Goal: Task Accomplishment & Management: Use online tool/utility

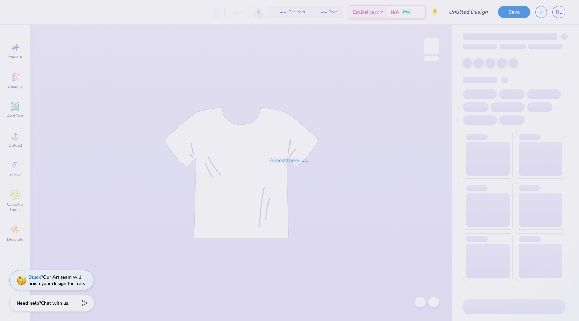
type input "5th"
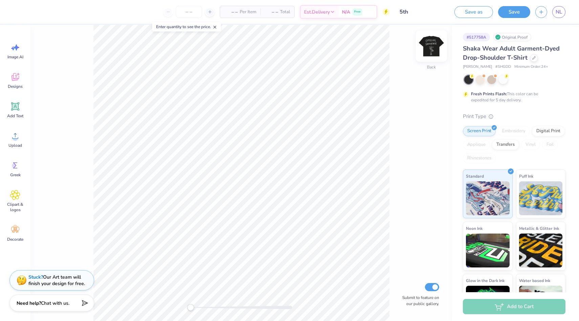
click at [428, 51] on img at bounding box center [431, 46] width 27 height 27
click at [28, 14] on div at bounding box center [30, 10] width 9 height 9
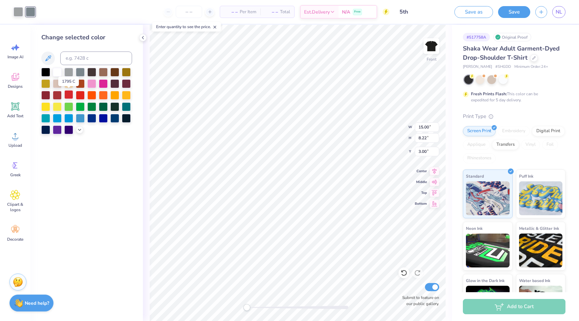
click at [69, 95] on div at bounding box center [68, 94] width 9 height 9
click at [16, 14] on div at bounding box center [18, 10] width 9 height 9
click at [81, 97] on div at bounding box center [80, 94] width 9 height 9
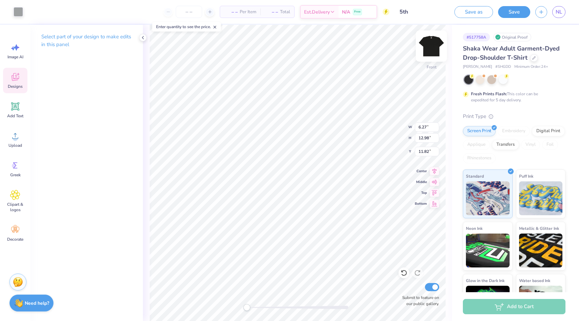
click at [429, 47] on img at bounding box center [431, 46] width 27 height 27
click at [9, 77] on div "Designs" at bounding box center [15, 80] width 24 height 25
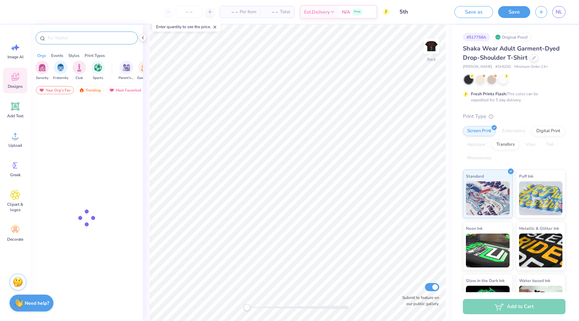
click at [111, 41] on input "text" at bounding box center [90, 38] width 87 height 7
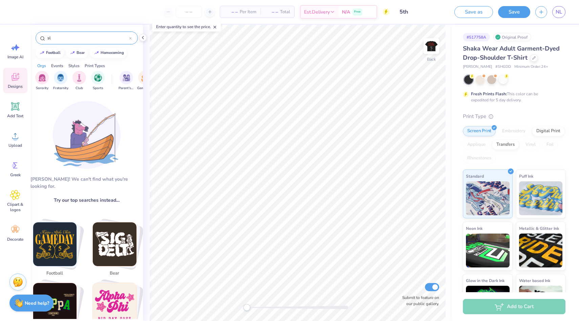
type input "s"
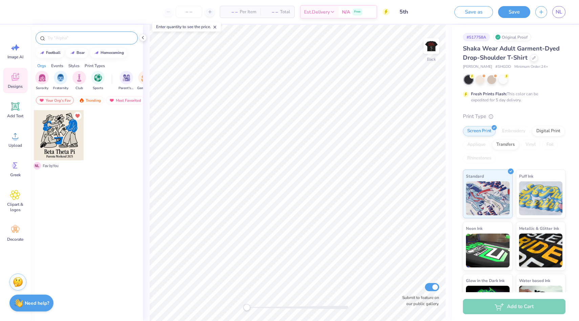
click at [79, 40] on input "text" at bounding box center [90, 38] width 87 height 7
paste input "Running Club Retro Minimal Running Oval Graphic Logo in Blue PR Cap"
type input "Running Club Retro Minimal Running Oval Graphic Logo in Blue PR Cap"
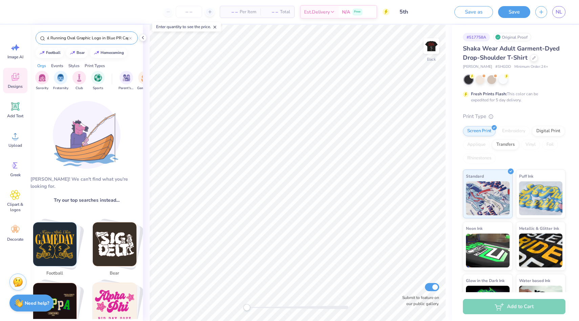
click at [153, 41] on div "– – Per Item – – Total Est. Delivery N/A Free Design Title 5th Save as Save NL …" at bounding box center [289, 160] width 579 height 321
click at [126, 38] on input "Running Club Retro Minimal Running Oval Graphic Logo in Blue PR Cap" at bounding box center [88, 38] width 82 height 7
click at [129, 38] on icon at bounding box center [130, 38] width 3 height 3
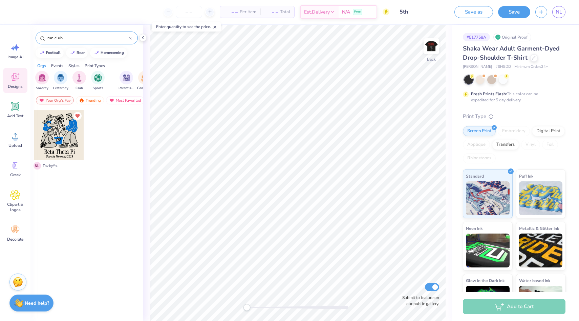
type input "run club"
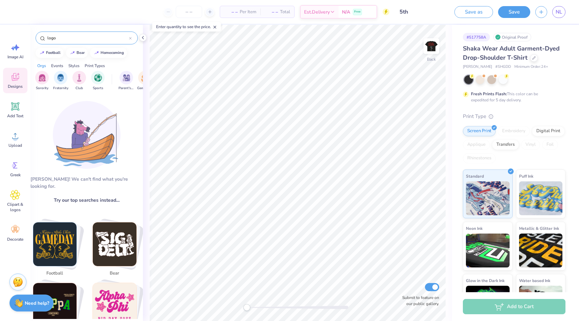
click at [75, 38] on input "logo" at bounding box center [88, 38] width 82 height 7
type input "l"
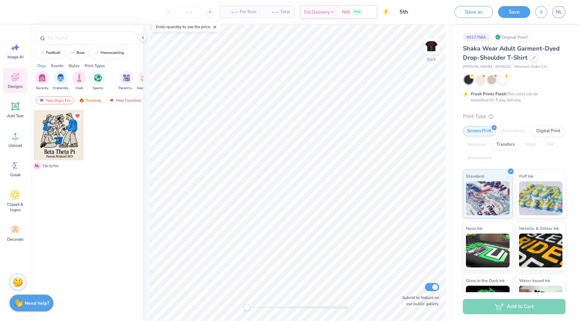
click at [91, 95] on div "Your Org's Fav Trending Most Favorited Newest" at bounding box center [86, 102] width 112 height 16
click at [91, 98] on div "Trending" at bounding box center [90, 100] width 28 height 8
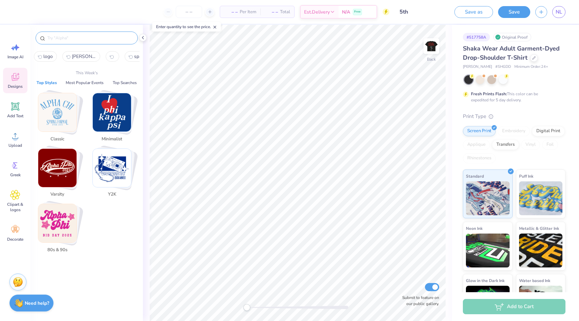
click at [94, 38] on input "text" at bounding box center [90, 38] width 87 height 7
paste input "Running Club Retro Minimal Running Oval Graphic Logo in Blue PR Cap"
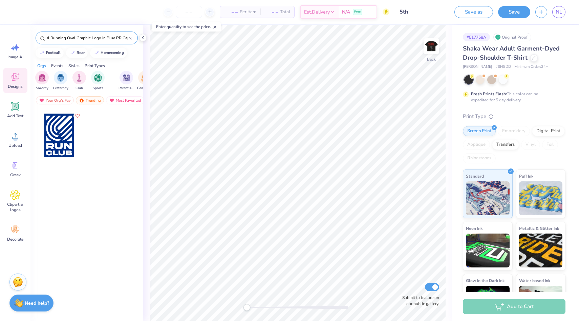
type input "Running Club Retro Minimal Running Oval Graphic Logo in Blue PR Cap"
click at [61, 137] on div at bounding box center [59, 135] width 50 height 50
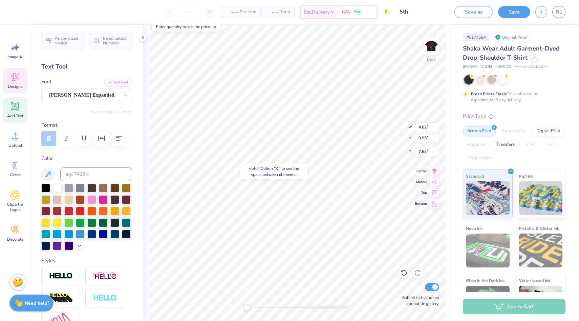
click at [306, 164] on div "Hold “Option ⌥” to see the space between elements." at bounding box center [274, 172] width 68 height 16
type input "4.10"
type input "0.77"
type input "8.77"
type input "4.64"
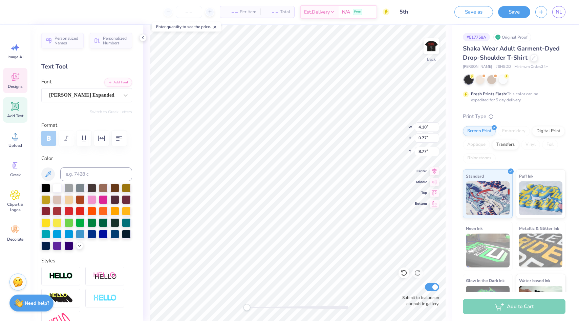
type input "6.77"
type input "3.00"
type input "4.02"
type input "0.95"
type input "12.00"
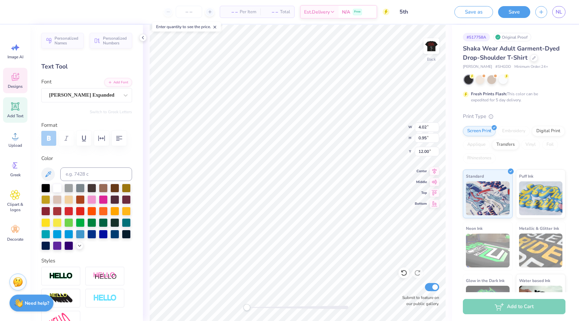
type textarea "5ifth"
type input "4.10"
type input "0.77"
type textarea "Frequency"
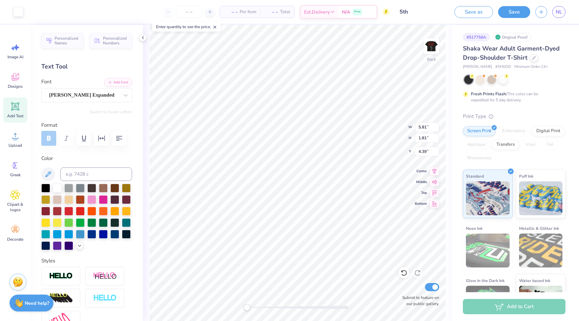
type input "2.50"
type input "6.79"
type input "4.67"
type input "4.69"
click at [17, 13] on div at bounding box center [18, 10] width 9 height 9
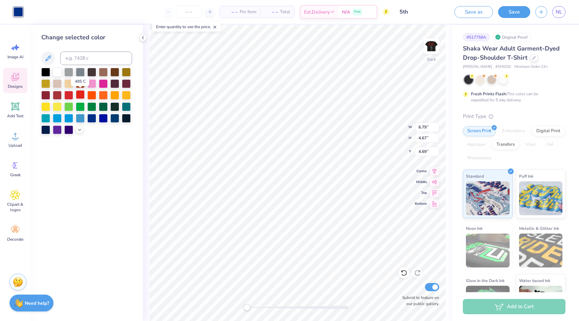
click at [80, 97] on div at bounding box center [80, 94] width 9 height 9
click at [63, 96] on div at bounding box center [86, 101] width 91 height 66
click at [77, 96] on div at bounding box center [80, 94] width 9 height 9
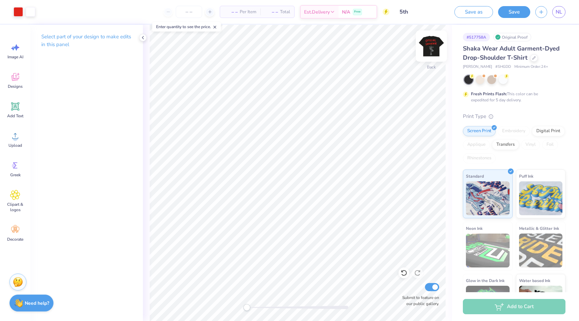
click at [438, 52] on img at bounding box center [431, 46] width 27 height 27
click at [433, 50] on img at bounding box center [431, 46] width 27 height 27
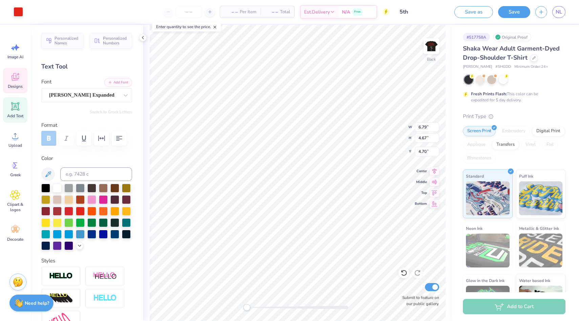
type input "6.79"
type input "4.67"
type input "4.70"
type input "5.81"
type input "0.57"
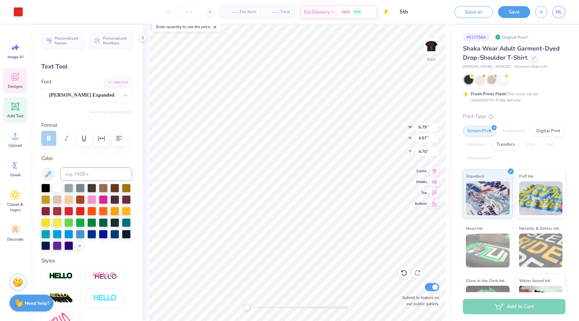
type input "3.74"
type textarea "f e s t i v a l"
type input "6.79"
type input "4.67"
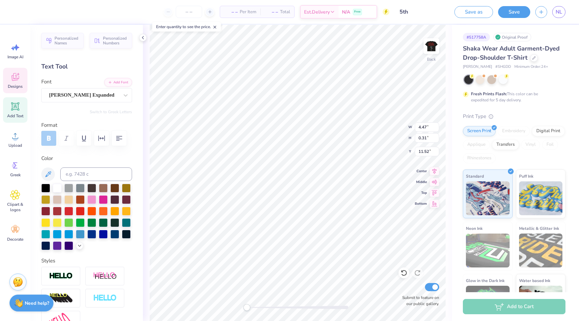
type input "4.70"
type input "4.47"
type input "0.31"
type input "4.31"
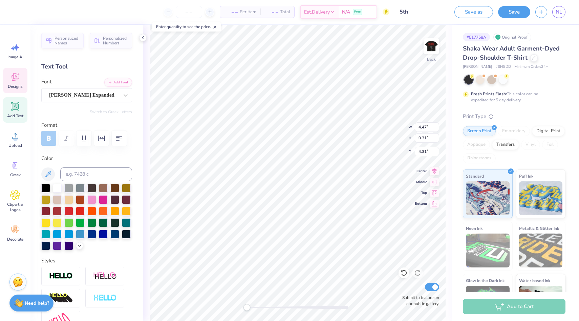
type textarea "f e s t i v a l"
type input "6.79"
type input "4.67"
type input "6.18"
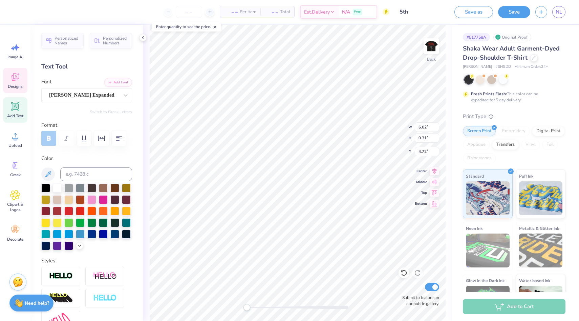
type input "6.79"
type input "4.67"
type input "6.18"
type input "0.56"
type input "0.39"
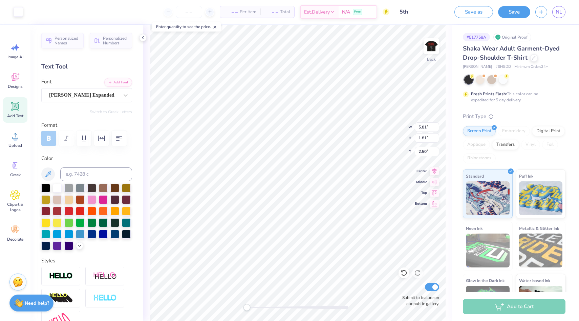
type input "2.61"
type input "11.69"
type input "3.02"
type input "3.00"
click at [70, 189] on div at bounding box center [68, 187] width 9 height 9
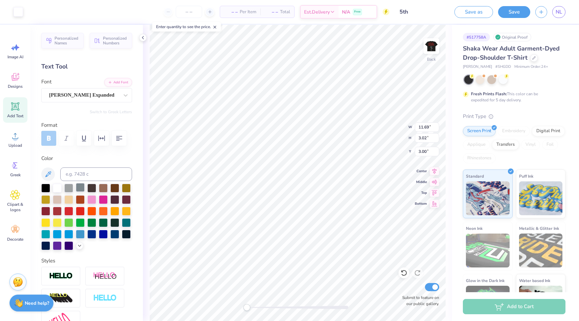
click at [81, 189] on div at bounding box center [80, 187] width 9 height 9
click at [149, 160] on div "Back W 11.69 11.69 " H 3.02 3.02 " Y 3.00 3.00 " Center Middle Top Bottom Submi…" at bounding box center [297, 173] width 309 height 296
type input "11.69"
type input "1.14"
type input "4.88"
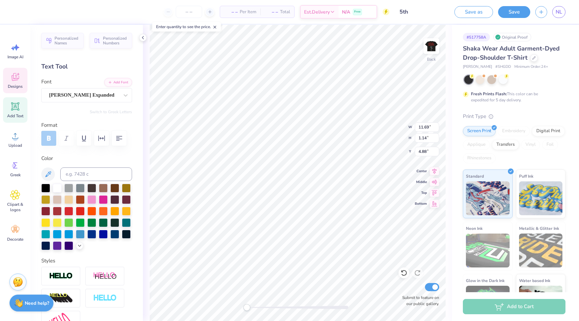
type input "11.49"
type input "1.94"
type input "3.00"
click at [434, 170] on icon at bounding box center [434, 170] width 4 height 6
click at [15, 85] on span "Designs" at bounding box center [15, 86] width 15 height 5
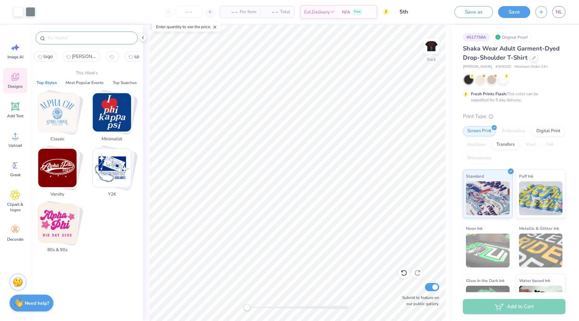
click at [85, 35] on input "text" at bounding box center [90, 38] width 87 height 7
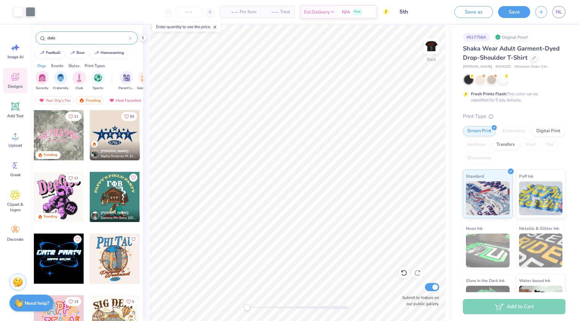
click at [85, 37] on input "date" at bounding box center [88, 38] width 82 height 7
type input "calendar date"
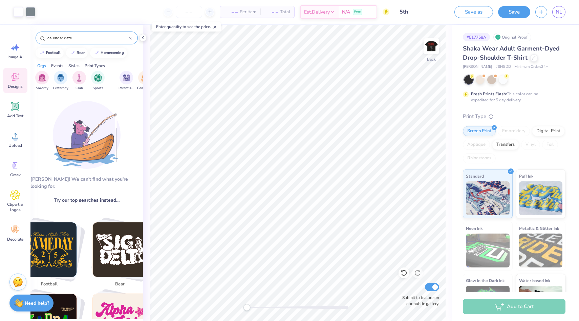
click at [110, 40] on input "calendar date" at bounding box center [88, 38] width 82 height 7
paste input "Sigma Kappa Halloween With Haunted House Skeletons and Pumpkins Date Party Shirt"
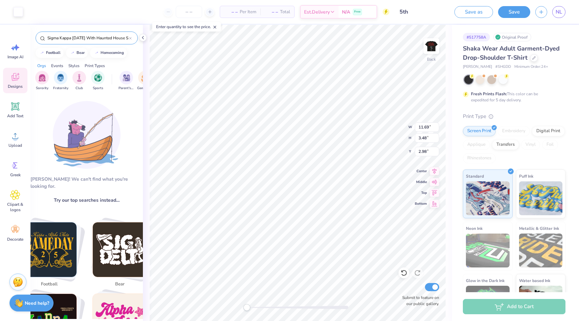
click at [83, 33] on div "Sigma Kappa Halloween With Haunted House Skeletons and Pumpkins Date Party Shirt" at bounding box center [87, 37] width 102 height 13
click at [83, 37] on input "Sigma Kappa Halloween With Haunted House Skeletons and Pumpkins Date Party Shirt" at bounding box center [88, 38] width 82 height 7
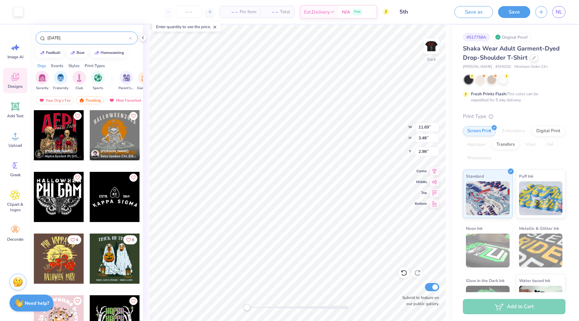
type input "[DATE]"
click at [65, 139] on div at bounding box center [59, 135] width 50 height 50
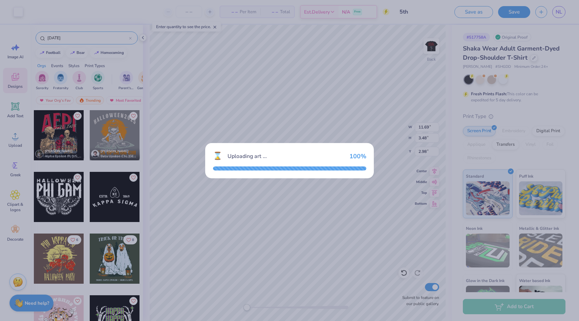
type input "14.37"
type input "17.15"
type input "3.00"
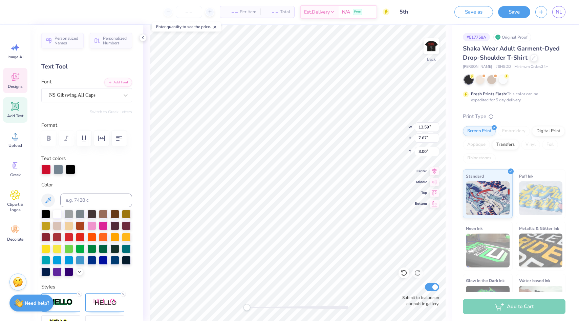
type textarea "5fith"
type input "11.59"
type input "1.96"
type input "2.98"
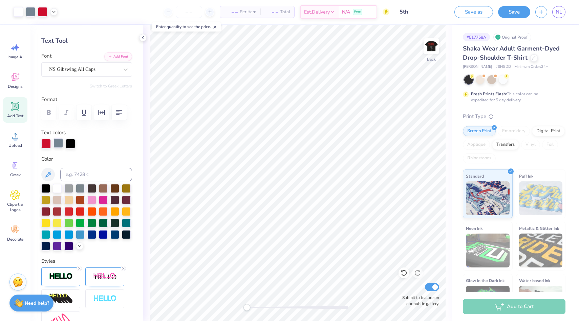
click at [58, 144] on div at bounding box center [58, 142] width 9 height 9
click at [57, 189] on div at bounding box center [57, 187] width 9 height 9
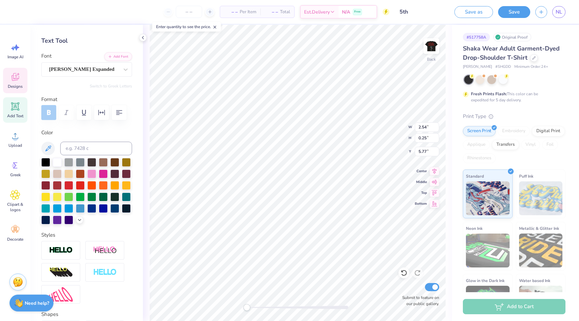
type input "8.91"
type input "2.81"
type input "7.39"
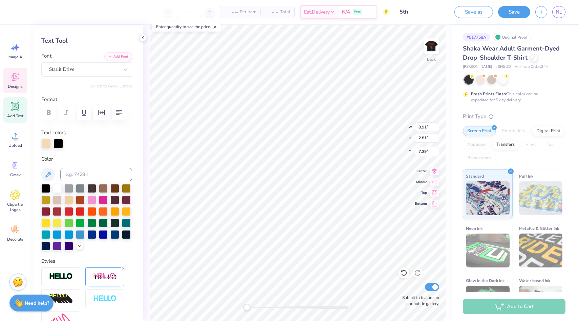
type textarea "c"
type textarea "[GEOGRAPHIC_DATA]"
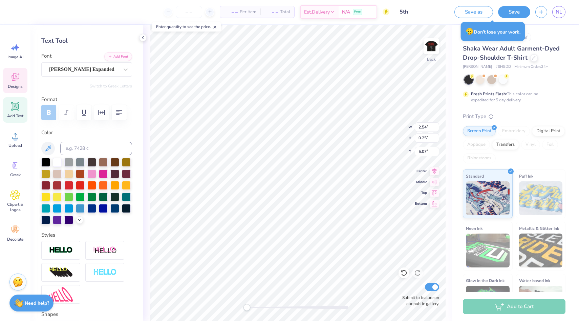
type input "10.24"
type input "3.12"
type input "7.14"
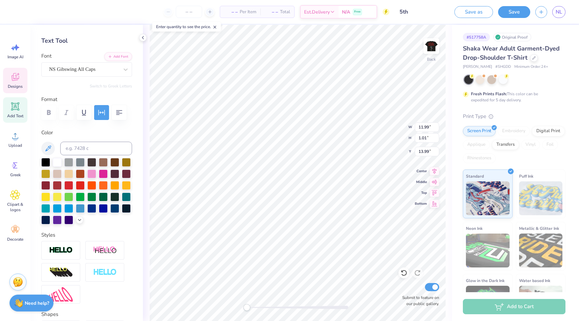
type input "17.30"
type textarea "Sig chi"
type input "11.99"
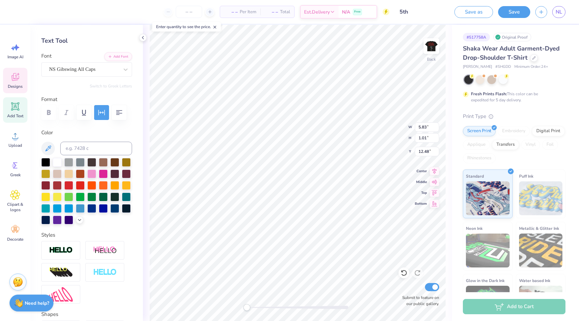
type input "7.66"
type input "12.49"
click at [17, 174] on span "Greek" at bounding box center [15, 174] width 10 height 5
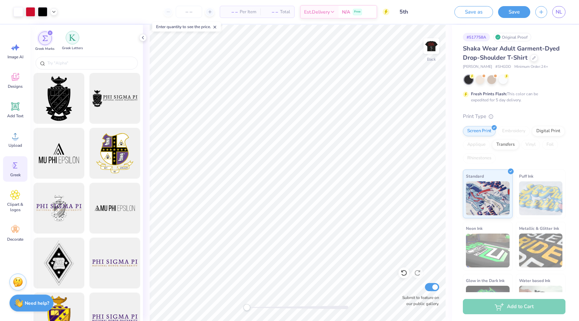
click at [73, 39] on img "filter for Greek Letters" at bounding box center [72, 37] width 7 height 7
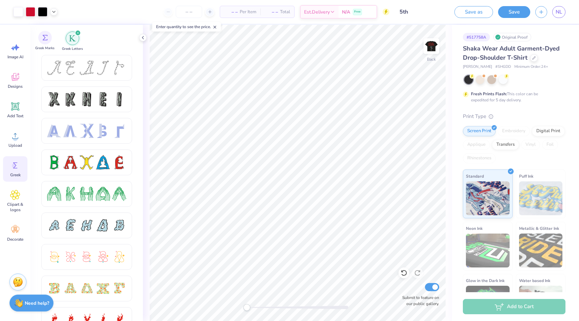
click at [41, 47] on span "Greek Marks" at bounding box center [44, 48] width 19 height 5
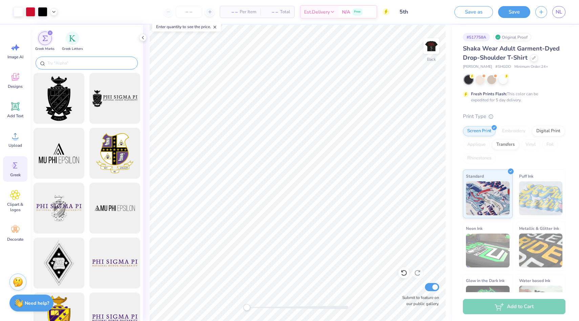
click at [77, 63] on input "text" at bounding box center [90, 63] width 87 height 7
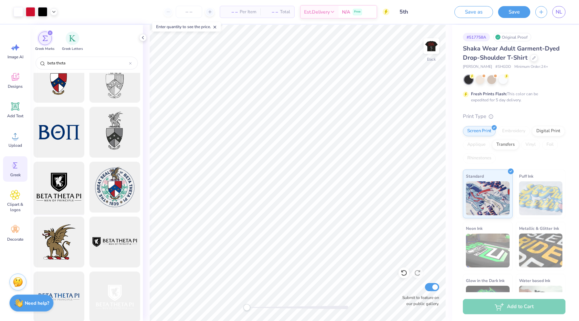
scroll to position [13, 0]
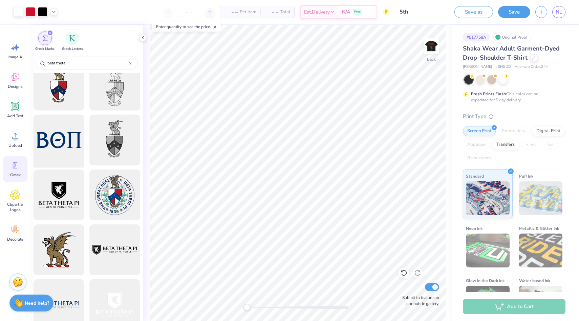
type input "beta theta"
click at [64, 137] on div at bounding box center [59, 140] width 56 height 56
click at [23, 14] on div at bounding box center [18, 10] width 9 height 9
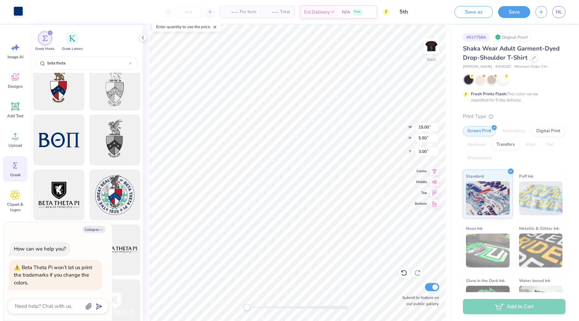
click at [22, 15] on div at bounding box center [18, 10] width 9 height 9
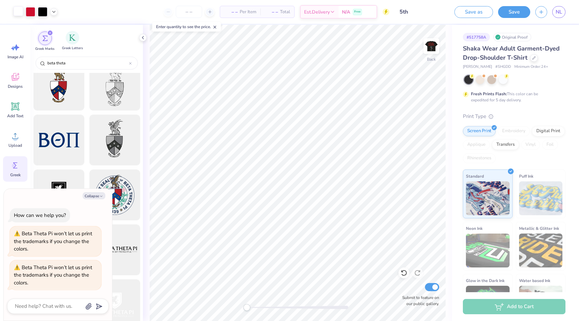
click at [65, 35] on div "Greek Letters" at bounding box center [72, 41] width 21 height 20
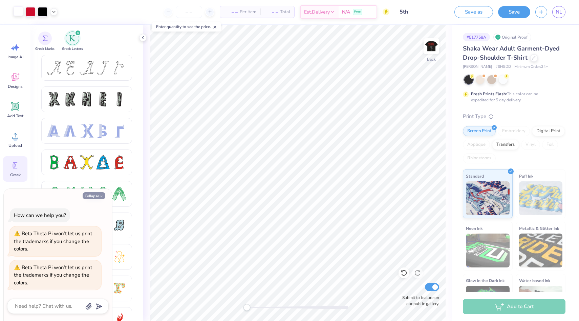
click at [101, 199] on button "Collapse" at bounding box center [94, 195] width 23 height 7
type textarea "x"
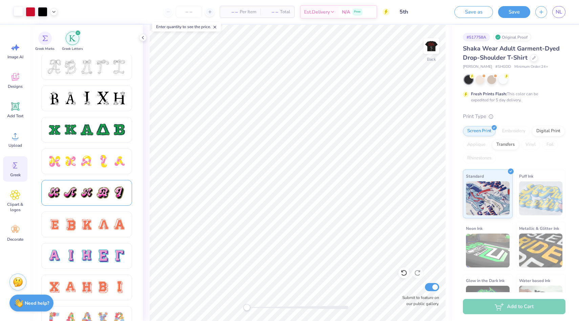
scroll to position [284, 0]
click at [93, 100] on div at bounding box center [87, 98] width 14 height 14
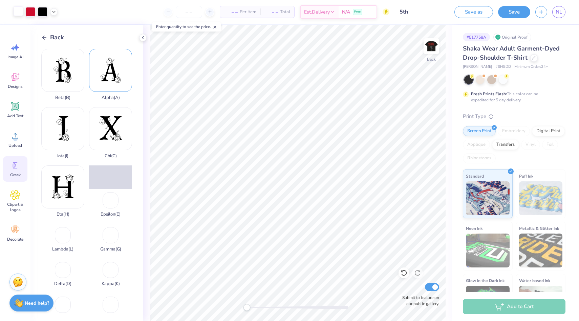
click at [113, 72] on div "Alpha ( A )" at bounding box center [110, 74] width 43 height 51
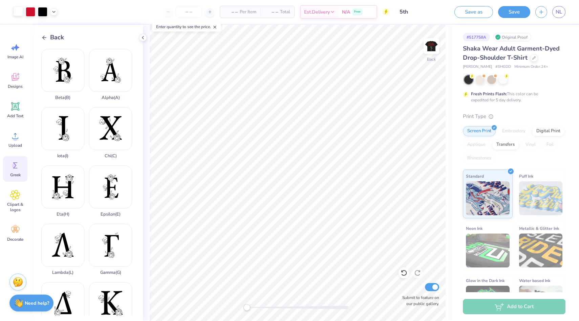
click at [44, 34] on div "Back" at bounding box center [52, 37] width 23 height 9
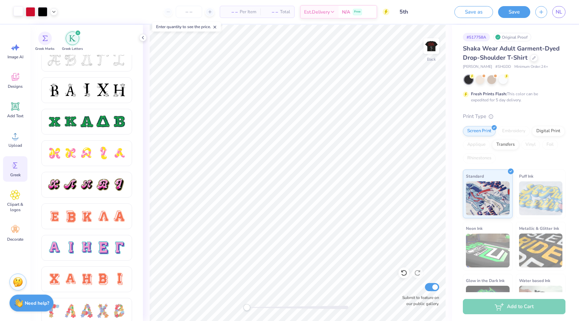
scroll to position [0, 0]
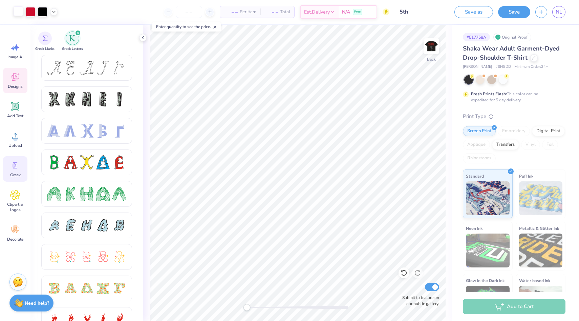
click at [15, 78] on icon at bounding box center [15, 77] width 7 height 8
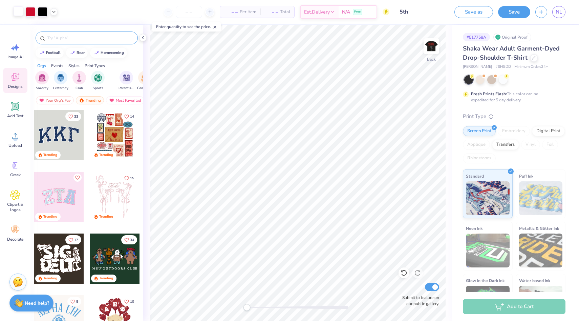
click at [84, 39] on input "text" at bounding box center [90, 38] width 87 height 7
type input "beta theat pi"
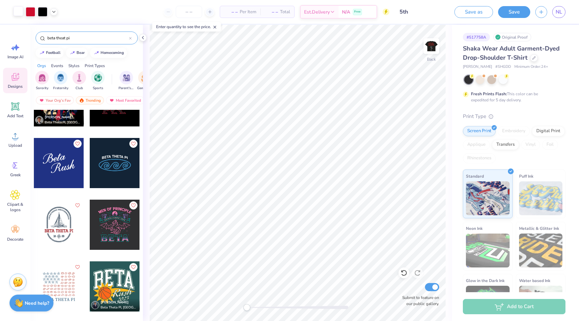
scroll to position [158, 0]
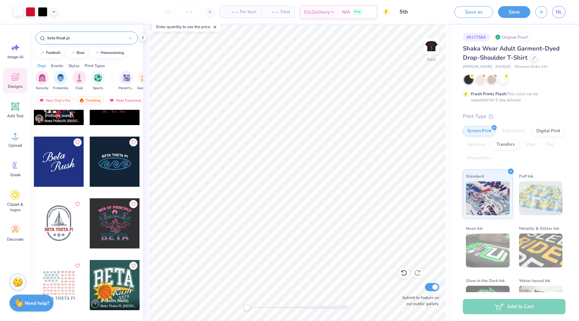
click at [144, 32] on div "Back Submit to feature on our public gallery." at bounding box center [297, 173] width 309 height 296
click at [144, 37] on icon at bounding box center [142, 37] width 5 height 5
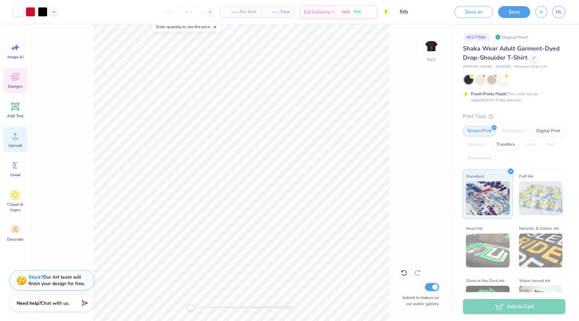
click at [7, 141] on div "Upload" at bounding box center [15, 139] width 24 height 25
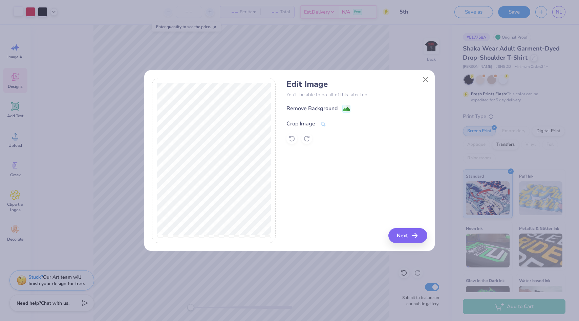
click at [301, 123] on div "Crop Image" at bounding box center [301, 124] width 29 height 8
click at [335, 120] on button at bounding box center [334, 122] width 7 height 7
click at [315, 123] on div "Crop Image" at bounding box center [307, 124] width 40 height 8
click at [336, 121] on icon at bounding box center [335, 123] width 4 height 4
click at [347, 109] on image at bounding box center [346, 109] width 7 height 7
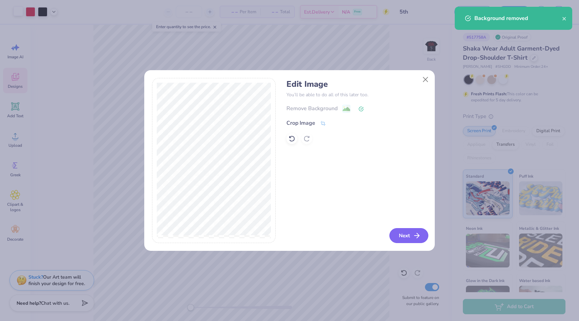
click at [389, 233] on div "Edit Image You’ll be able to do all of this later too. Remove Background Crop I…" at bounding box center [357, 160] width 141 height 165
click at [395, 233] on button "Next" at bounding box center [408, 235] width 39 height 15
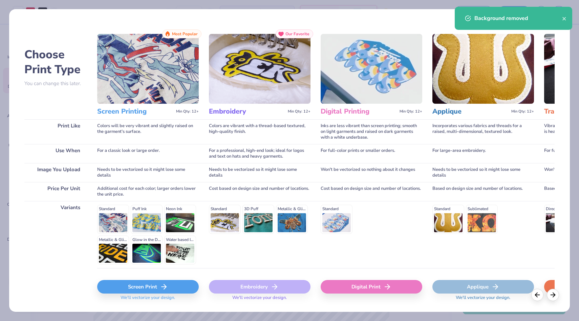
click at [179, 295] on div "Screen Print We'll vectorize your design." at bounding box center [148, 292] width 102 height 25
click at [181, 288] on div "Screen Print" at bounding box center [148, 287] width 102 height 14
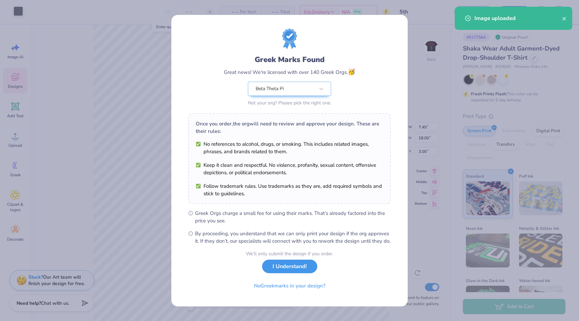
click at [284, 273] on button "I Understand!" at bounding box center [289, 266] width 55 height 14
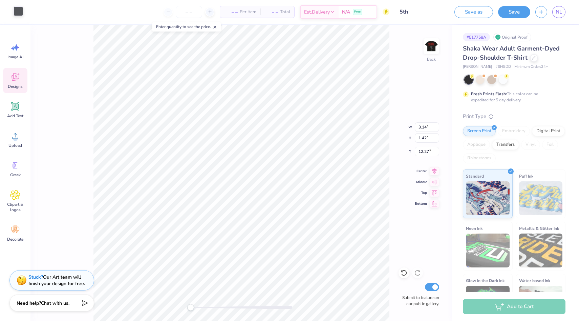
type input "5.96"
type input "3.26"
type input "10.99"
type input "19.55"
type input "12.25"
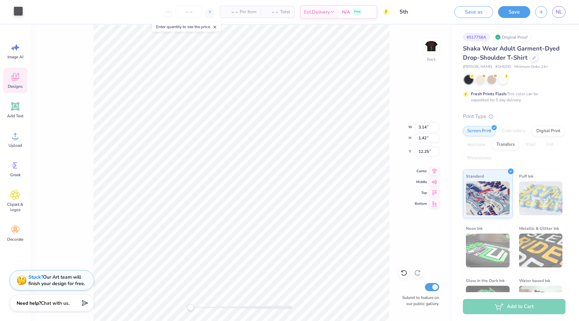
type input "12.24"
click at [436, 44] on img at bounding box center [431, 46] width 27 height 27
click at [43, 10] on div at bounding box center [42, 10] width 9 height 9
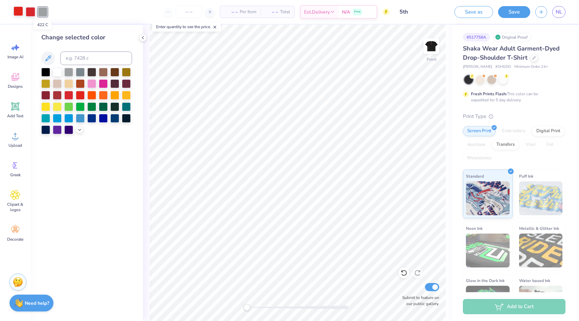
click at [43, 10] on div at bounding box center [42, 11] width 9 height 9
click at [429, 50] on img at bounding box center [431, 46] width 27 height 27
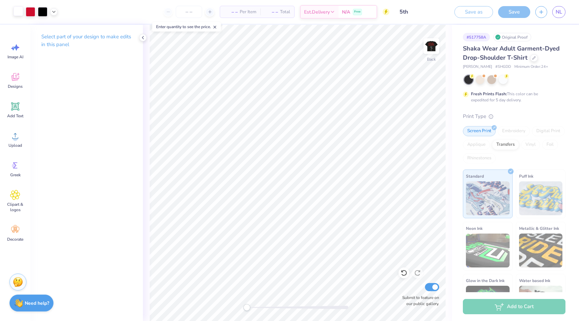
click at [141, 41] on div "Select part of your design to make edits in this panel" at bounding box center [86, 43] width 112 height 37
click at [142, 35] on icon at bounding box center [142, 37] width 5 height 5
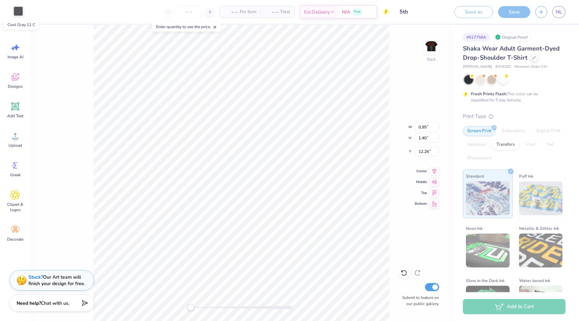
click at [21, 12] on div at bounding box center [18, 10] width 9 height 9
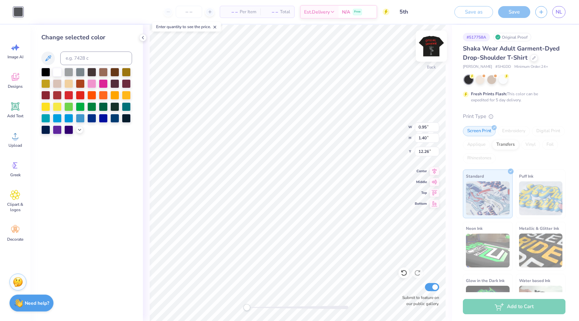
click at [429, 47] on img at bounding box center [431, 46] width 27 height 27
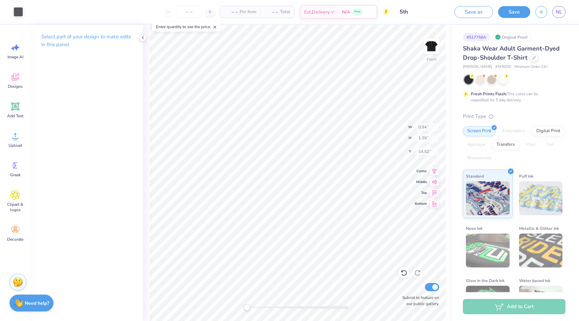
type input "0.94"
type input "1.39"
type input "14.52"
click at [141, 37] on icon at bounding box center [142, 37] width 5 height 5
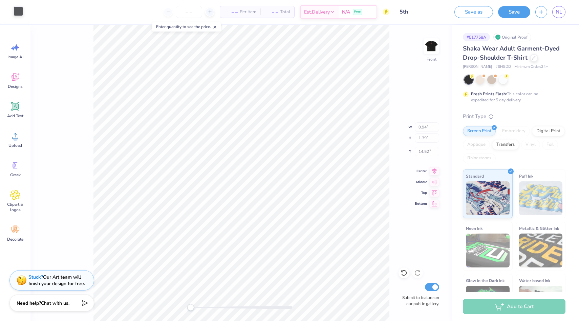
click at [19, 14] on div at bounding box center [18, 10] width 9 height 9
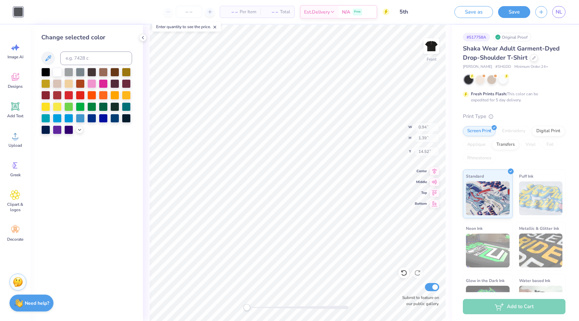
click at [142, 36] on icon at bounding box center [142, 37] width 5 height 5
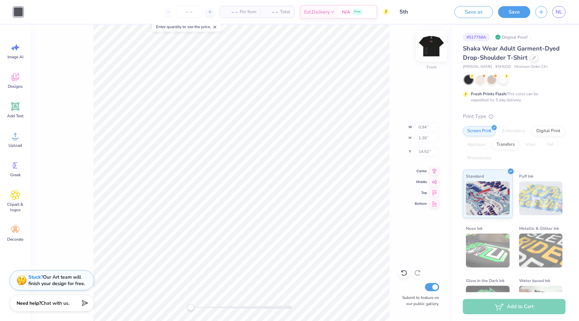
click at [433, 47] on img at bounding box center [431, 46] width 27 height 27
type input "0.95"
type input "1.40"
type input "12.26"
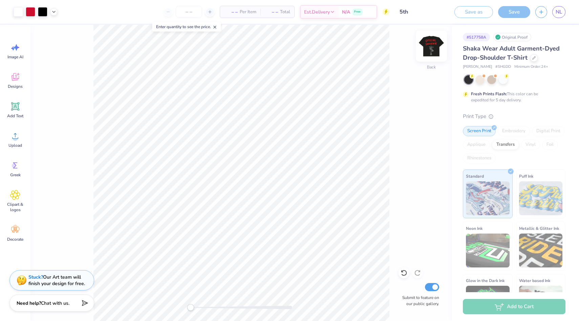
click at [439, 45] on div at bounding box center [431, 45] width 31 height 31
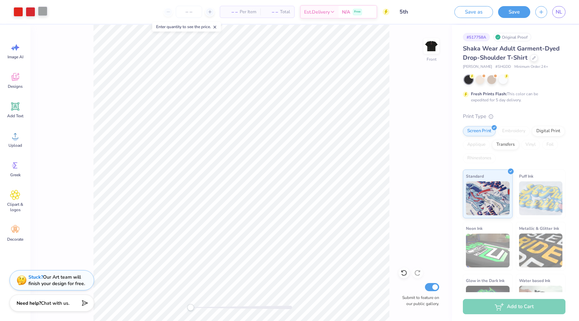
click at [44, 10] on div at bounding box center [42, 10] width 9 height 9
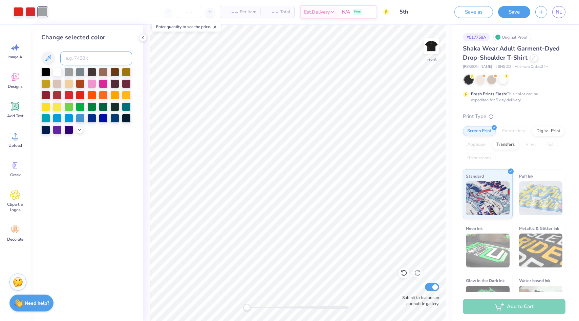
click at [73, 54] on input at bounding box center [96, 58] width 72 height 14
type input "Cool grey 11 c"
click at [68, 70] on div at bounding box center [68, 71] width 9 height 9
click at [81, 72] on div at bounding box center [80, 71] width 9 height 9
click at [124, 115] on div at bounding box center [126, 117] width 9 height 9
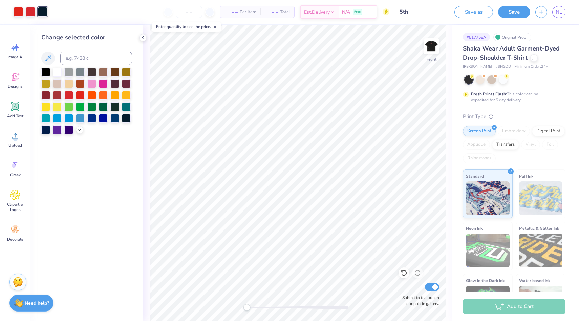
click at [84, 135] on div "Change selected color" at bounding box center [86, 173] width 112 height 296
click at [82, 131] on icon at bounding box center [79, 128] width 5 height 5
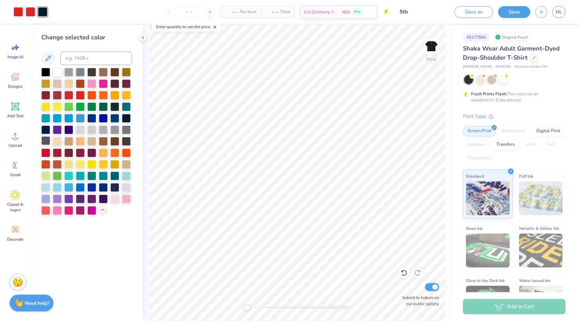
click at [47, 137] on div at bounding box center [45, 140] width 9 height 9
click at [139, 38] on div "Art colors – – Per Item – – Total Est. Delivery N/A Free Design Title 5th Save …" at bounding box center [289, 160] width 579 height 321
click at [140, 38] on icon at bounding box center [142, 37] width 5 height 5
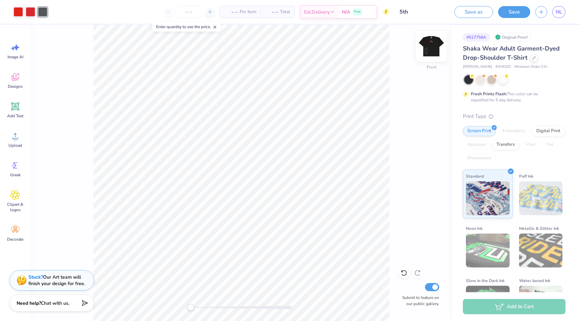
click at [431, 53] on img at bounding box center [431, 46] width 27 height 27
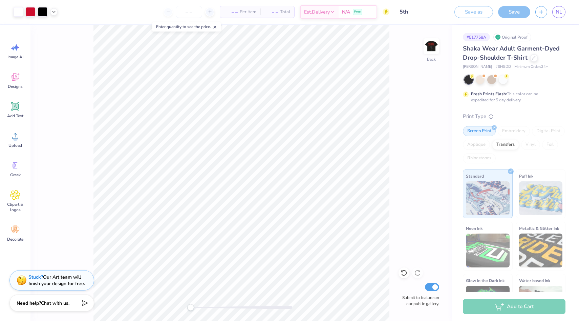
click at [431, 53] on img at bounding box center [432, 46] width 14 height 14
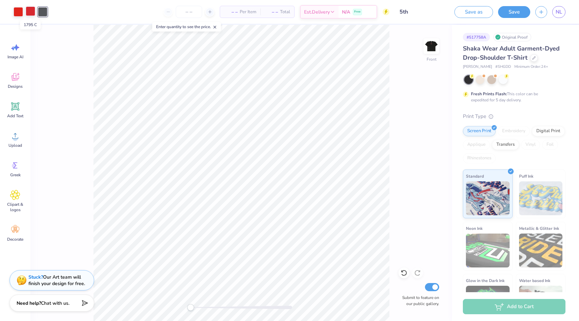
click at [29, 9] on div at bounding box center [30, 10] width 9 height 9
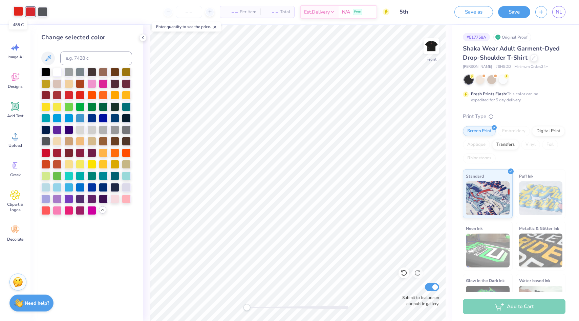
click at [20, 10] on div at bounding box center [18, 10] width 9 height 9
click at [84, 65] on div "Change selected color" at bounding box center [86, 124] width 91 height 182
click at [86, 59] on input at bounding box center [96, 58] width 72 height 14
type input "1795"
click at [431, 50] on img at bounding box center [431, 46] width 27 height 27
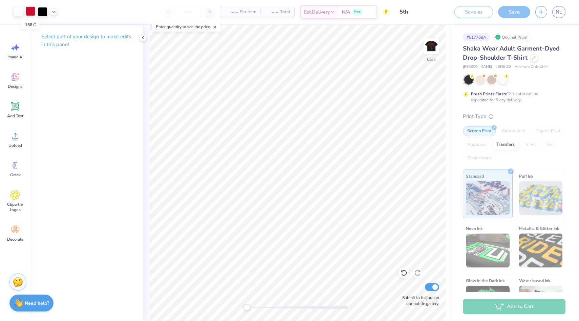
click at [32, 14] on div at bounding box center [30, 10] width 9 height 9
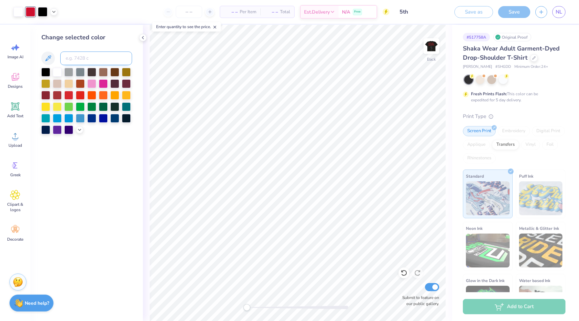
click at [76, 53] on input at bounding box center [96, 58] width 72 height 14
type input "1795"
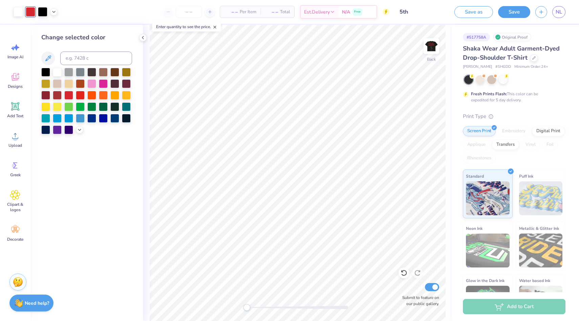
click at [141, 42] on div "Change selected color" at bounding box center [86, 173] width 112 height 296
click at [141, 38] on icon at bounding box center [142, 37] width 5 height 5
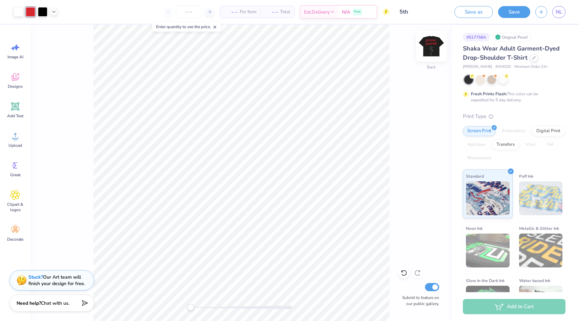
click at [437, 47] on img at bounding box center [431, 46] width 27 height 27
click at [23, 12] on div at bounding box center [18, 11] width 9 height 9
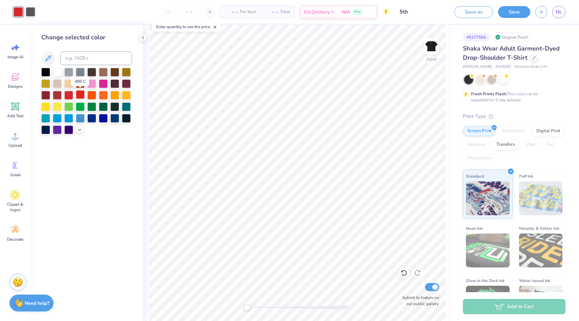
click at [81, 94] on div at bounding box center [80, 94] width 9 height 9
click at [144, 38] on icon at bounding box center [142, 37] width 5 height 5
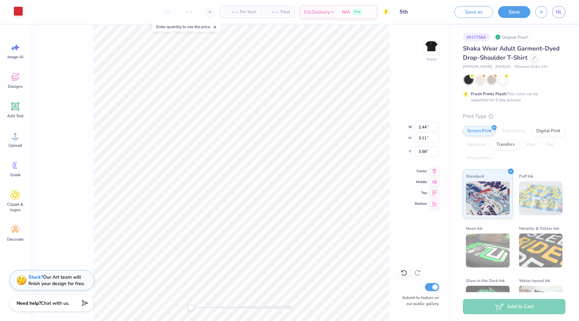
click at [18, 16] on div at bounding box center [18, 10] width 9 height 9
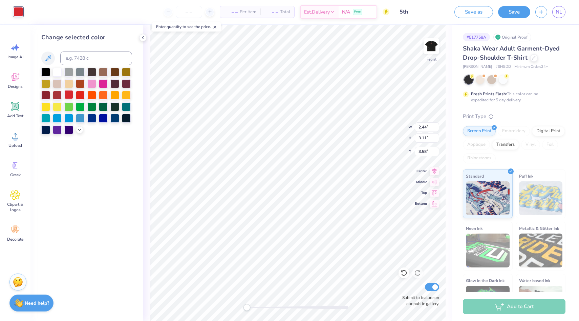
click at [71, 93] on div at bounding box center [68, 94] width 9 height 9
click at [81, 98] on div at bounding box center [80, 94] width 9 height 9
click at [81, 94] on div at bounding box center [80, 94] width 9 height 9
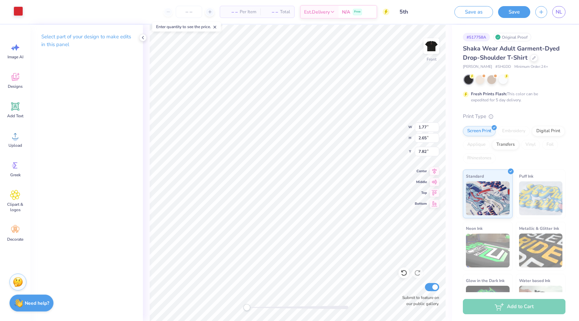
click at [20, 11] on div at bounding box center [18, 10] width 9 height 9
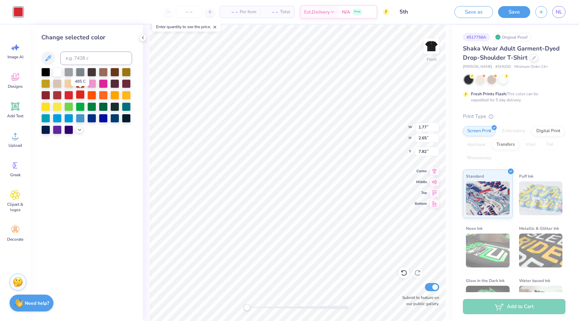
click at [82, 95] on div at bounding box center [80, 94] width 9 height 9
click at [146, 36] on div at bounding box center [142, 37] width 7 height 7
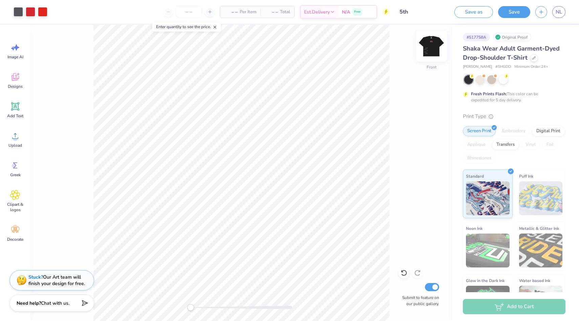
click at [430, 48] on img at bounding box center [431, 46] width 27 height 27
type input "5.52"
type input "9.60"
type input "11.43"
type input "11.56"
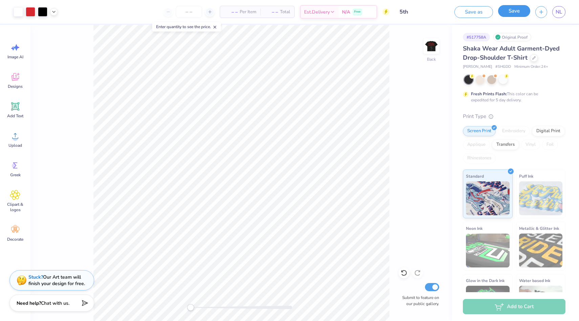
click at [520, 11] on button "Save" at bounding box center [514, 11] width 32 height 12
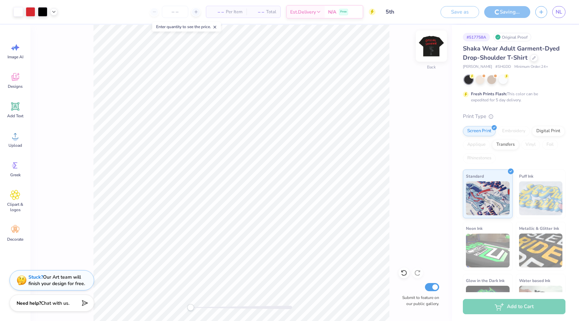
click at [427, 46] on img at bounding box center [431, 46] width 27 height 27
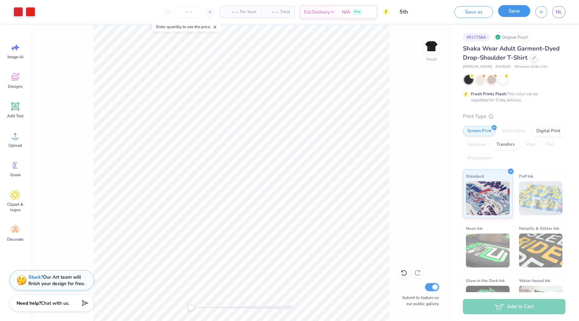
click at [505, 16] on button "Save" at bounding box center [514, 11] width 32 height 12
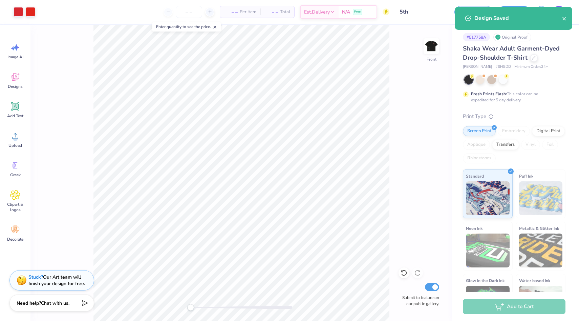
click at [560, 12] on div "Design Saved" at bounding box center [514, 18] width 118 height 23
click at [563, 19] on icon "close" at bounding box center [564, 18] width 5 height 5
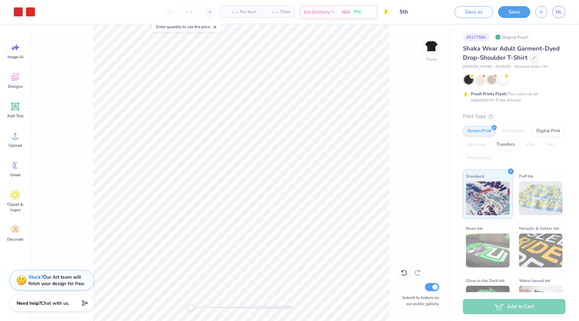
click at [563, 14] on div "Design Saved" at bounding box center [513, 20] width 120 height 31
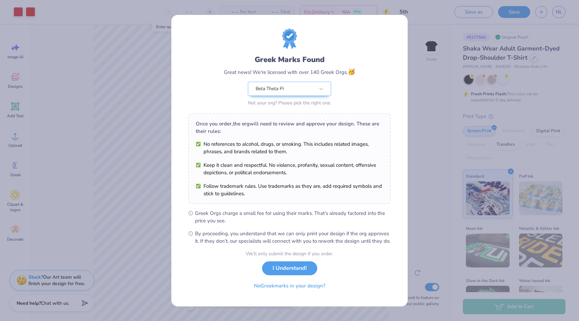
click at [298, 280] on div "We’ll only submit the design if you order. I Understand! No Greek marks in your…" at bounding box center [289, 271] width 87 height 43
click at [301, 273] on button "I Understand!" at bounding box center [289, 266] width 55 height 14
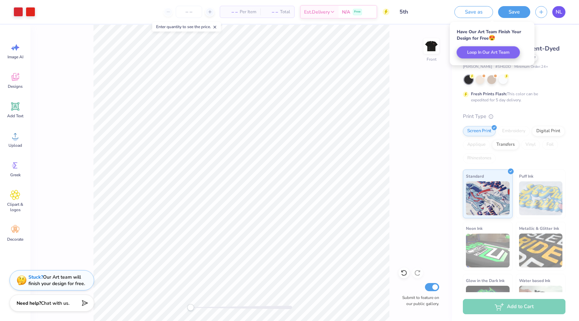
click at [556, 13] on span "NL" at bounding box center [559, 12] width 6 height 8
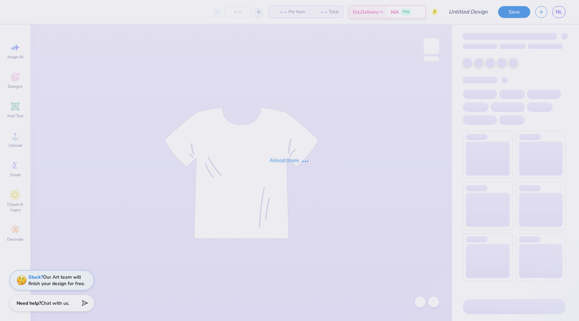
type input "5th"
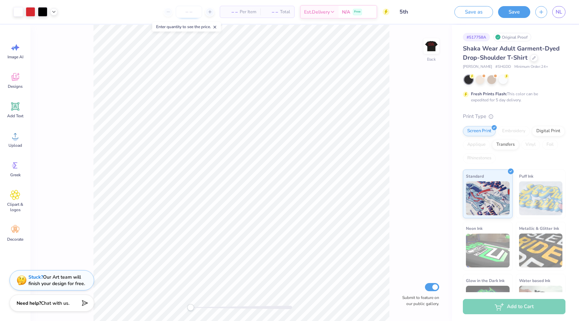
click at [194, 15] on input "number" at bounding box center [189, 12] width 26 height 12
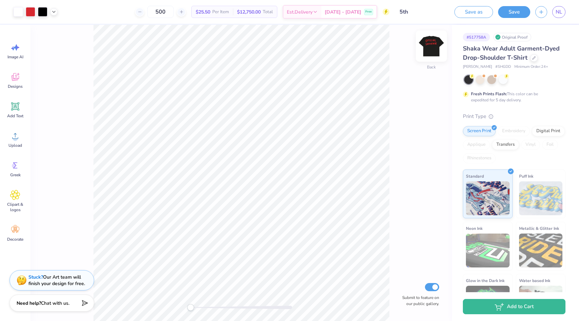
type input "500"
click at [431, 41] on img at bounding box center [431, 46] width 27 height 27
click at [21, 84] on span "Designs" at bounding box center [15, 86] width 15 height 5
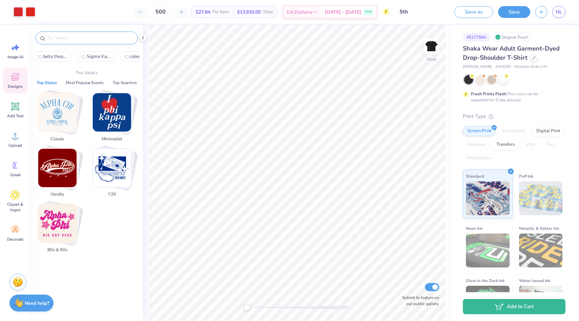
click at [106, 40] on input "text" at bounding box center [90, 38] width 87 height 7
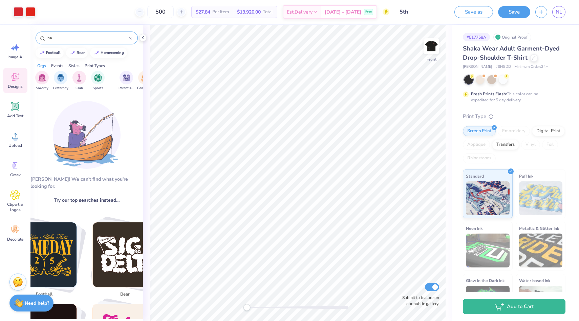
type input "h"
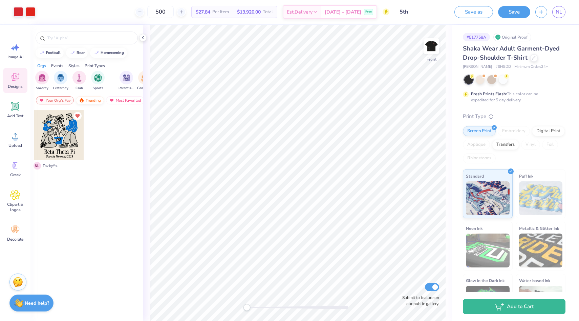
click at [93, 98] on div "Trending" at bounding box center [90, 100] width 28 height 8
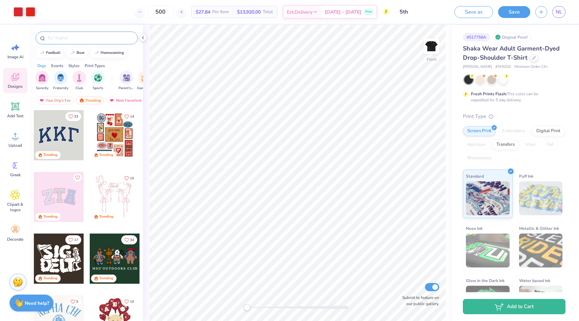
click at [80, 40] on input "text" at bounding box center [90, 38] width 87 height 7
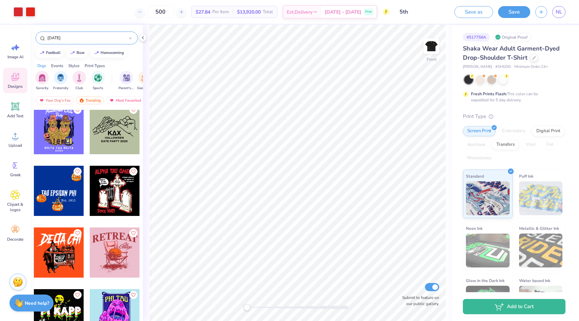
scroll to position [811, 0]
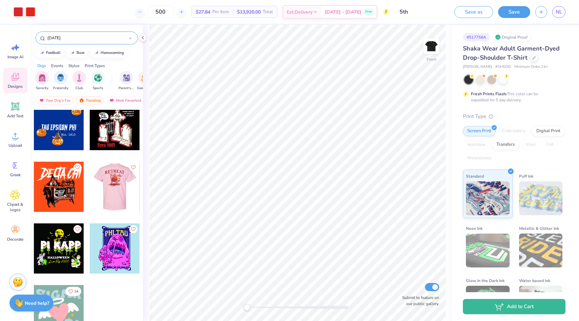
click at [93, 36] on input "[DATE]" at bounding box center [88, 38] width 82 height 7
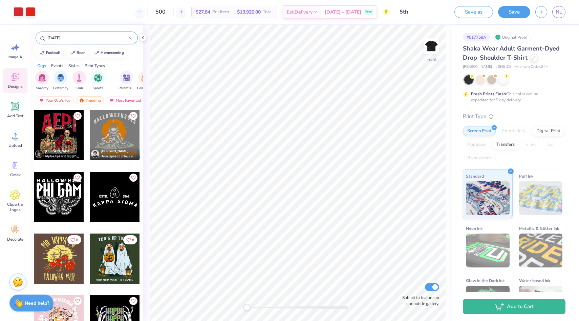
click at [93, 36] on input "[DATE]" at bounding box center [88, 38] width 82 height 7
type input "d"
type input "fall"
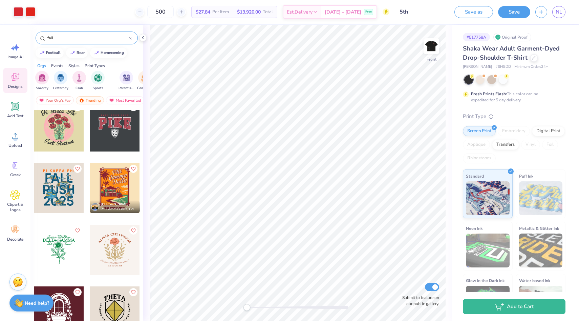
scroll to position [1575, 0]
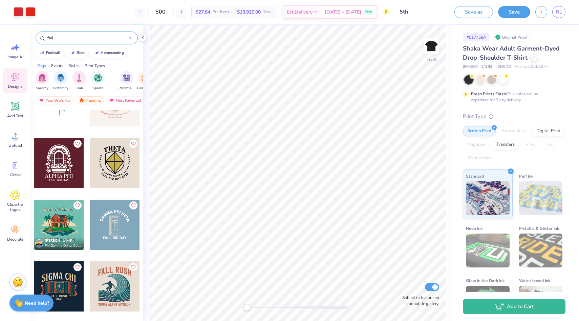
click at [129, 39] on icon at bounding box center [130, 38] width 3 height 3
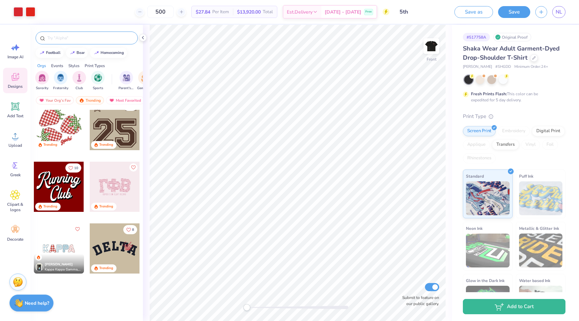
scroll to position [750, 0]
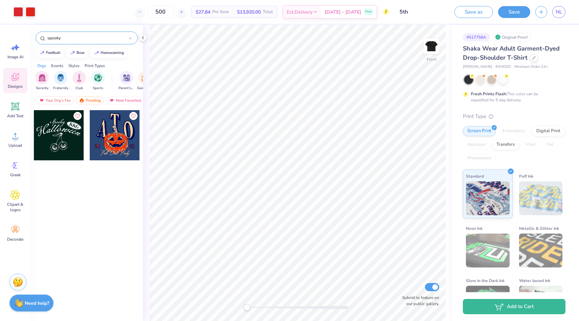
click at [97, 34] on div "spooky" at bounding box center [87, 37] width 102 height 13
click at [97, 36] on input "spooky" at bounding box center [88, 38] width 82 height 7
type input "[DATE]"
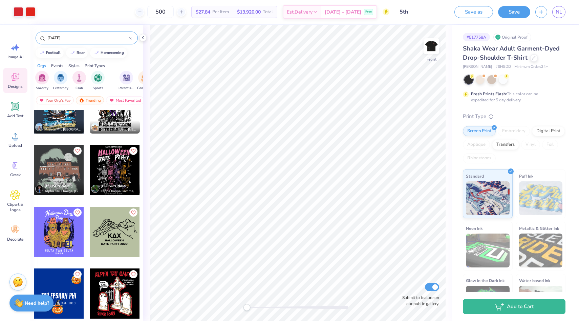
scroll to position [641, 0]
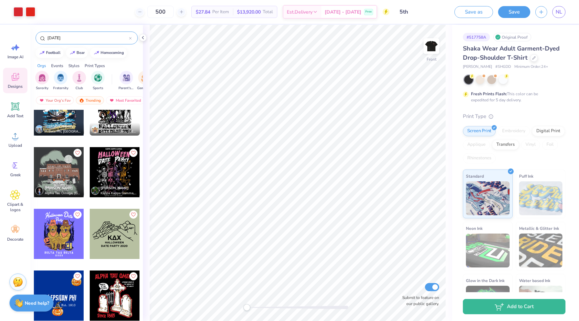
click at [118, 168] on div at bounding box center [115, 172] width 50 height 50
type input "13.88"
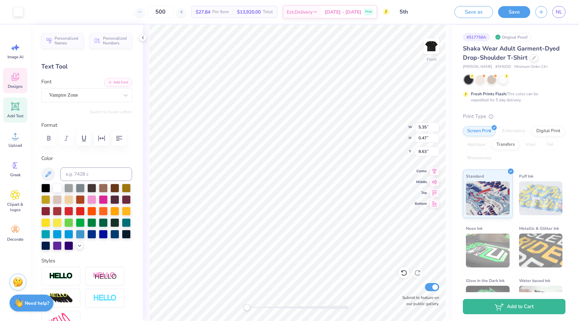
type input "5.35"
type input "0.47"
type input "8.63"
type input "11.22"
type input "4.25"
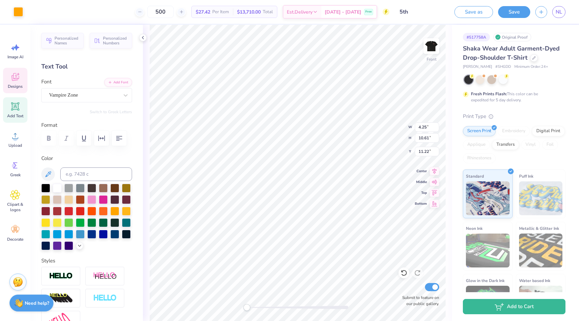
type input "10.61"
type input "11.22"
type input "4.21"
type input "9.71"
type input "11.96"
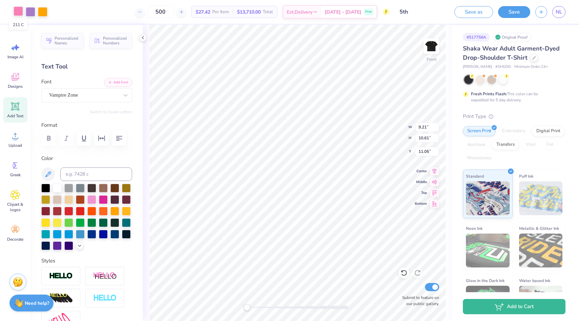
click at [21, 9] on div at bounding box center [18, 10] width 9 height 9
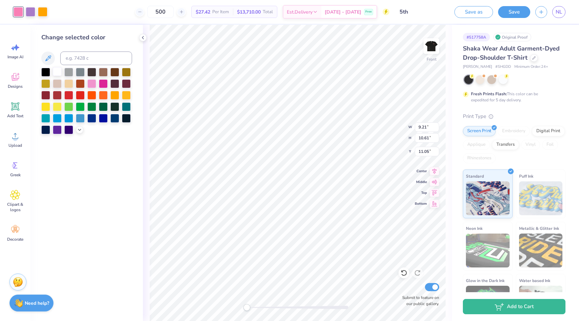
click at [59, 73] on div at bounding box center [57, 71] width 9 height 9
click at [31, 12] on div at bounding box center [30, 10] width 9 height 9
click at [56, 70] on div at bounding box center [57, 71] width 9 height 9
click at [32, 7] on div at bounding box center [30, 10] width 9 height 9
click at [58, 72] on div at bounding box center [57, 71] width 9 height 9
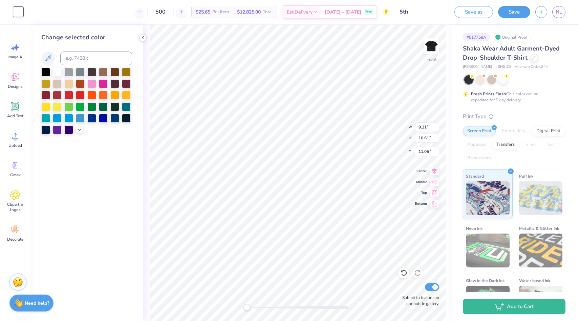
click at [144, 38] on icon at bounding box center [142, 37] width 5 height 5
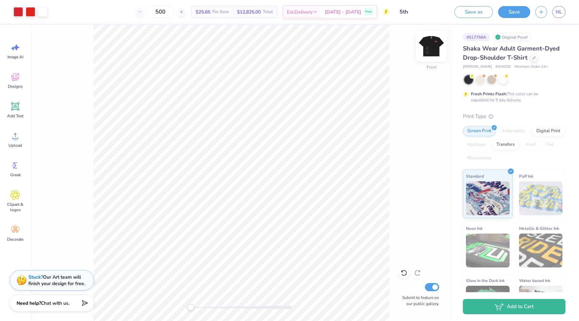
click at [436, 47] on img at bounding box center [431, 46] width 27 height 27
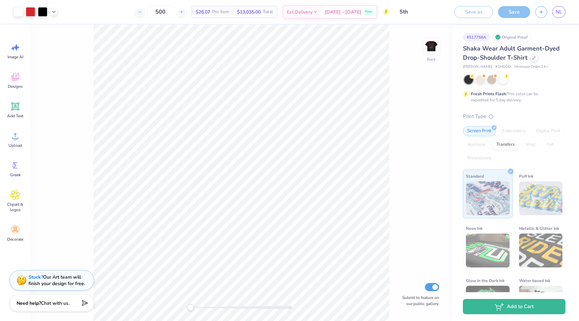
click at [436, 47] on img at bounding box center [432, 46] width 14 height 14
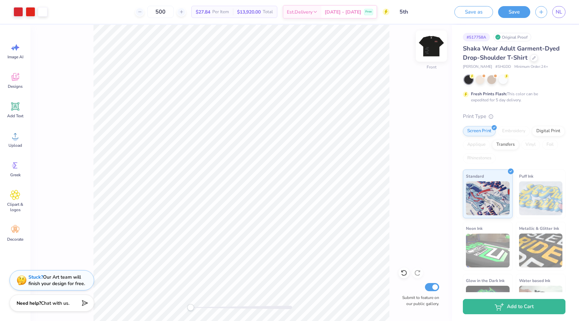
click at [426, 51] on img at bounding box center [431, 46] width 27 height 27
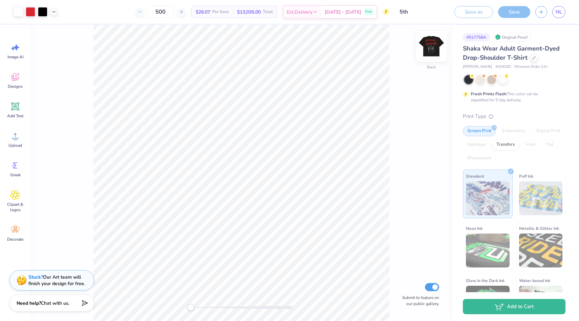
click at [433, 46] on img at bounding box center [431, 46] width 27 height 27
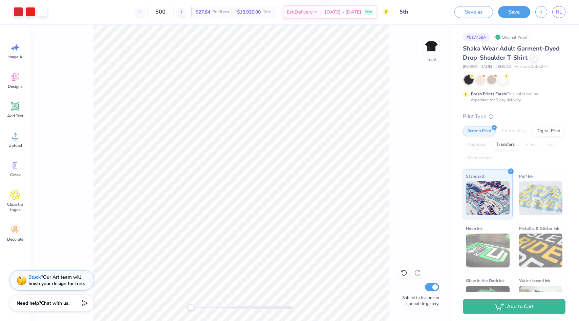
click at [433, 46] on img at bounding box center [432, 46] width 14 height 14
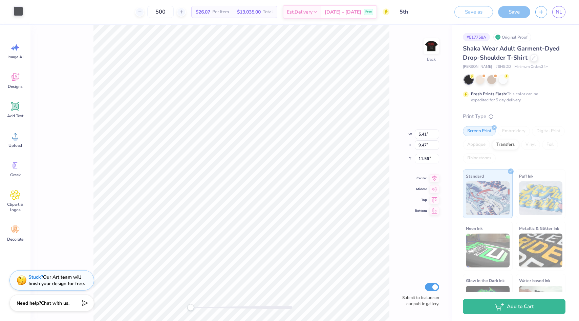
click at [21, 13] on div at bounding box center [18, 10] width 9 height 9
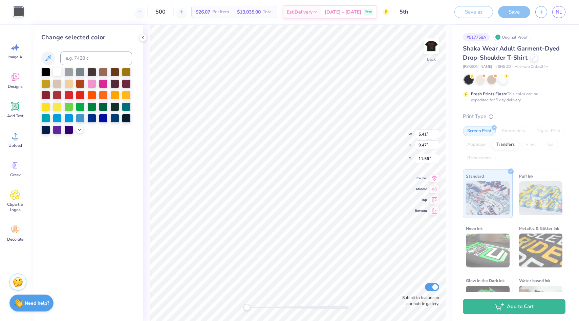
click at [58, 72] on div at bounding box center [57, 71] width 9 height 9
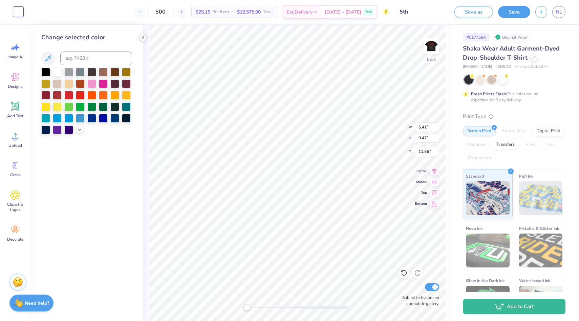
click at [144, 40] on icon at bounding box center [142, 37] width 5 height 5
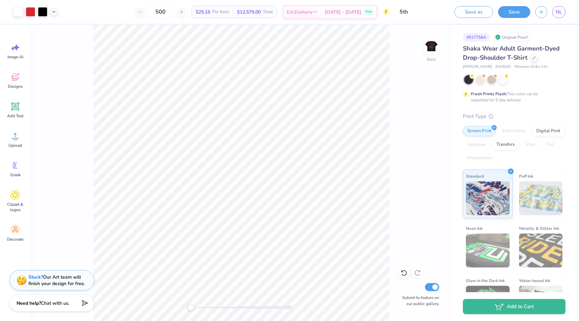
click at [418, 56] on div "Back Submit to feature on our public gallery." at bounding box center [241, 173] width 422 height 296
click at [427, 48] on img at bounding box center [431, 46] width 27 height 27
click at [427, 48] on img at bounding box center [432, 46] width 14 height 14
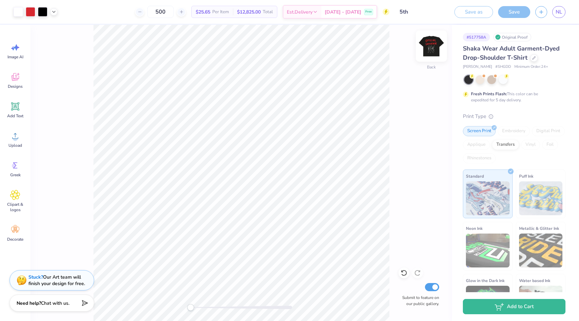
click at [427, 49] on img at bounding box center [431, 46] width 27 height 27
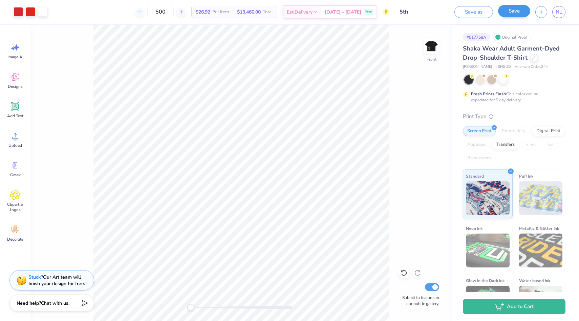
drag, startPoint x: 427, startPoint y: 49, endPoint x: 520, endPoint y: 7, distance: 101.6
click at [427, 49] on img at bounding box center [432, 46] width 14 height 14
click at [520, 7] on button "Save" at bounding box center [514, 11] width 32 height 12
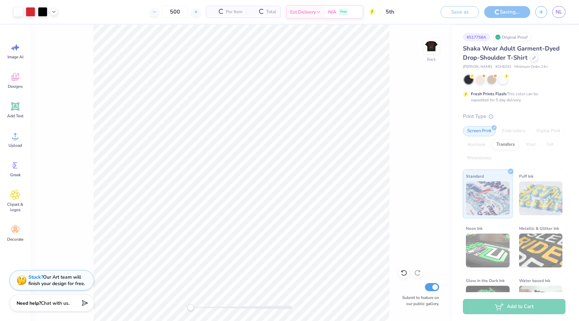
click at [520, 8] on div "Saving..." at bounding box center [507, 12] width 46 height 12
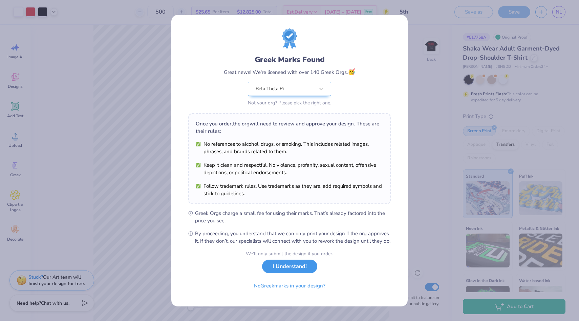
click at [305, 273] on button "I Understand!" at bounding box center [289, 266] width 55 height 14
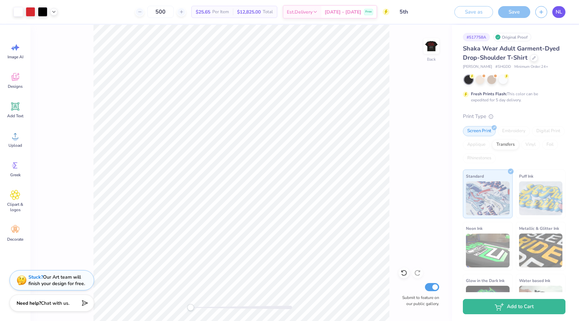
click at [561, 11] on span "NL" at bounding box center [559, 12] width 6 height 8
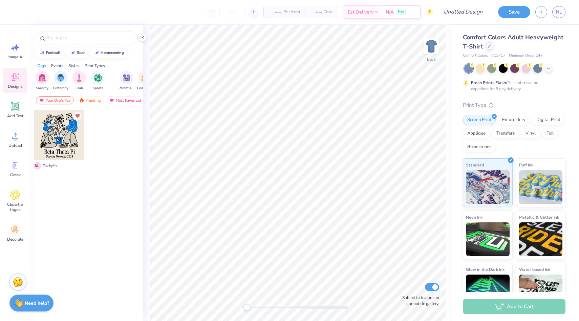
click at [491, 49] on div "Comfort Colors Adult Heavyweight T-Shirt" at bounding box center [514, 42] width 103 height 18
click at [490, 49] on div at bounding box center [489, 45] width 7 height 7
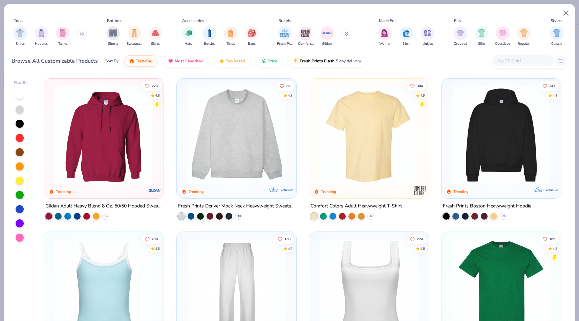
click at [543, 61] on input "text" at bounding box center [523, 61] width 52 height 8
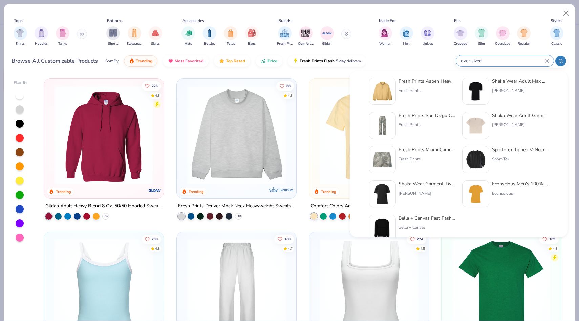
scroll to position [82, 0]
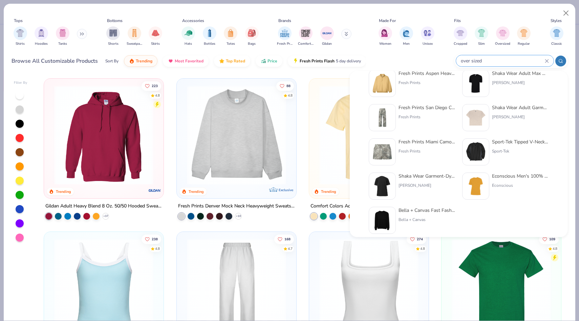
type input "over sized"
click at [470, 127] on img at bounding box center [475, 117] width 21 height 21
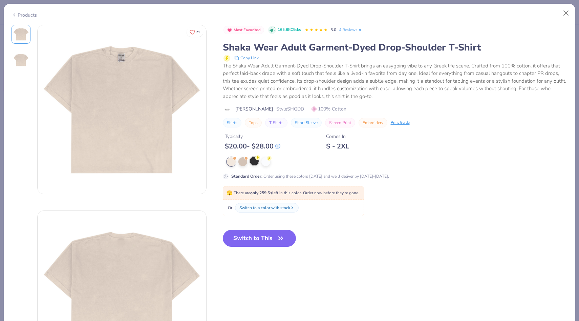
click at [251, 164] on div at bounding box center [254, 160] width 9 height 9
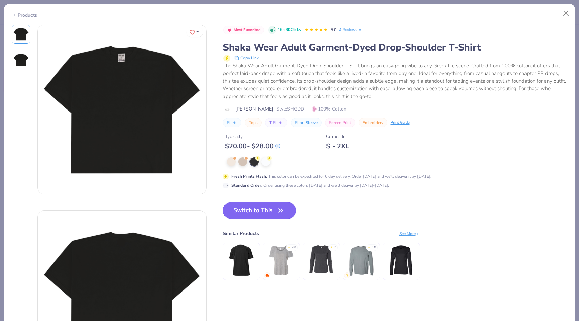
click at [255, 213] on button "Switch to This" at bounding box center [259, 210] width 73 height 17
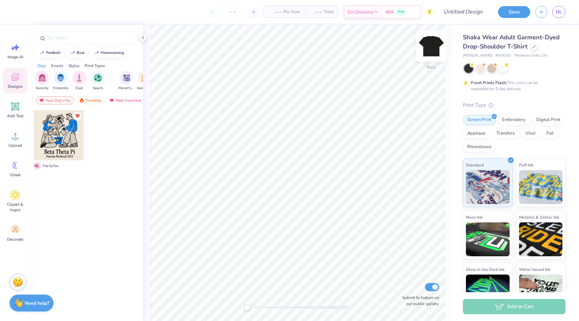
click at [433, 54] on div "Back" at bounding box center [432, 50] width 16 height 24
click at [76, 34] on div at bounding box center [87, 37] width 102 height 13
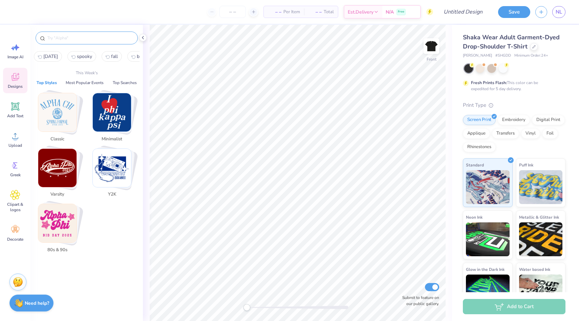
click at [76, 35] on input "text" at bounding box center [90, 38] width 87 height 7
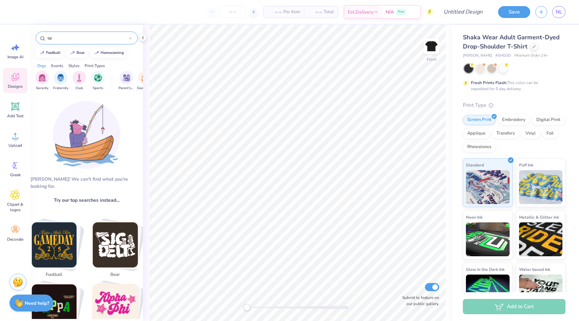
type input "s"
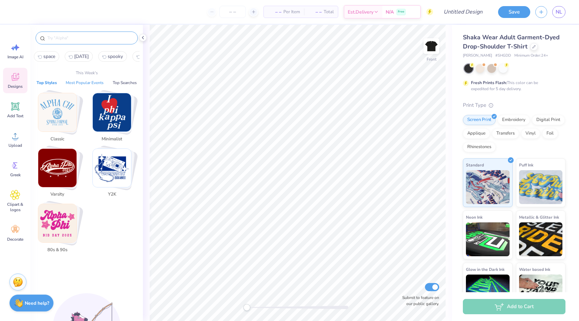
click at [81, 80] on button "Most Popular Events" at bounding box center [85, 82] width 42 height 7
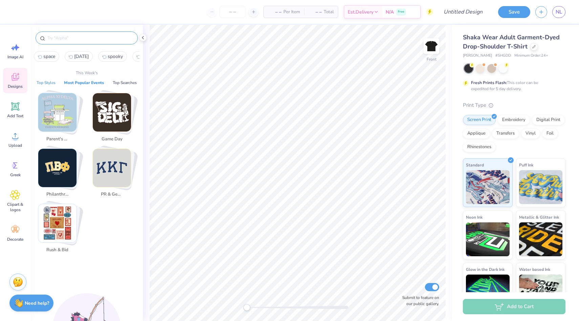
click at [45, 82] on button "Top Styles" at bounding box center [46, 82] width 23 height 7
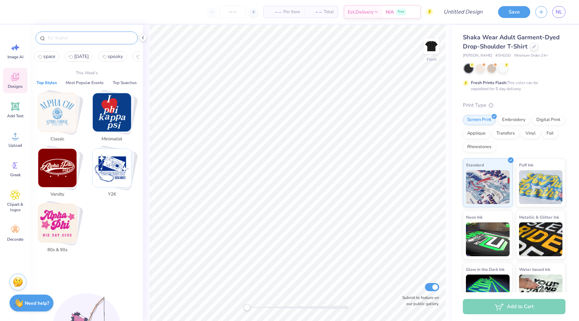
click at [12, 78] on icon at bounding box center [15, 77] width 7 height 8
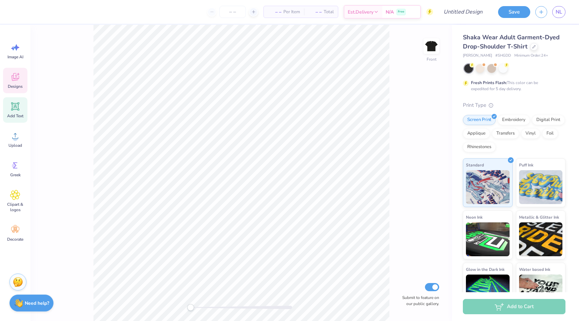
click at [12, 119] on div "Add Text" at bounding box center [15, 109] width 24 height 25
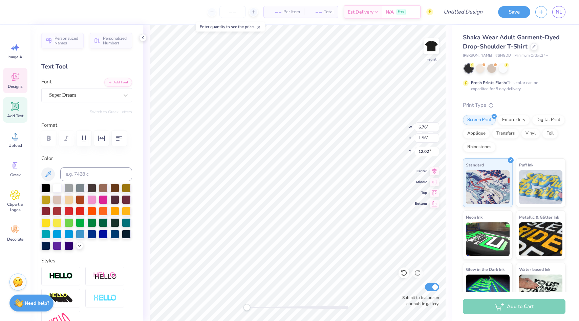
click at [12, 80] on icon at bounding box center [15, 77] width 7 height 8
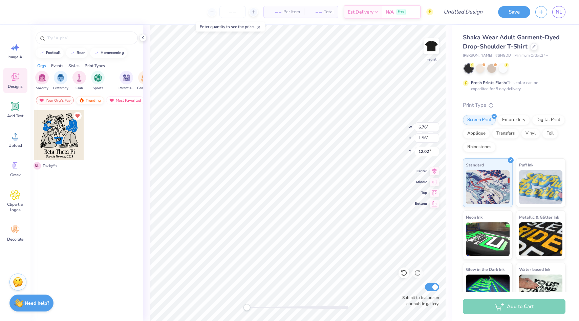
click at [85, 97] on div "Trending" at bounding box center [90, 100] width 28 height 8
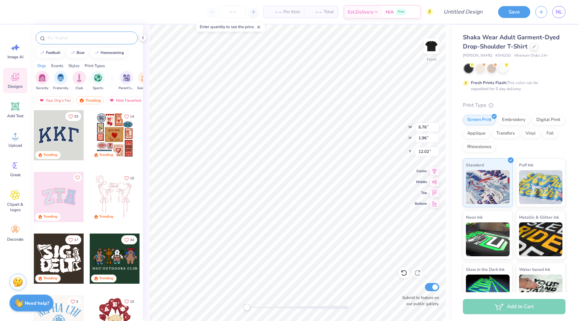
click at [79, 34] on div at bounding box center [87, 37] width 102 height 13
click at [82, 38] on input "text" at bounding box center [90, 38] width 87 height 7
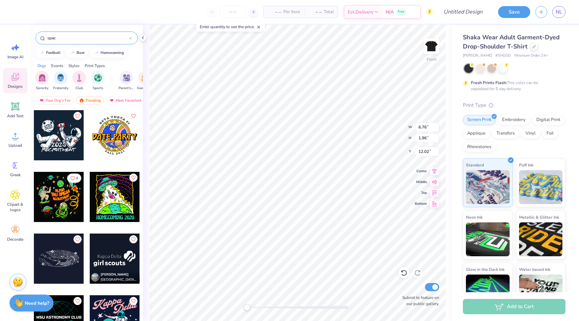
type input "spac"
type textarea "T"
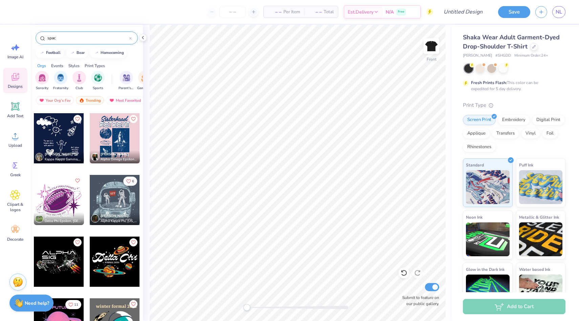
scroll to position [369, 0]
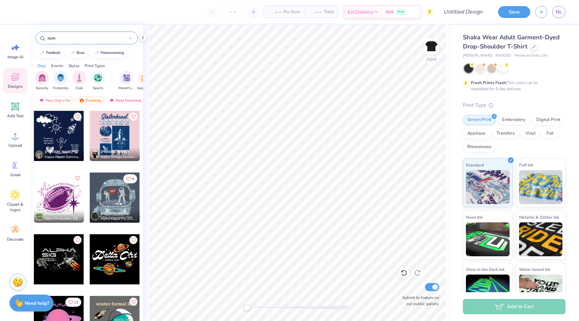
click at [57, 132] on div at bounding box center [59, 136] width 50 height 50
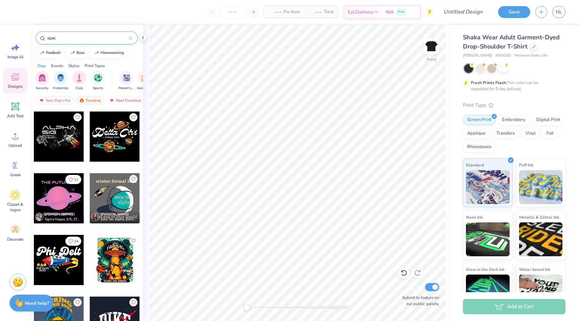
scroll to position [503, 0]
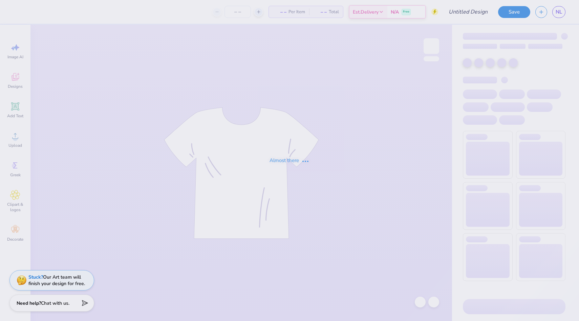
type input "5th"
type input "500"
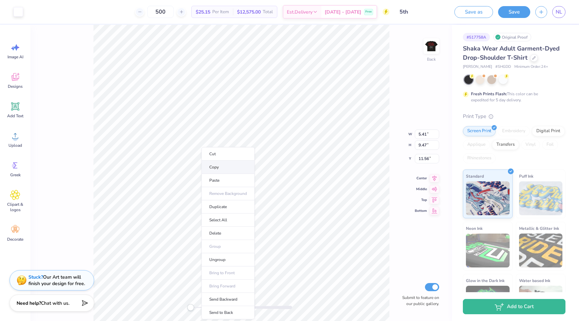
click at [216, 171] on li "Copy" at bounding box center [228, 167] width 53 height 13
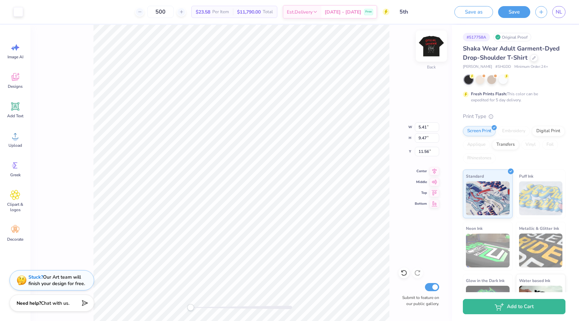
click at [426, 51] on img at bounding box center [431, 46] width 27 height 27
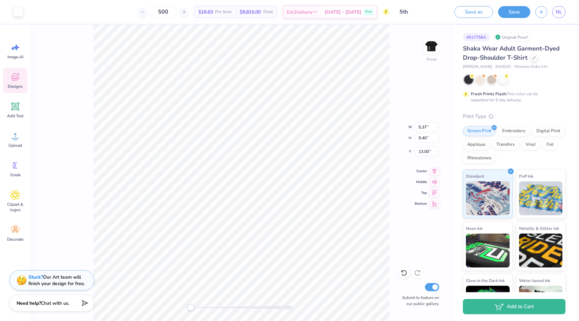
click at [16, 80] on icon at bounding box center [15, 77] width 7 height 8
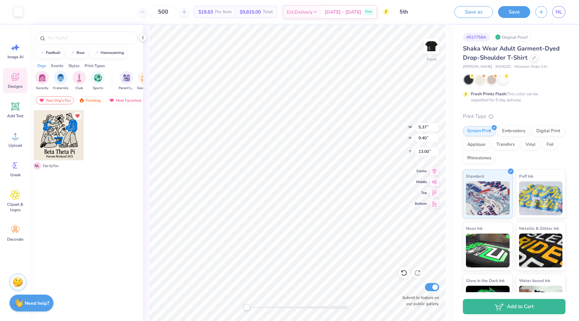
click at [117, 95] on div "Your Org's Fav Trending Most Favorited Newest" at bounding box center [86, 102] width 112 height 16
click at [117, 100] on div "Most Favorited" at bounding box center [125, 100] width 38 height 8
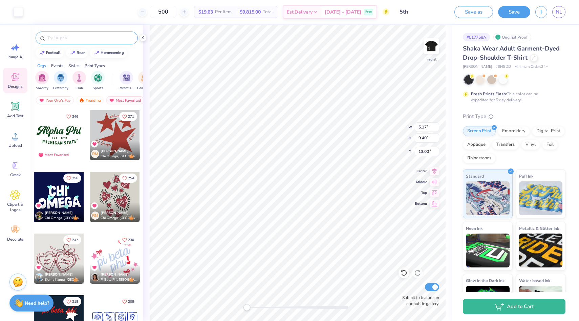
click at [90, 38] on input "text" at bounding box center [90, 38] width 87 height 7
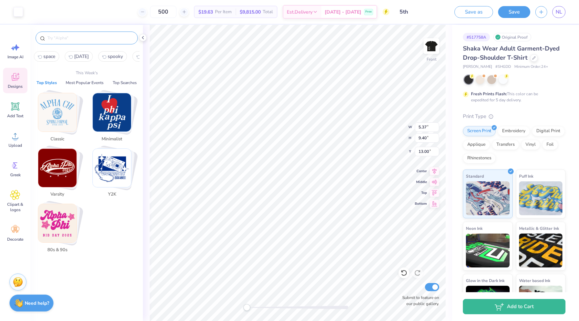
type input "w"
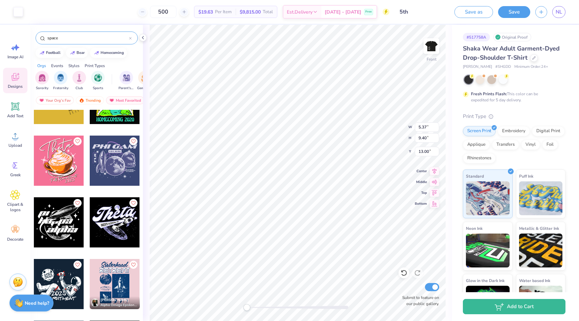
scroll to position [592, 0]
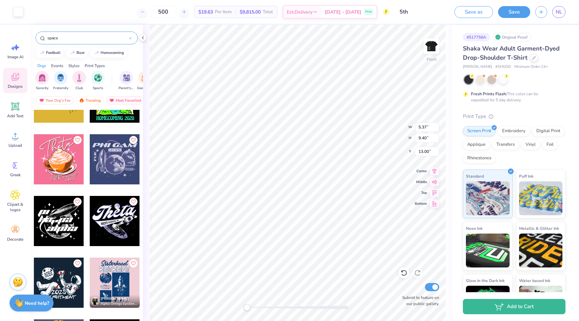
type input "space"
click at [97, 156] on div at bounding box center [115, 159] width 50 height 50
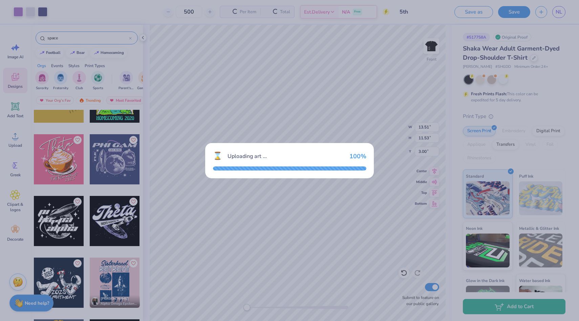
type input "13.51"
type input "11.53"
type input "3.00"
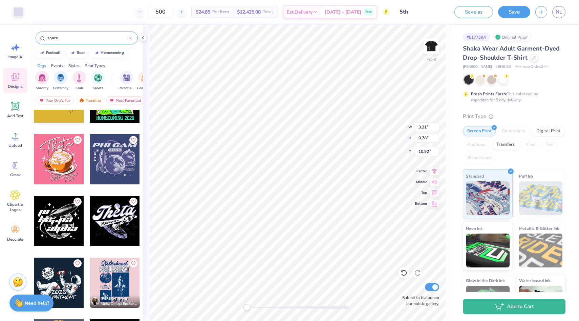
type input "17.71"
type input "3.33"
type input "0.30"
type input "5.34"
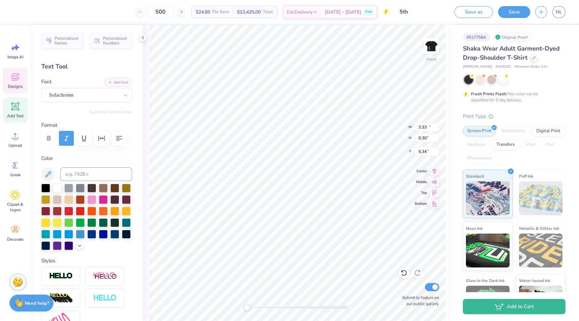
type input "13.51"
type input "1.24"
type input "3.45"
type textarea "5ifth frequency"
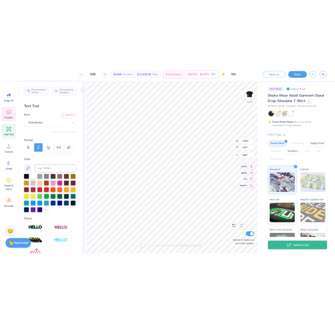
scroll to position [0, 2]
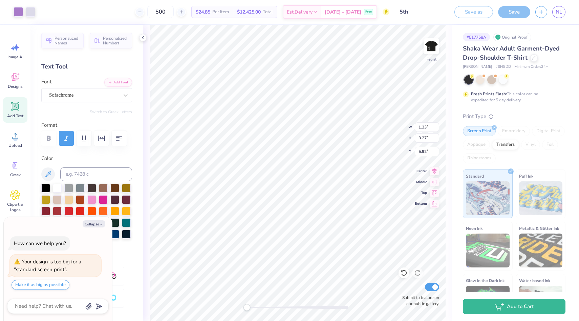
type textarea "x"
type input "18.49"
type textarea "x"
type input "10.03"
type textarea "x"
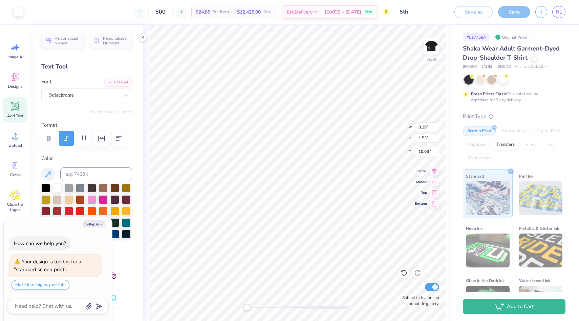
type input "2.82"
type input "1.20"
type input "10.10"
type textarea "x"
type input "2.72"
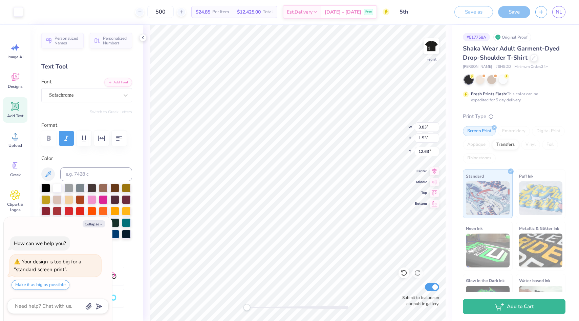
type input "0.96"
type input "12.76"
type textarea "x"
type input "11.78"
type textarea "x"
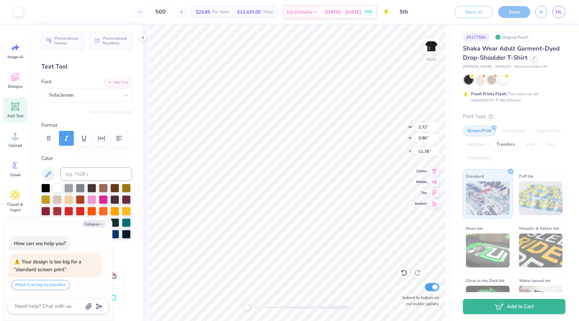
type input "3.19"
type input "1.20"
type input "11.71"
type textarea "x"
type input "13.32"
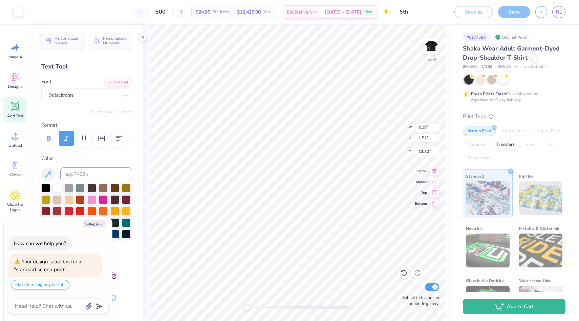
type textarea "x"
type input "1.82"
type input "1.11"
type input "13.41"
type textarea "x"
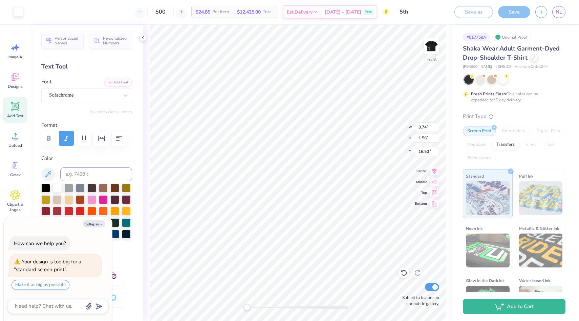
type input "14.92"
type textarea "x"
type input "16.50"
click at [143, 38] on icon at bounding box center [142, 37] width 5 height 5
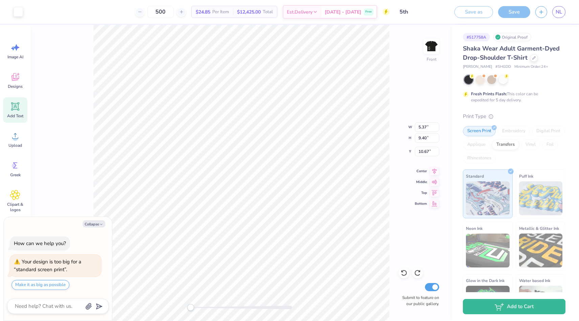
type textarea "x"
type input "4.64"
type input "8.17"
type input "10.75"
type textarea "x"
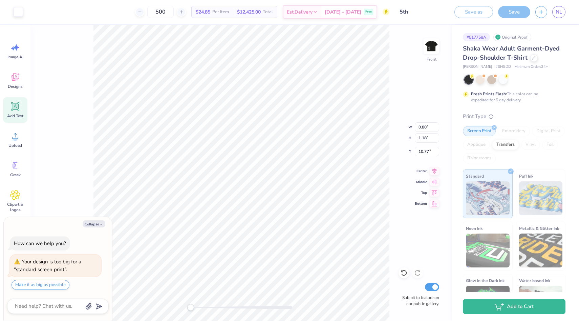
type input "1.01"
type input "12.51"
type textarea "x"
type input "0.81"
type input "14.23"
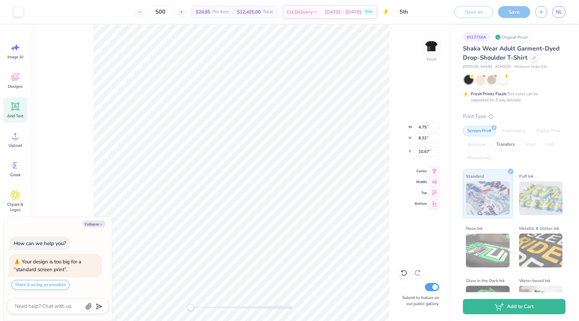
type textarea "x"
type input "10.07"
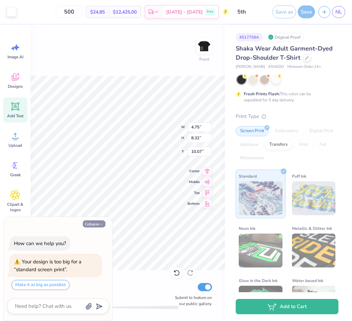
click at [90, 222] on button "Collapse" at bounding box center [94, 223] width 23 height 7
type textarea "x"
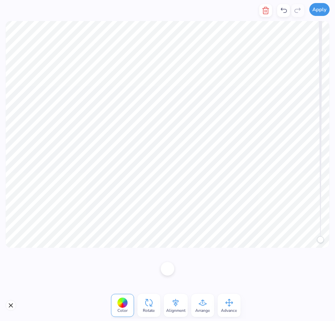
click at [321, 10] on button "Apply" at bounding box center [320, 9] width 20 height 13
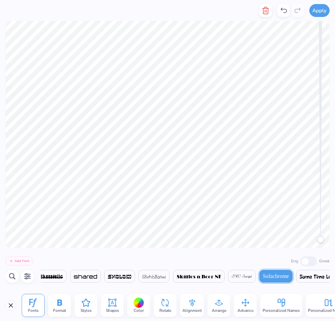
scroll to position [0, 0]
type textarea "The city"
type textarea "ONe night only"
type textarea "[DATE]"
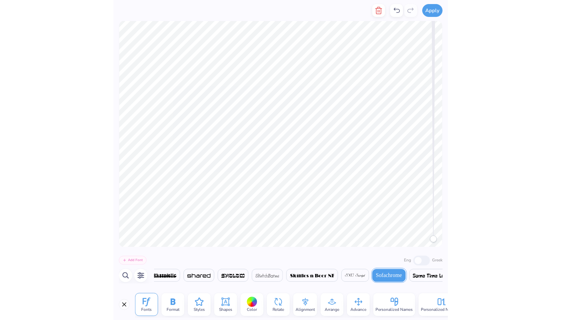
scroll to position [0, 2]
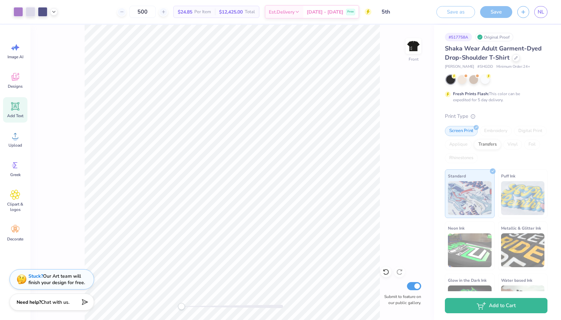
click at [17, 110] on icon at bounding box center [15, 106] width 10 height 10
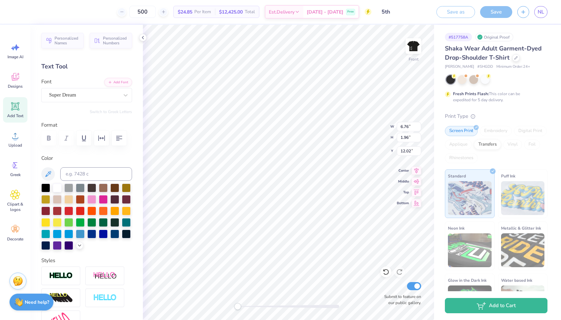
scroll to position [0, 1]
click at [75, 89] on div "Super Dream" at bounding box center [86, 95] width 91 height 14
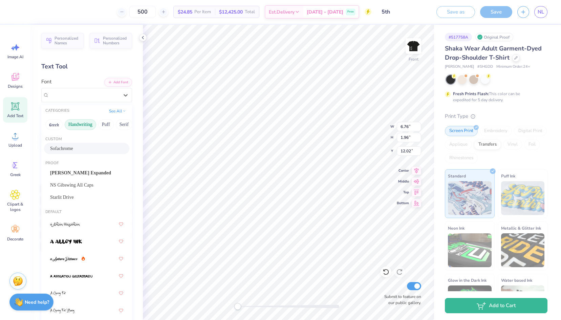
click at [85, 128] on button "Handwriting" at bounding box center [80, 124] width 31 height 11
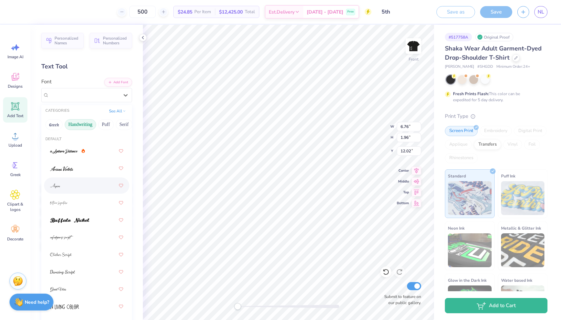
click at [77, 188] on div at bounding box center [86, 185] width 73 height 12
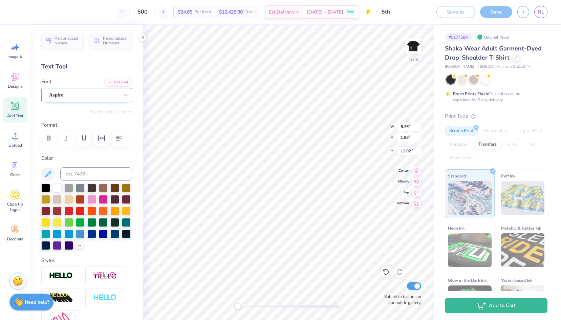
click at [60, 90] on div "Aspire" at bounding box center [83, 95] width 71 height 10
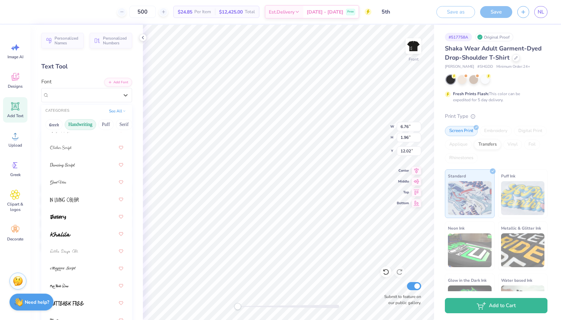
scroll to position [112, 0]
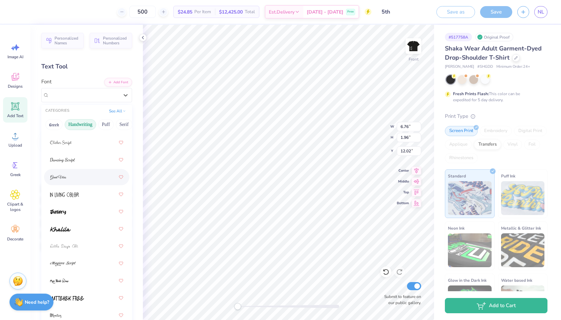
click at [69, 171] on div at bounding box center [86, 177] width 73 height 12
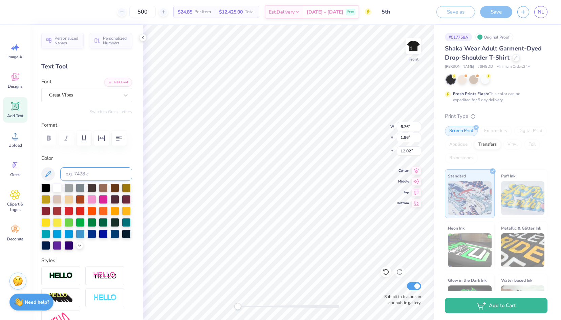
type textarea "p"
type textarea "[US_STATE]"
click at [80, 91] on div "Great Vibes" at bounding box center [83, 95] width 71 height 10
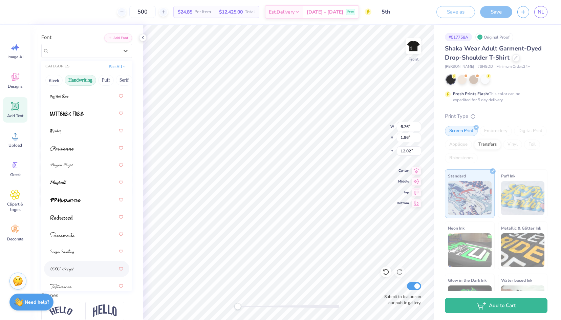
scroll to position [250, 0]
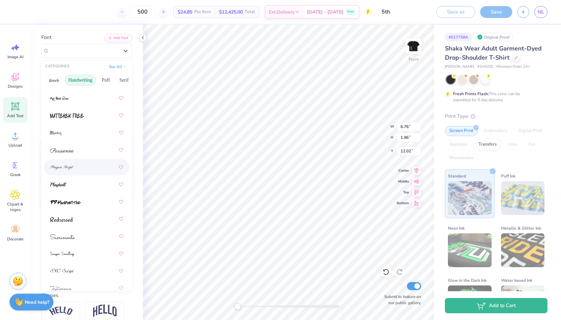
click at [84, 168] on div at bounding box center [86, 167] width 73 height 12
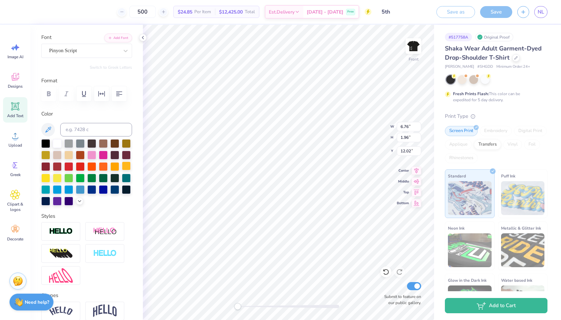
type input "4.57"
type input "2.18"
type input "11.91"
click at [48, 129] on icon at bounding box center [48, 130] width 8 height 8
click at [49, 130] on icon at bounding box center [48, 130] width 8 height 8
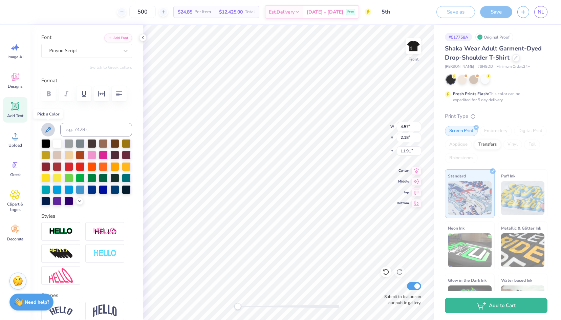
click at [48, 129] on icon at bounding box center [48, 130] width 6 height 6
type textarea "[GEOGRAPHIC_DATA]"
type input "3.64"
type input "1.73"
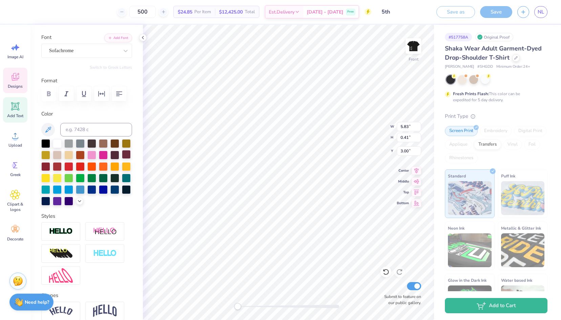
type input "4.05"
click at [142, 37] on polyline at bounding box center [142, 37] width 1 height 3
click at [84, 131] on input at bounding box center [96, 130] width 72 height 14
type input "2557 c"
click at [75, 129] on input "2557 c" at bounding box center [96, 130] width 72 height 14
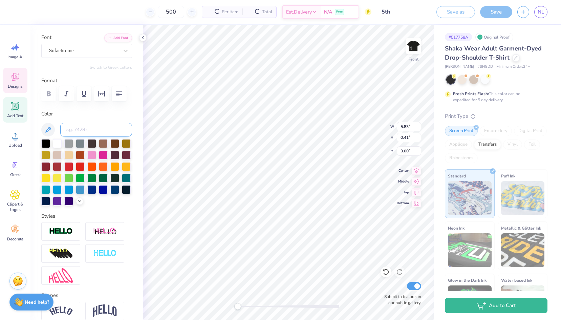
type input "7"
type input "2577"
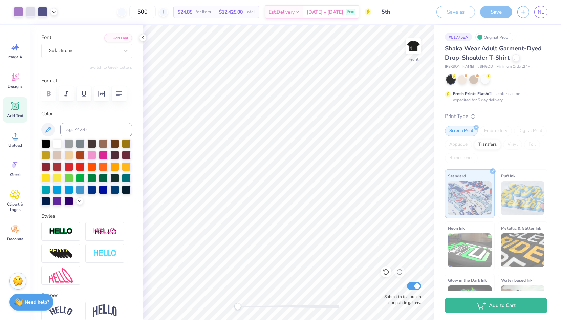
click at [138, 36] on div "Personalized Names Personalized Numbers Text Tool Add Font Font Sofachrome Swit…" at bounding box center [86, 172] width 112 height 295
click at [142, 36] on icon at bounding box center [142, 37] width 5 height 5
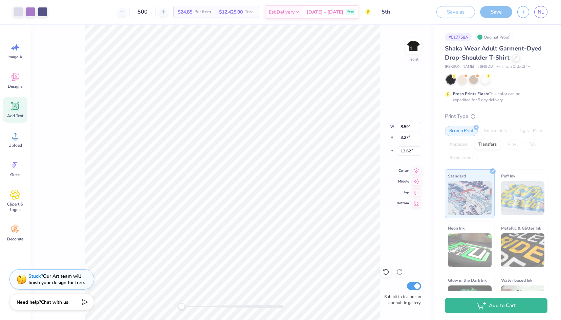
type input "21.43"
type input "4.48"
type input "0.41"
type input "6.82"
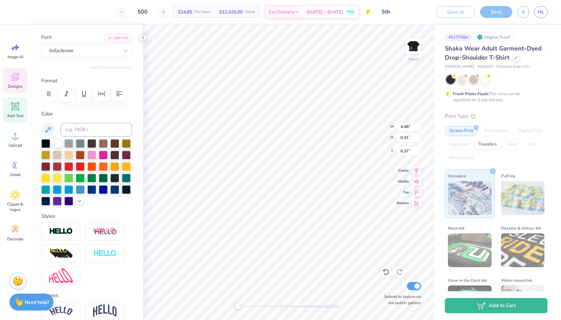
scroll to position [0, 0]
type textarea "The [GEOGRAPHIC_DATA]"
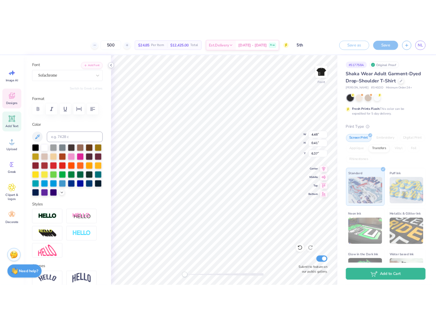
scroll to position [0, 1]
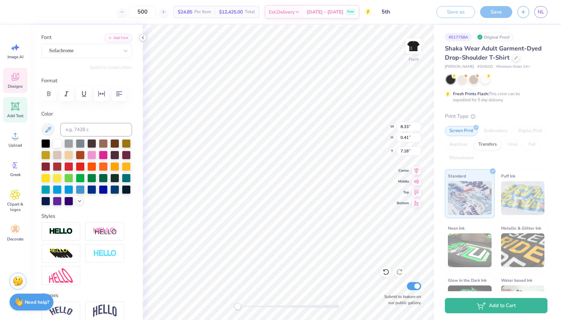
type input "8.24"
type input "0.48"
type input "6.37"
type input "10.07"
type input "16.03"
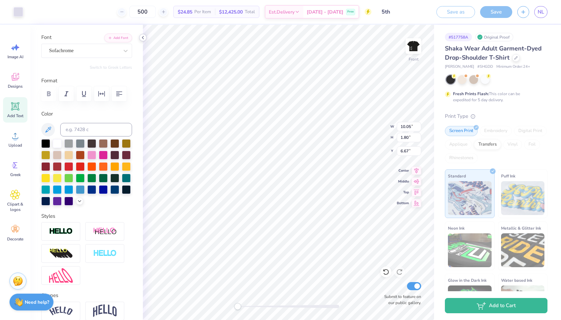
type input "7.15"
click at [15, 78] on icon at bounding box center [15, 77] width 7 height 8
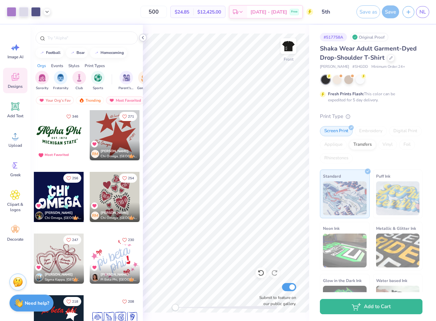
click at [143, 36] on icon at bounding box center [142, 37] width 5 height 5
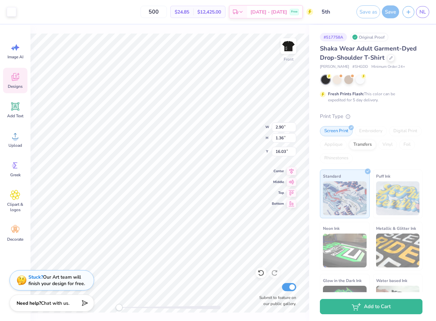
type input "10.36"
type input "12.05"
type input "13.87"
type input "15.55"
type input "17.72"
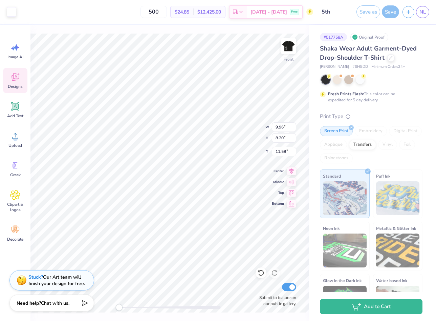
type input "11.58"
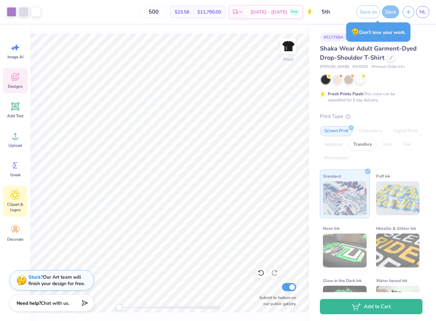
click at [11, 195] on icon at bounding box center [15, 195] width 10 height 10
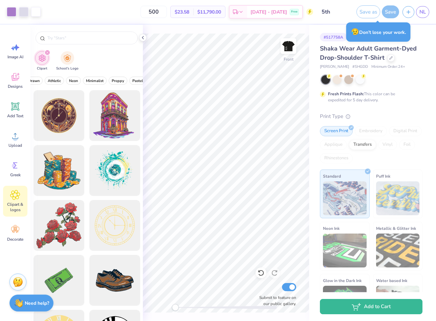
scroll to position [0, 280]
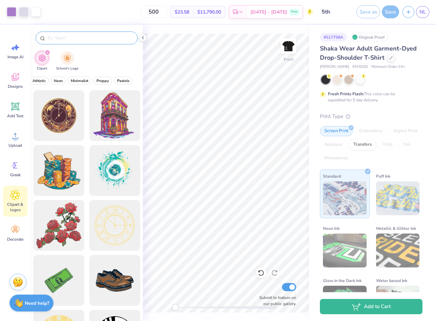
click at [97, 33] on div at bounding box center [87, 37] width 102 height 13
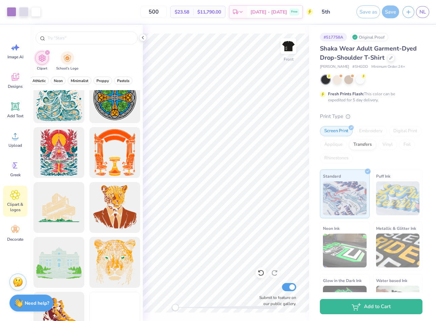
scroll to position [1695, 0]
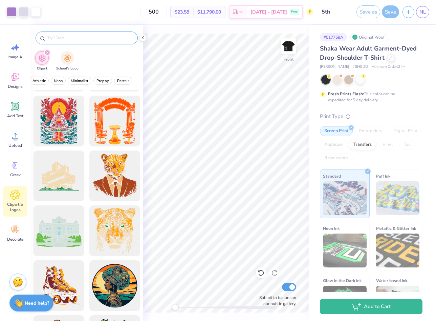
click at [103, 41] on input "text" at bounding box center [90, 38] width 87 height 7
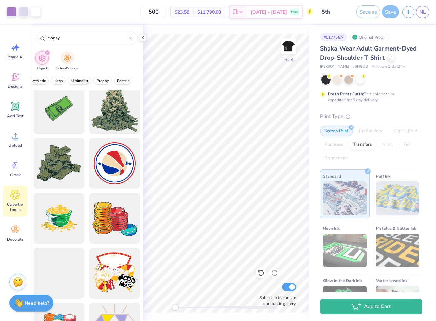
scroll to position [0, 0]
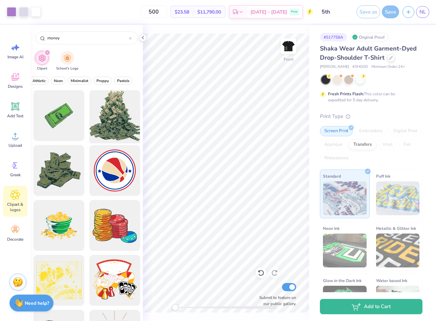
type input "money"
click at [116, 112] on div at bounding box center [115, 116] width 56 height 56
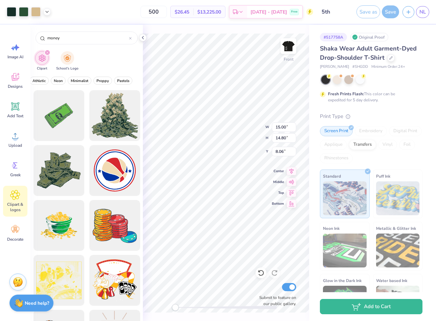
type input "1.42"
type input "1.39"
type input "16.10"
type input "15.00"
type input "14.80"
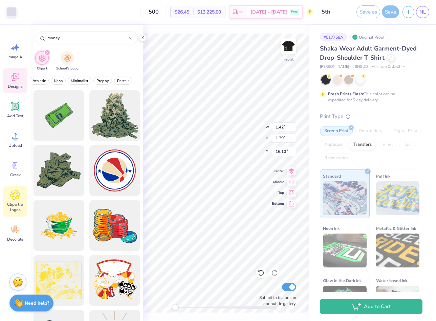
type input "9.03"
click at [144, 38] on icon at bounding box center [142, 37] width 5 height 5
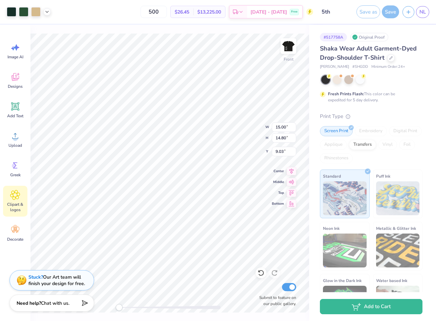
click at [143, 37] on div "Art colors 500 $26.45 Per Item $13,225.00 Total Est. Delivery [DATE] - [DATE] F…" at bounding box center [218, 160] width 436 height 321
click at [17, 194] on icon at bounding box center [15, 195] width 10 height 10
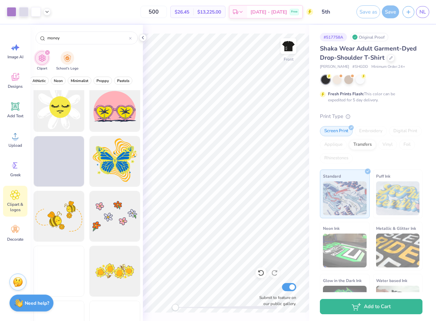
scroll to position [886, 0]
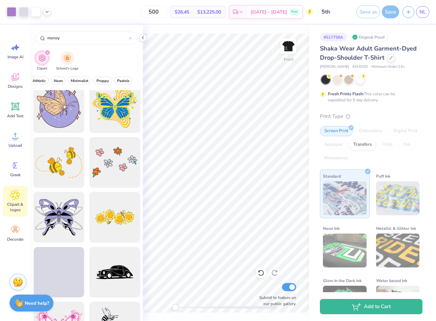
click at [86, 46] on div "money" at bounding box center [86, 36] width 112 height 23
click at [86, 40] on input "money" at bounding box center [88, 38] width 82 height 7
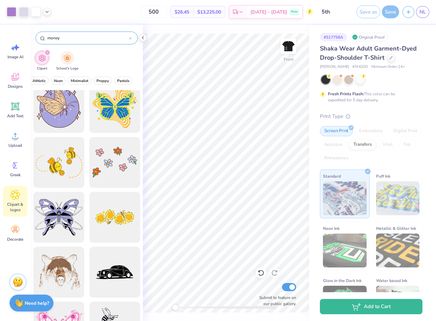
click at [86, 40] on input "money" at bounding box center [88, 38] width 82 height 7
type input "space"
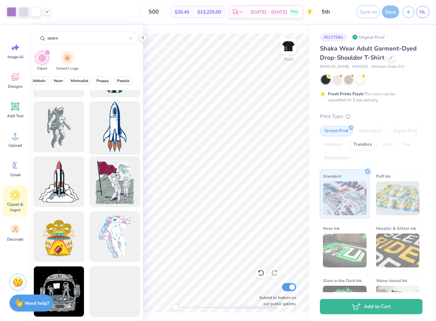
scroll to position [488, 0]
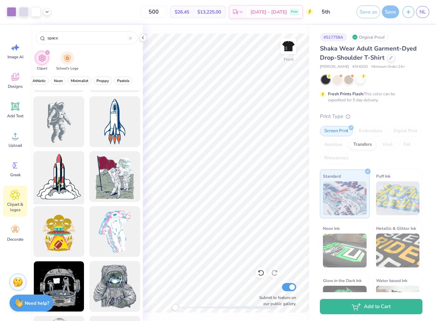
click at [56, 173] on div at bounding box center [59, 177] width 56 height 56
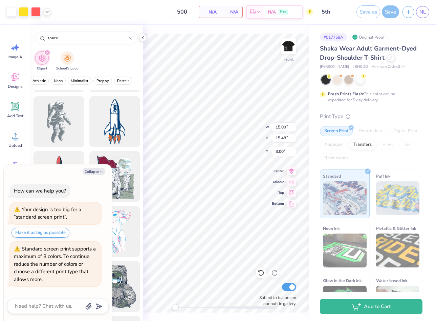
type textarea "x"
type input "12.55"
type input "12.38"
type input "6.37"
click at [99, 172] on button "Collapse" at bounding box center [94, 171] width 23 height 7
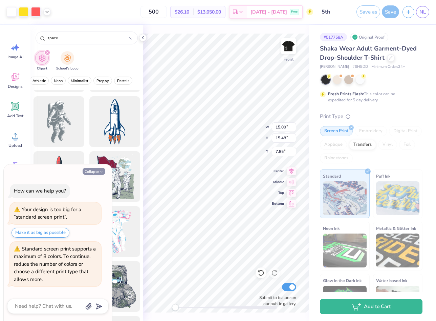
type textarea "x"
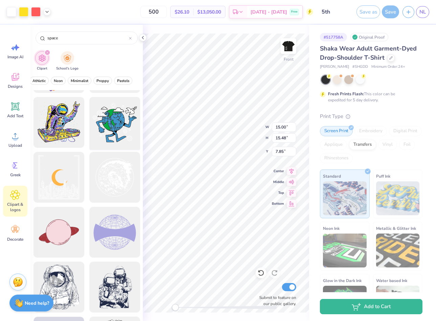
scroll to position [760, 0]
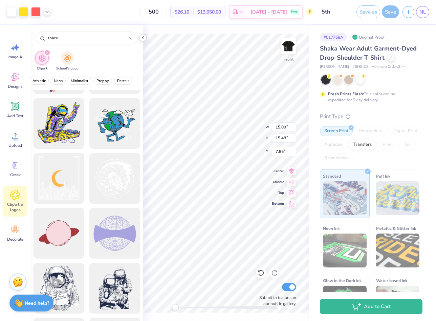
click at [145, 35] on icon at bounding box center [142, 37] width 5 height 5
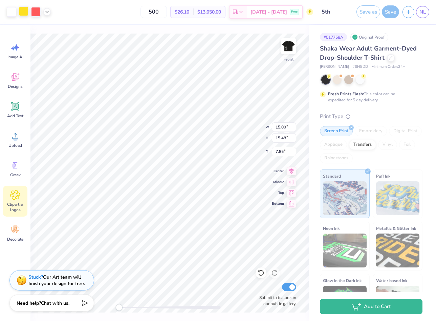
click at [25, 14] on div at bounding box center [23, 10] width 9 height 9
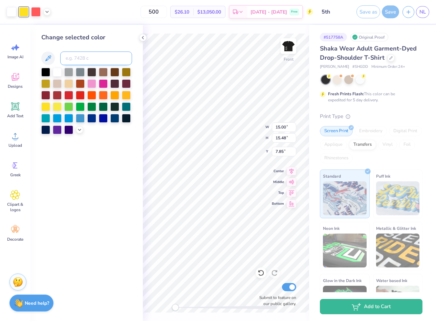
click at [78, 51] on input at bounding box center [96, 58] width 72 height 14
click at [36, 12] on div at bounding box center [35, 10] width 9 height 9
click at [78, 66] on div "Change selected color" at bounding box center [86, 83] width 91 height 101
click at [79, 58] on input at bounding box center [96, 58] width 72 height 14
type input "2577"
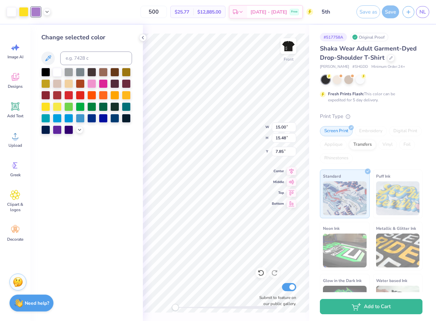
click at [140, 41] on div "Change selected color" at bounding box center [86, 173] width 112 height 296
click at [141, 40] on icon at bounding box center [142, 37] width 5 height 5
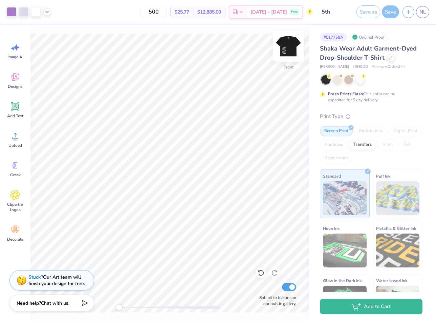
click at [285, 47] on img at bounding box center [288, 46] width 27 height 27
type input "3.00"
type input "8.18"
type input "1.42"
type input "3.00"
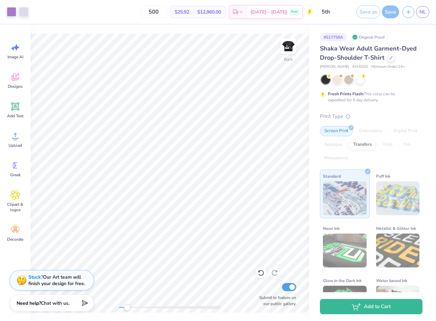
drag, startPoint x: 121, startPoint y: 305, endPoint x: 126, endPoint y: 305, distance: 5.8
click at [127, 305] on div "Accessibility label" at bounding box center [127, 307] width 7 height 7
type input "7.67"
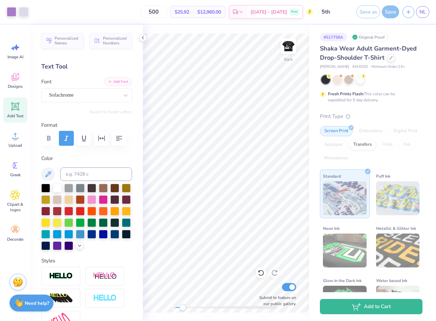
click at [120, 81] on button "Add Font" at bounding box center [118, 81] width 28 height 9
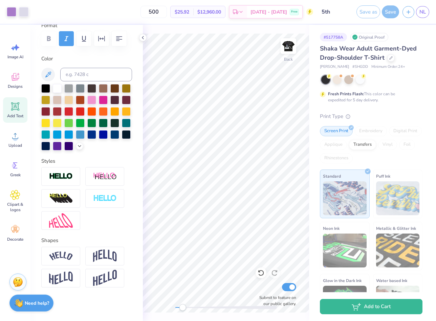
click at [17, 109] on icon at bounding box center [15, 106] width 8 height 8
type textarea "V"
type textarea "F"
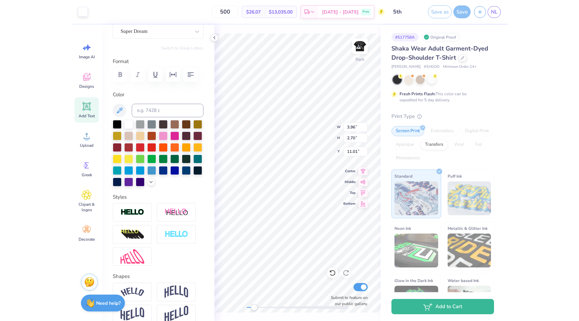
scroll to position [37, 0]
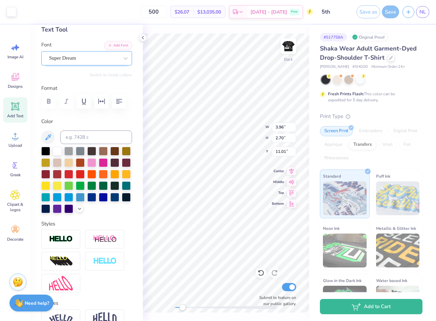
click at [102, 60] on div "Super Dream" at bounding box center [83, 58] width 71 height 10
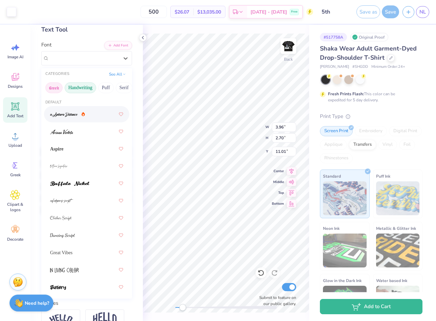
click at [60, 85] on button "Greek" at bounding box center [53, 87] width 17 height 11
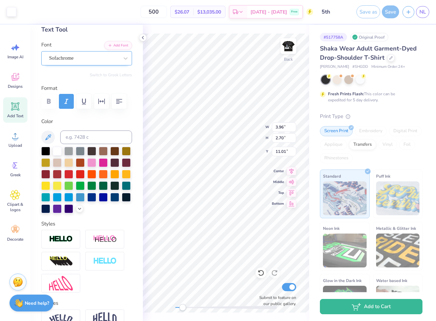
click at [73, 62] on div at bounding box center [84, 58] width 70 height 9
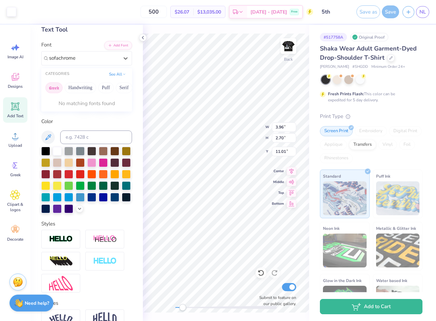
type input "sofachrome"
click at [116, 72] on button "See All" at bounding box center [117, 73] width 21 height 7
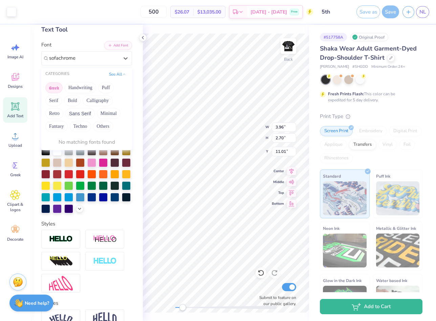
click at [54, 84] on button "Greek" at bounding box center [53, 87] width 17 height 11
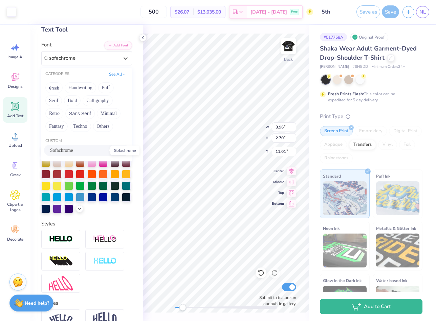
click at [73, 153] on span "Sofachrome" at bounding box center [61, 150] width 23 height 7
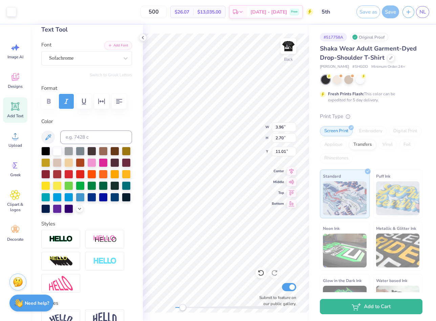
type input "11.02"
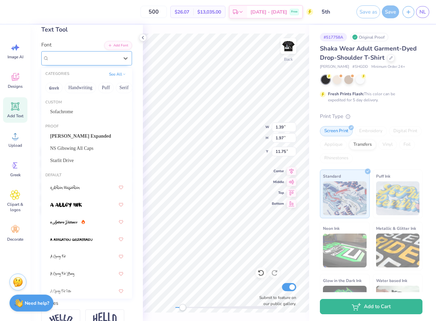
click at [83, 60] on div "Super Dream" at bounding box center [83, 58] width 71 height 10
click at [73, 108] on span "Sofachrome" at bounding box center [61, 111] width 23 height 7
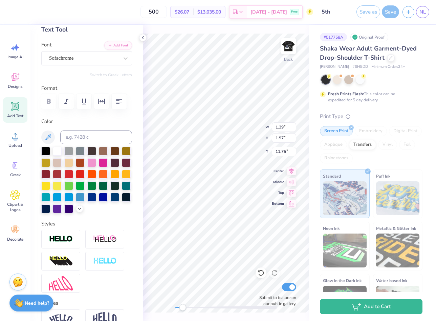
type input "1.76"
type input "1.98"
type input "11.02"
click at [75, 59] on div "Super Dream" at bounding box center [83, 58] width 71 height 10
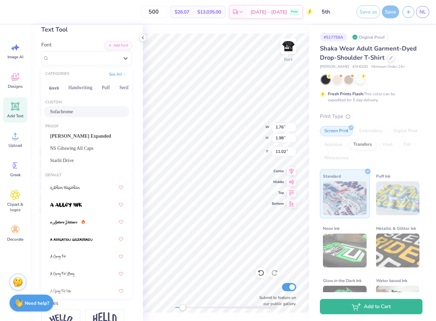
click at [78, 105] on div "Custom Sofachrome" at bounding box center [86, 109] width 91 height 24
click at [73, 110] on span "Sofachrome" at bounding box center [61, 111] width 23 height 7
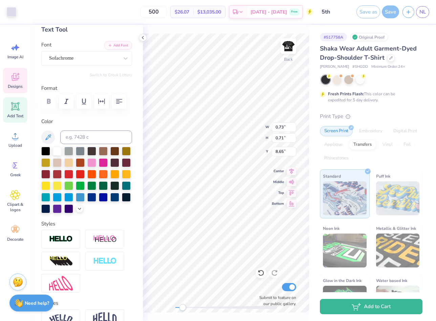
type input "2.24"
type input "1.42"
type input "7.59"
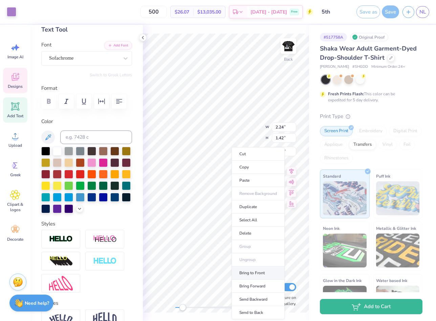
click at [246, 271] on li "Bring to Front" at bounding box center [258, 272] width 53 height 13
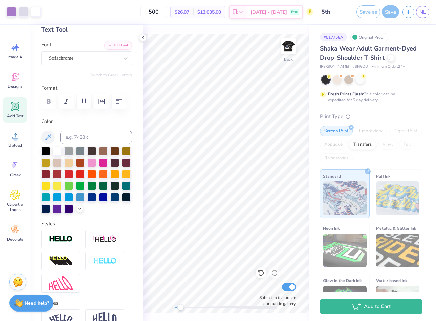
click at [160, 305] on div "Back Submit to feature on our public gallery." at bounding box center [226, 173] width 166 height 296
click at [142, 40] on icon at bounding box center [142, 37] width 5 height 5
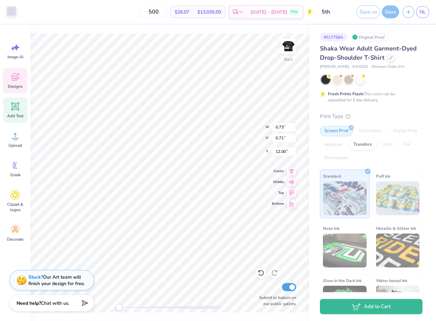
click at [15, 9] on div at bounding box center [11, 10] width 9 height 9
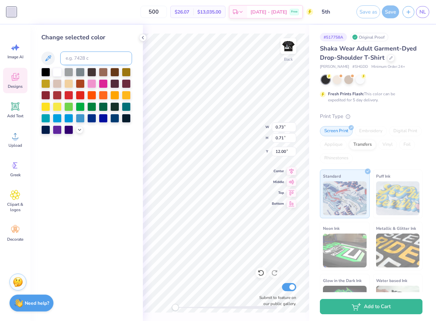
click at [84, 55] on input at bounding box center [96, 58] width 72 height 14
type input "2577"
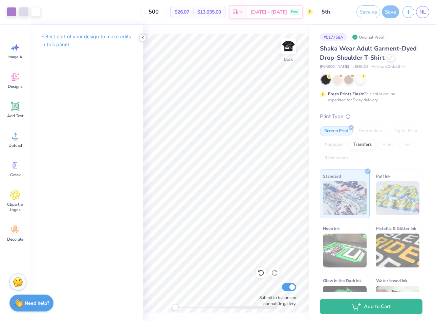
click at [141, 36] on icon at bounding box center [142, 37] width 5 height 5
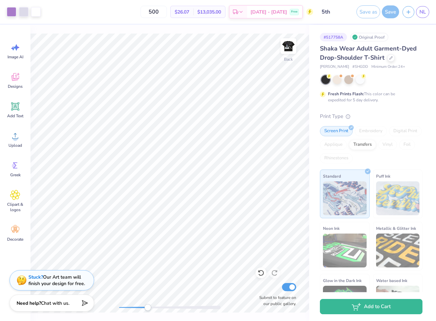
drag, startPoint x: 122, startPoint y: 306, endPoint x: 153, endPoint y: 306, distance: 31.2
click at [151, 306] on div "Accessibility label" at bounding box center [147, 307] width 7 height 7
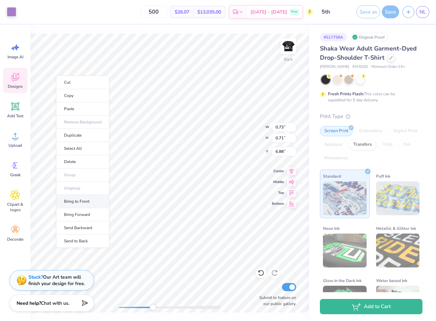
click at [83, 202] on li "Bring to Front" at bounding box center [82, 201] width 53 height 13
type input "6.73"
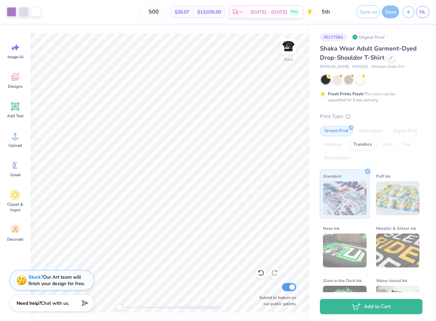
click at [99, 293] on div "Back Submit to feature on our public gallery." at bounding box center [169, 173] width 279 height 296
click at [388, 14] on div "Save" at bounding box center [390, 11] width 17 height 13
click at [287, 50] on img at bounding box center [288, 46] width 27 height 27
type input "4.13"
type input "3.47"
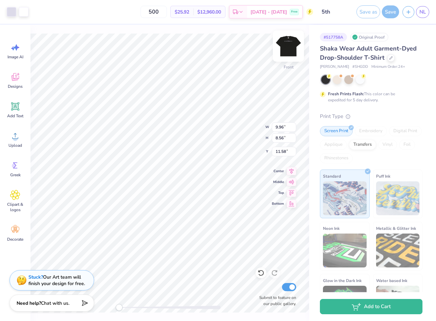
type input "11.68"
type input "9.96"
type input "8.56"
type input "11.58"
click at [373, 10] on div "Save as" at bounding box center [369, 11] width 24 height 13
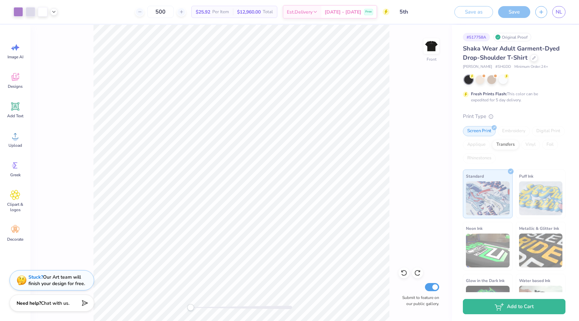
click at [440, 45] on div "Front Submit to feature on our public gallery." at bounding box center [241, 173] width 422 height 296
click at [430, 45] on img at bounding box center [431, 46] width 27 height 27
type input "2.17"
type input "1.26"
type input "3.00"
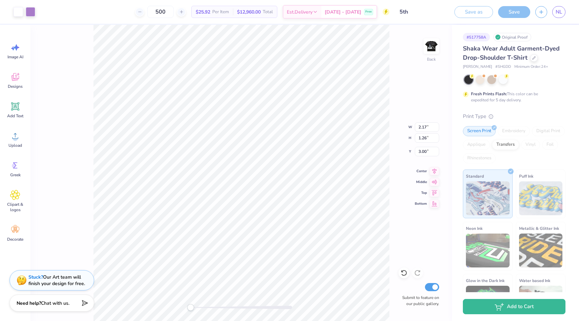
type input "4.77"
type input "2.85"
type input "2.87"
type input "3.00"
drag, startPoint x: 199, startPoint y: 305, endPoint x: 208, endPoint y: 305, distance: 9.2
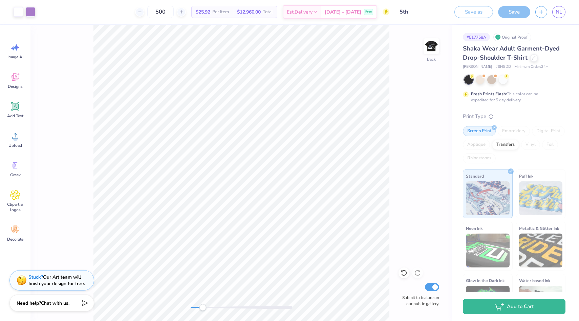
click at [208, 305] on div at bounding box center [242, 307] width 102 height 7
type input "0.54"
type input "0.53"
type input "3.00"
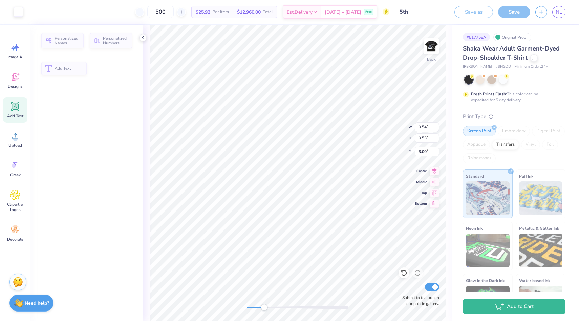
type input "2.96"
type input "1.43"
type input "3.38"
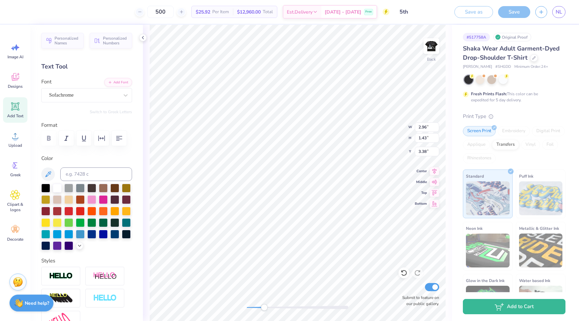
type input "2.19"
type input "4.42"
click at [99, 175] on input at bounding box center [96, 174] width 72 height 14
click at [59, 188] on div at bounding box center [57, 187] width 9 height 9
click at [80, 245] on polyline at bounding box center [79, 244] width 3 height 1
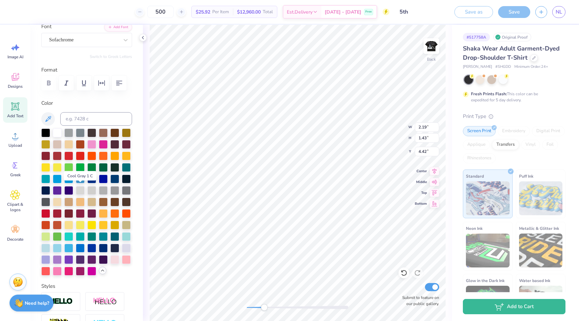
scroll to position [56, 0]
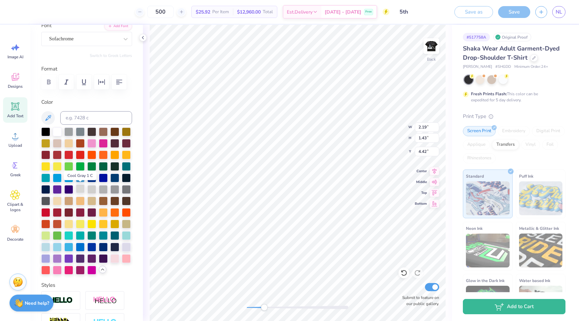
click at [80, 189] on div at bounding box center [80, 188] width 9 height 9
type input "2.27"
type input "1.10"
type input "3.00"
click at [48, 115] on icon at bounding box center [48, 118] width 8 height 8
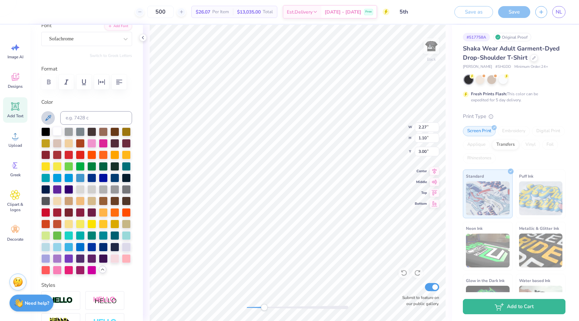
click at [56, 130] on div at bounding box center [57, 131] width 9 height 9
click at [96, 122] on input at bounding box center [96, 118] width 72 height 14
type input "1.69"
type input "1.10"
type input "3.64"
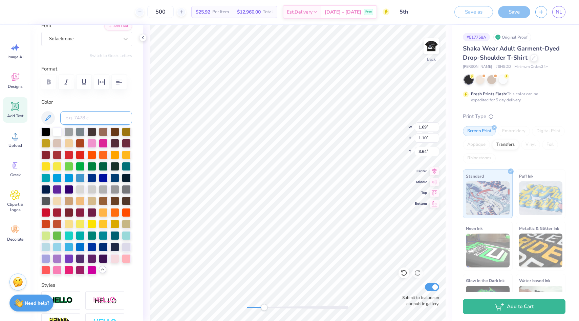
click at [77, 123] on input at bounding box center [96, 118] width 72 height 14
type input "2577"
type input "1.67"
type input "1.06"
type input "3.00"
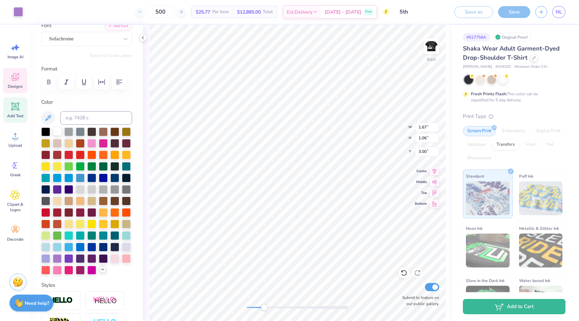
click at [60, 130] on div at bounding box center [57, 131] width 9 height 9
click at [81, 193] on div at bounding box center [80, 188] width 9 height 9
click at [58, 130] on div at bounding box center [57, 131] width 9 height 9
click at [56, 128] on div at bounding box center [57, 131] width 9 height 9
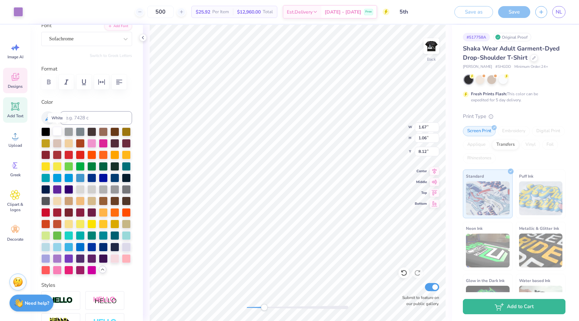
click at [56, 128] on div at bounding box center [57, 131] width 9 height 9
click at [144, 40] on icon at bounding box center [142, 37] width 5 height 5
click at [57, 129] on div at bounding box center [57, 131] width 9 height 9
type input "1.69"
type input "1.10"
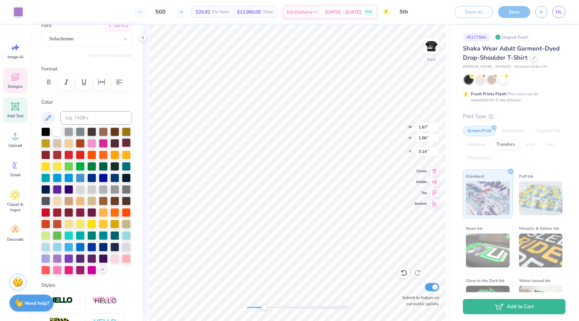
type input "3.64"
click at [296, 268] on li "Bring to Front" at bounding box center [299, 272] width 53 height 13
click at [238, 307] on div "Back Submit to feature on our public gallery." at bounding box center [297, 173] width 309 height 296
click at [143, 39] on icon at bounding box center [142, 37] width 5 height 5
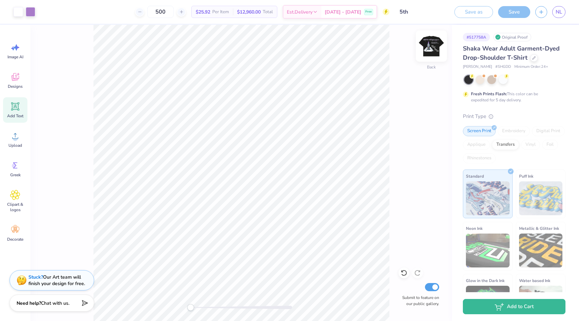
click at [432, 41] on img at bounding box center [431, 46] width 27 height 27
click at [12, 194] on icon at bounding box center [14, 194] width 9 height 9
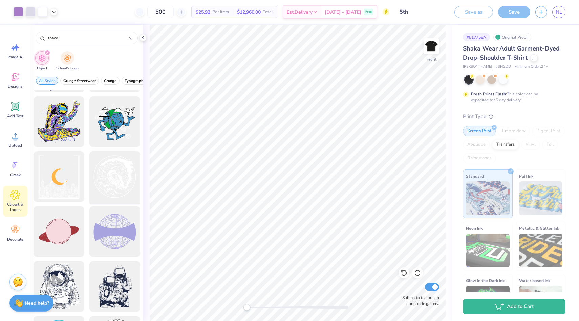
scroll to position [761, 0]
click at [116, 139] on div at bounding box center [115, 123] width 56 height 56
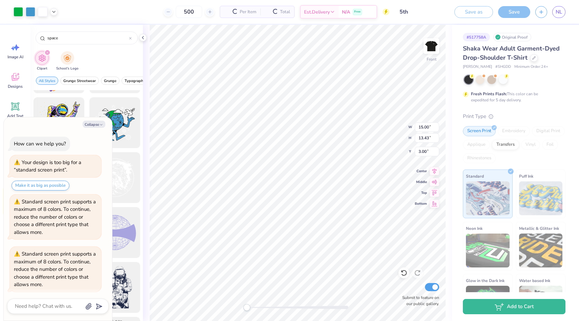
scroll to position [5, 0]
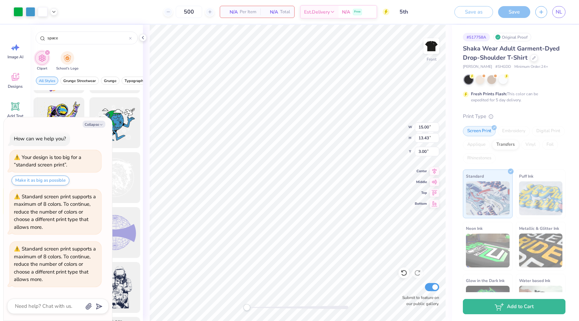
type textarea "x"
type input "13.63"
type input "14.06"
type input "5.97"
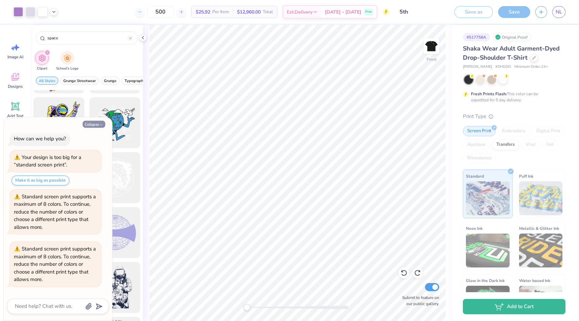
click at [96, 122] on button "Collapse" at bounding box center [94, 124] width 23 height 7
type textarea "x"
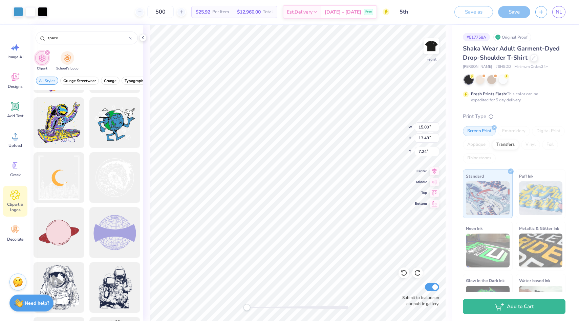
type input "15.00"
type input "13.43"
type input "7.02"
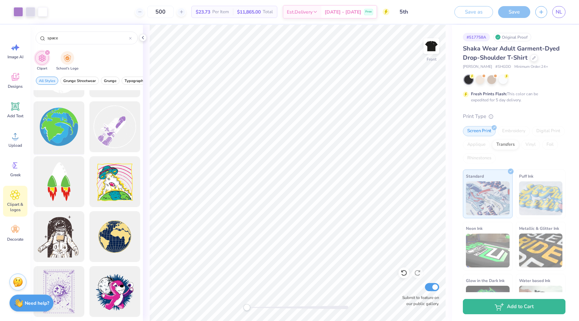
scroll to position [1196, 0]
click at [65, 136] on div at bounding box center [59, 127] width 56 height 56
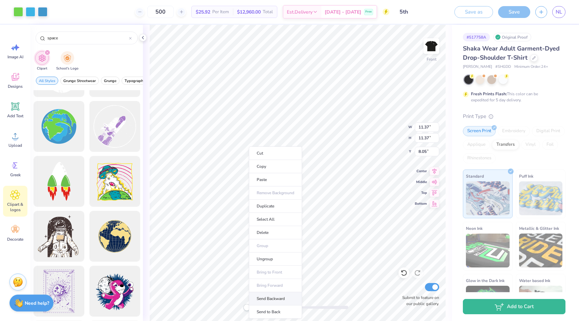
click at [285, 297] on li "Send Backward" at bounding box center [275, 298] width 53 height 13
click at [271, 313] on li "Send to Back" at bounding box center [279, 312] width 53 height 13
click at [144, 37] on icon at bounding box center [142, 37] width 5 height 5
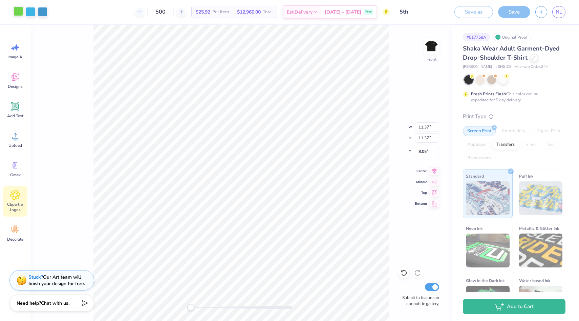
click at [20, 11] on div at bounding box center [18, 10] width 9 height 9
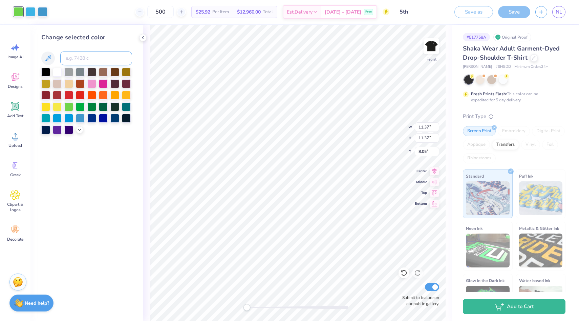
click at [83, 59] on input at bounding box center [96, 58] width 72 height 14
type input "2577"
click at [35, 9] on div at bounding box center [30, 10] width 9 height 9
click at [41, 9] on div at bounding box center [42, 10] width 9 height 9
click at [60, 71] on div at bounding box center [57, 71] width 9 height 9
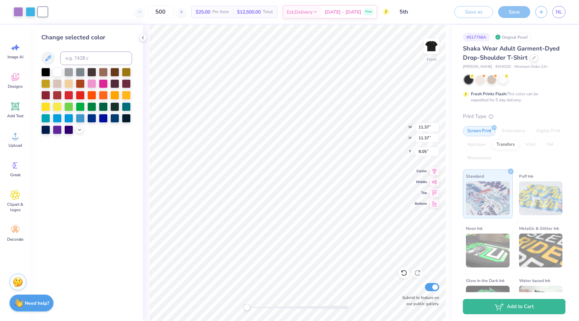
click at [34, 17] on div "Art colors" at bounding box center [23, 12] width 47 height 24
click at [33, 15] on div at bounding box center [30, 10] width 9 height 9
click at [81, 72] on div at bounding box center [80, 71] width 9 height 9
click at [117, 106] on div at bounding box center [114, 106] width 9 height 9
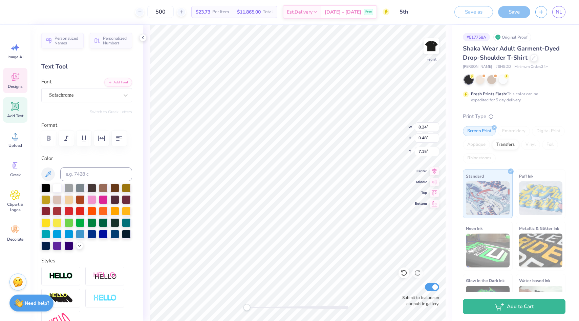
scroll to position [0, 0]
type textarea "Ft proppa"
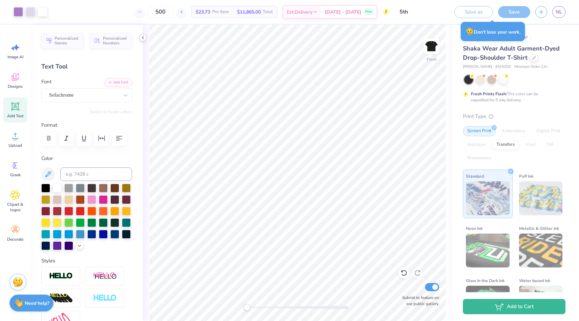
click at [142, 36] on icon at bounding box center [142, 37] width 5 height 5
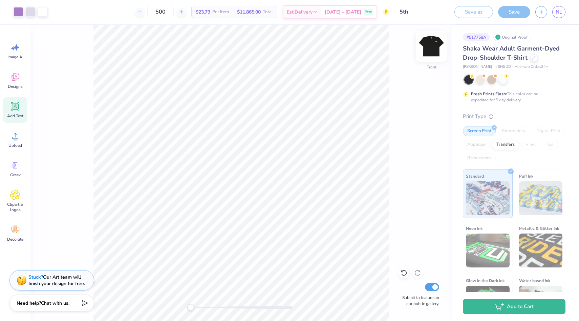
click at [431, 49] on img at bounding box center [431, 46] width 27 height 27
drag, startPoint x: 216, startPoint y: 306, endPoint x: 240, endPoint y: 306, distance: 24.4
click at [240, 306] on div at bounding box center [242, 306] width 102 height 3
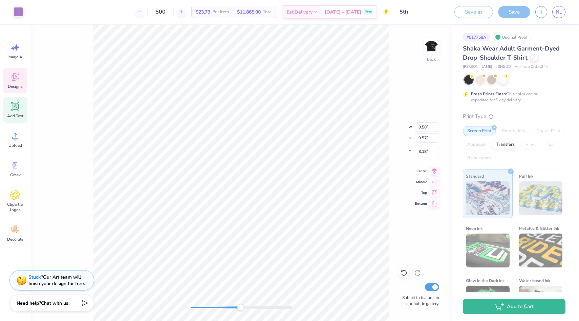
type input "1.69"
type input "1.10"
type input "3.64"
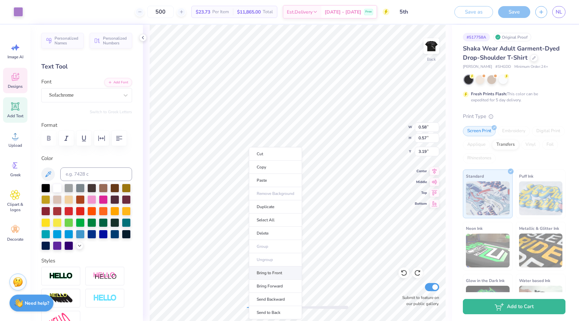
click at [266, 269] on li "Bring to Front" at bounding box center [275, 272] width 53 height 13
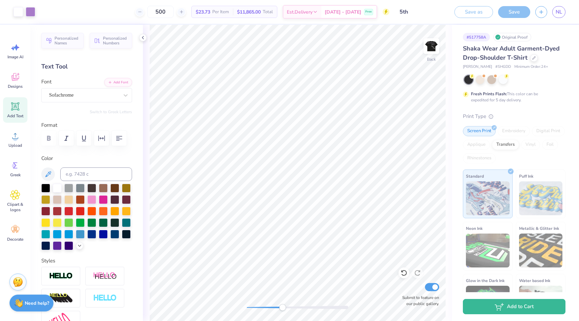
click at [282, 302] on div "Back Submit to feature on our public gallery." at bounding box center [297, 173] width 309 height 296
click at [140, 38] on div at bounding box center [142, 37] width 7 height 7
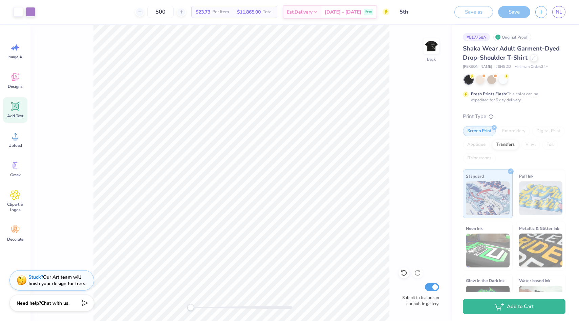
click at [168, 306] on div "Back Submit to feature on our public gallery." at bounding box center [241, 173] width 422 height 296
click at [436, 45] on img at bounding box center [431, 46] width 27 height 27
click at [3, 173] on div "Greek" at bounding box center [15, 168] width 24 height 25
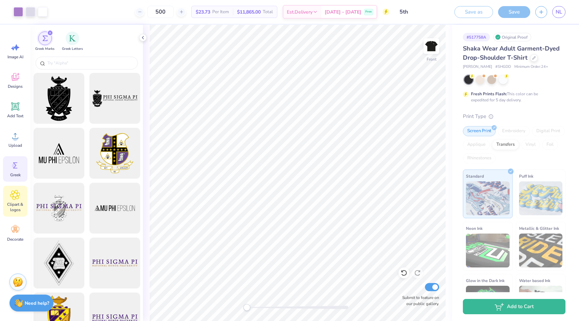
click at [7, 195] on div "Clipart & logos" at bounding box center [15, 201] width 24 height 31
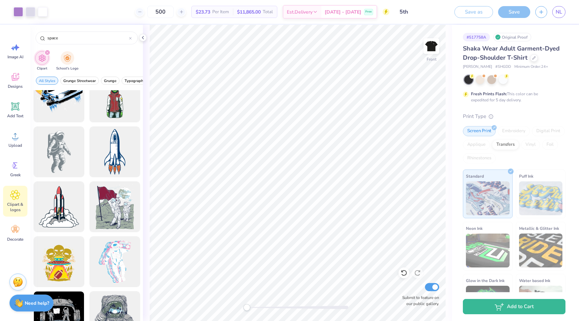
scroll to position [458, 0]
click at [67, 204] on div at bounding box center [59, 206] width 56 height 56
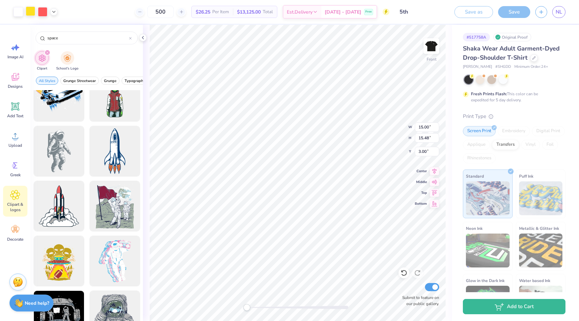
click at [27, 12] on div at bounding box center [30, 10] width 9 height 9
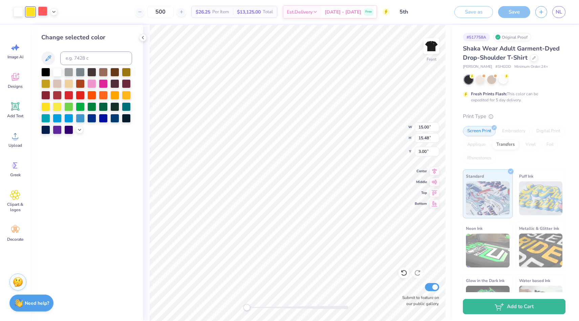
click at [45, 9] on div at bounding box center [42, 10] width 9 height 9
click at [83, 55] on input at bounding box center [96, 58] width 72 height 14
type input "257"
type input "c"
click at [144, 40] on icon at bounding box center [142, 37] width 5 height 5
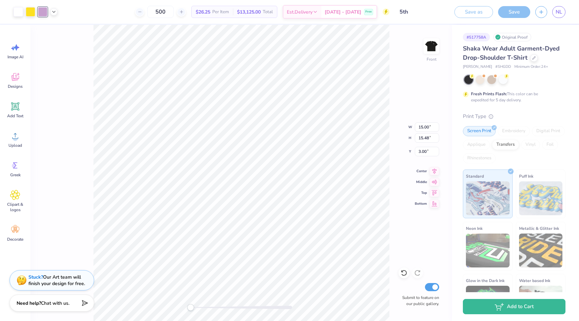
click at [61, 40] on div "Front W 15.00 15.00 " H 15.48 15.48 " Y 3.00 3.00 " Center Middle Top Bottom Su…" at bounding box center [241, 173] width 422 height 296
click at [29, 12] on div at bounding box center [30, 10] width 9 height 9
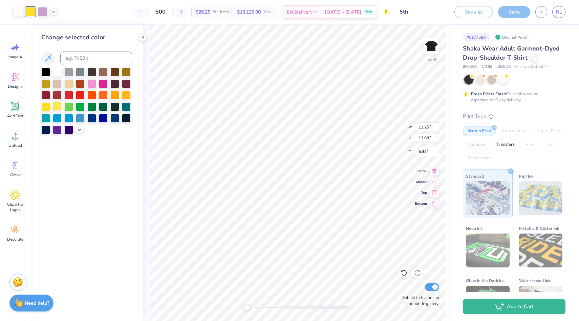
click at [54, 108] on div at bounding box center [57, 106] width 9 height 9
click at [110, 93] on div at bounding box center [114, 94] width 9 height 9
click at [70, 82] on div at bounding box center [68, 83] width 9 height 9
click at [67, 122] on div at bounding box center [68, 117] width 9 height 9
click at [63, 122] on div at bounding box center [86, 101] width 91 height 66
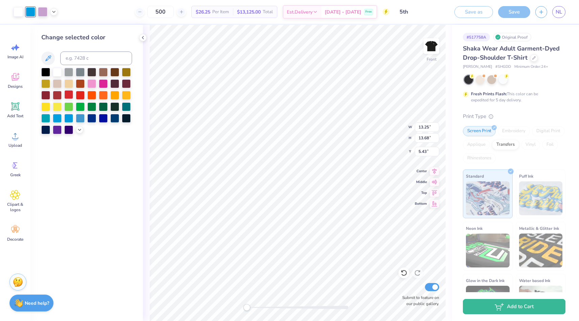
click at [69, 99] on div at bounding box center [68, 94] width 9 height 9
click at [83, 128] on div at bounding box center [79, 128] width 7 height 7
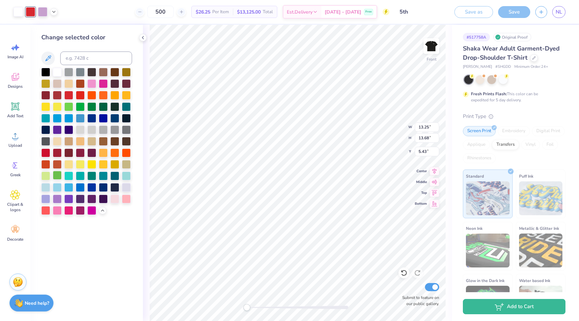
click at [58, 173] on div at bounding box center [57, 175] width 9 height 9
click at [65, 187] on div at bounding box center [68, 186] width 9 height 9
click at [79, 191] on div at bounding box center [80, 186] width 9 height 9
click at [53, 202] on div at bounding box center [57, 198] width 9 height 9
click at [43, 201] on div at bounding box center [45, 198] width 9 height 9
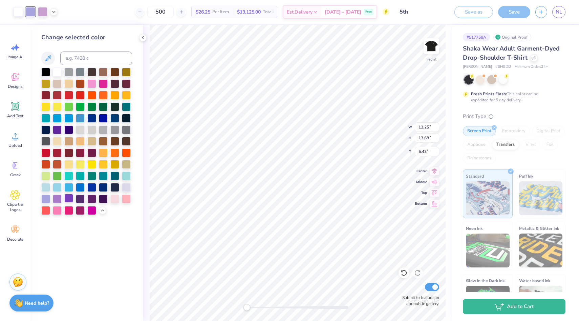
click at [70, 200] on div at bounding box center [68, 198] width 9 height 9
click at [76, 209] on div at bounding box center [80, 209] width 9 height 9
click at [96, 211] on div at bounding box center [91, 209] width 9 height 9
click at [126, 187] on div at bounding box center [126, 186] width 9 height 9
click at [125, 140] on div at bounding box center [126, 140] width 9 height 9
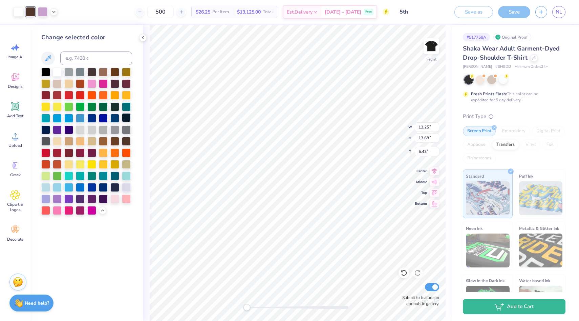
click at [123, 120] on div at bounding box center [126, 117] width 9 height 9
click at [117, 120] on div at bounding box center [114, 117] width 9 height 9
click at [118, 127] on div at bounding box center [114, 129] width 9 height 9
click at [48, 73] on div at bounding box center [45, 71] width 9 height 9
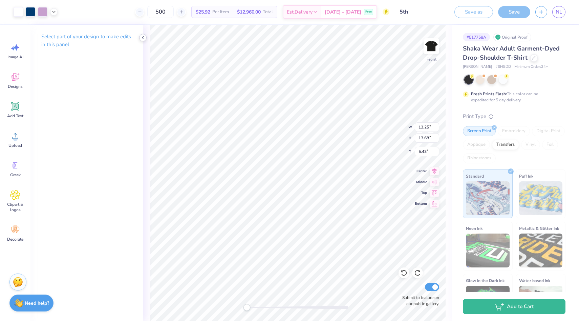
click at [143, 39] on polyline at bounding box center [142, 37] width 1 height 3
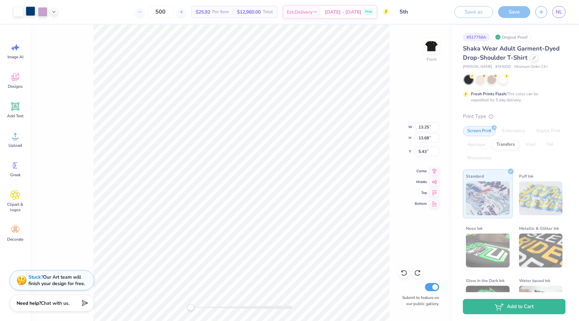
click at [33, 13] on div at bounding box center [30, 10] width 9 height 9
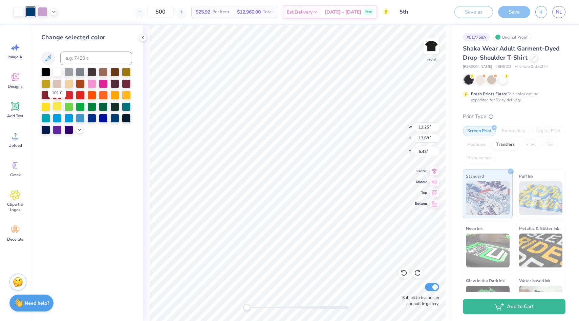
click at [56, 108] on div at bounding box center [57, 106] width 9 height 9
click at [403, 273] on icon at bounding box center [404, 272] width 7 height 7
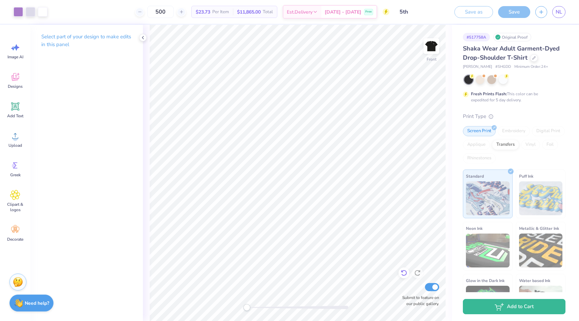
click at [405, 272] on icon at bounding box center [404, 272] width 7 height 7
click at [139, 36] on div "Select part of your design to make edits in this panel" at bounding box center [86, 43] width 112 height 37
click at [15, 205] on span "Clipart & logos" at bounding box center [15, 207] width 22 height 11
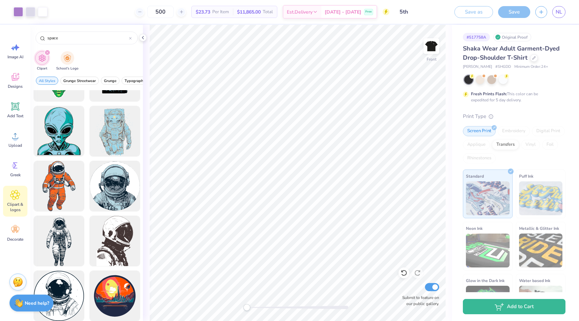
scroll to position [2859, 0]
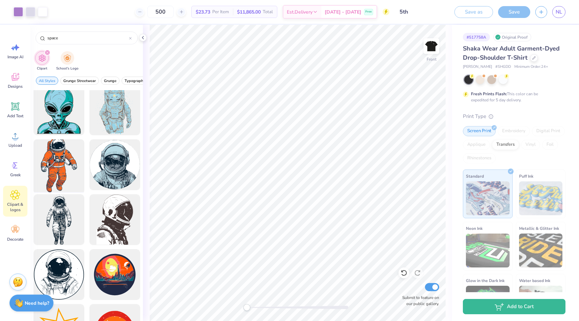
click at [60, 168] on div at bounding box center [59, 165] width 56 height 56
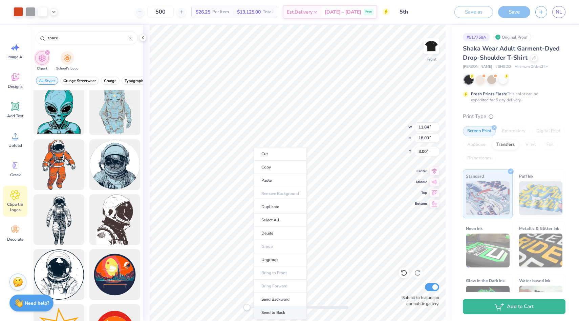
click at [279, 307] on li "Send to Back" at bounding box center [280, 312] width 53 height 13
type input "5.78"
click at [140, 36] on icon at bounding box center [142, 37] width 5 height 5
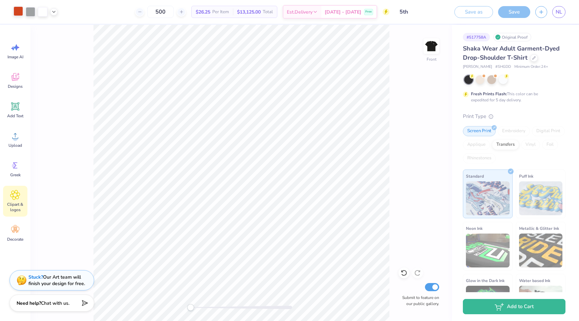
click at [20, 12] on div at bounding box center [18, 10] width 9 height 9
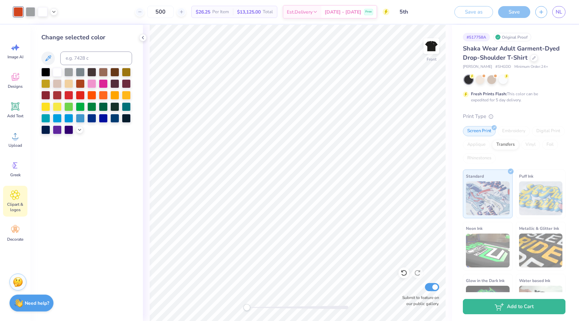
click at [19, 201] on div "Clipart & logos" at bounding box center [15, 201] width 24 height 31
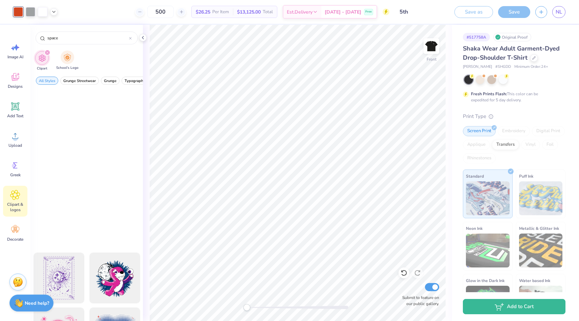
scroll to position [1426, 0]
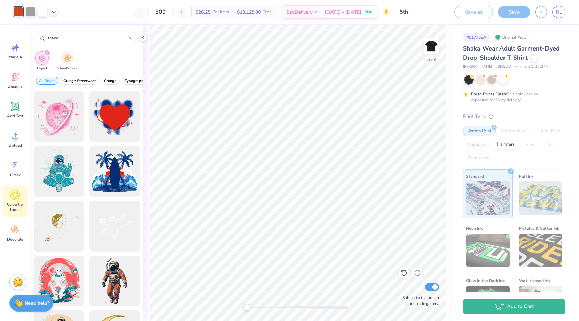
click at [49, 53] on div "filter for Clipart" at bounding box center [47, 52] width 6 height 6
click at [132, 39] on div "space" at bounding box center [87, 37] width 102 height 13
click at [129, 37] on icon at bounding box center [130, 38] width 2 height 2
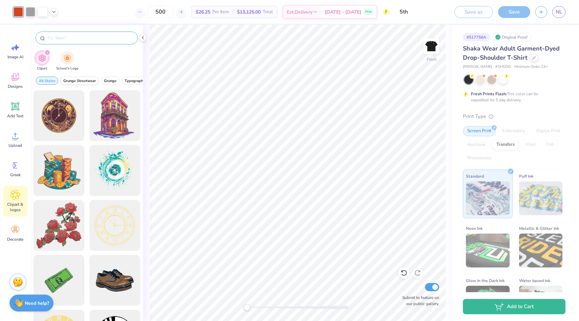
click at [82, 80] on span "Grunge Streetwear" at bounding box center [79, 80] width 33 height 5
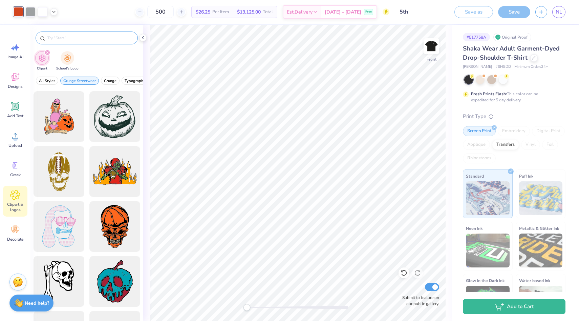
scroll to position [1141, 0]
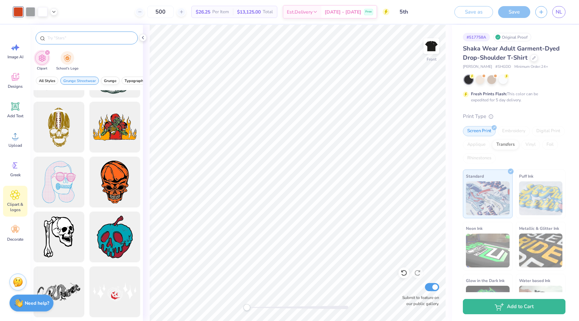
click at [111, 81] on span "Grunge" at bounding box center [110, 80] width 13 height 5
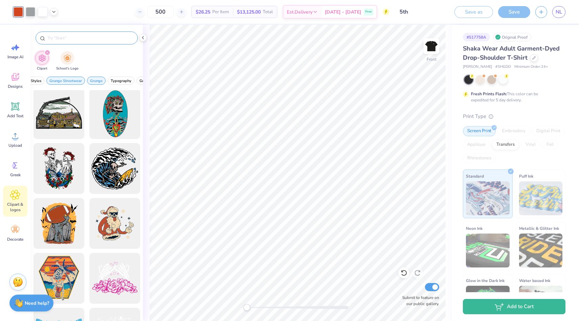
scroll to position [0, 14]
click at [94, 82] on span "Grunge" at bounding box center [96, 80] width 13 height 5
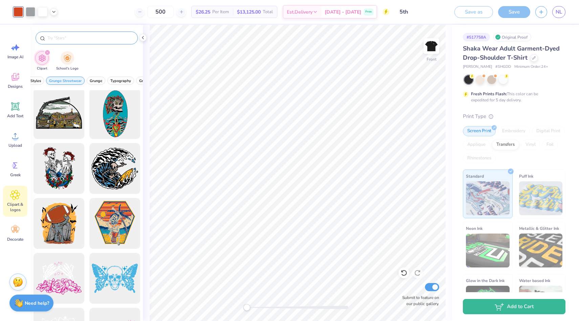
click at [74, 81] on span "Grunge Streetwear" at bounding box center [65, 80] width 33 height 5
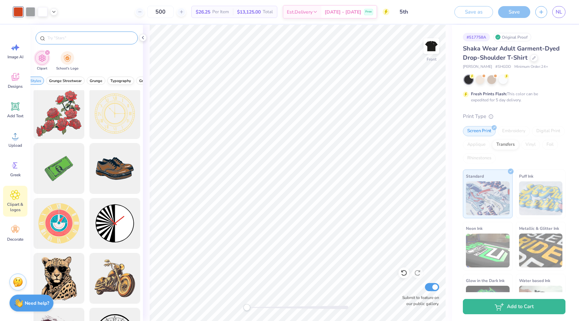
click at [109, 80] on button "Typography" at bounding box center [120, 81] width 27 height 8
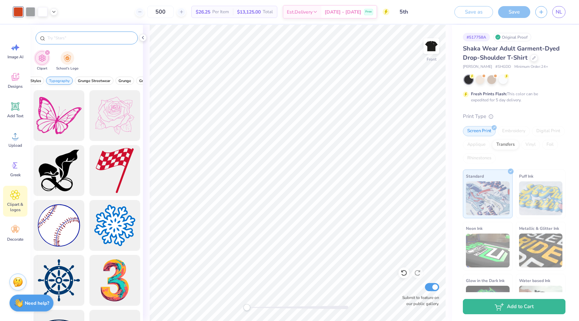
click at [65, 79] on span "Typography" at bounding box center [59, 80] width 21 height 5
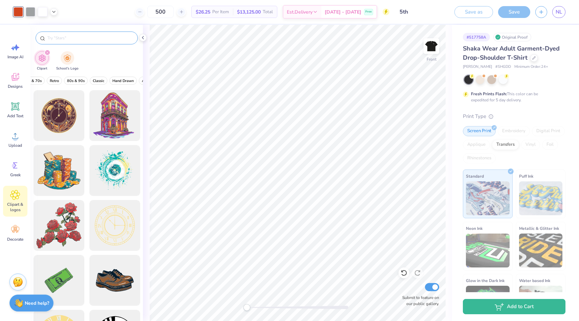
scroll to position [0, 208]
click at [44, 80] on span "80s & 90s" at bounding box center [39, 80] width 18 height 5
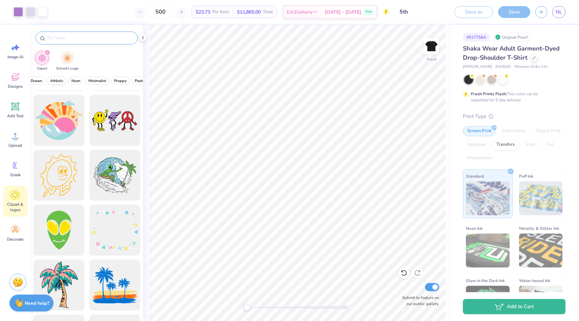
scroll to position [0, 280]
click at [103, 82] on span "Preppy" at bounding box center [103, 80] width 13 height 5
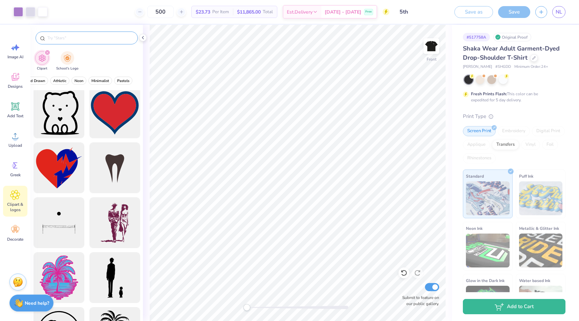
scroll to position [455, 0]
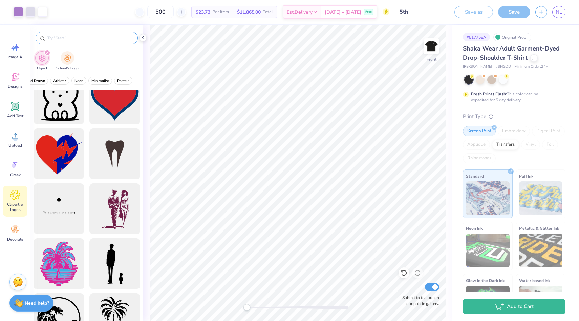
click at [77, 42] on div at bounding box center [87, 37] width 102 height 13
click at [80, 38] on input "text" at bounding box center [90, 38] width 87 height 7
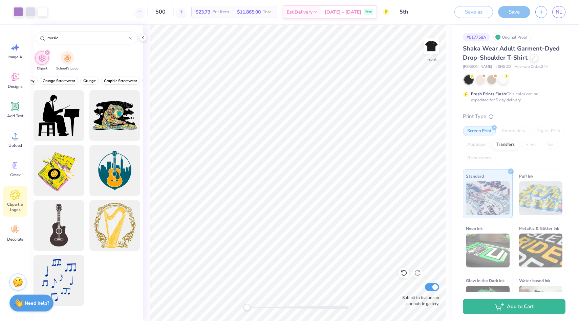
scroll to position [0, 0]
type input "music"
click at [79, 79] on span "80s & 90s" at bounding box center [72, 80] width 18 height 5
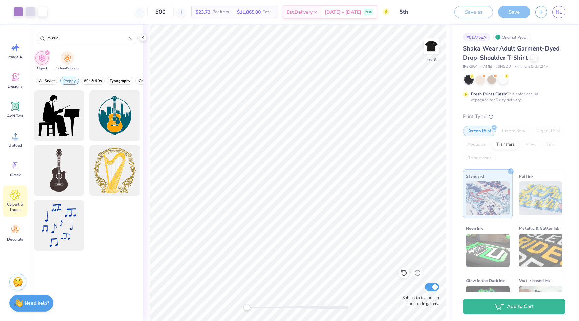
click at [69, 80] on span "Preppy" at bounding box center [69, 80] width 13 height 5
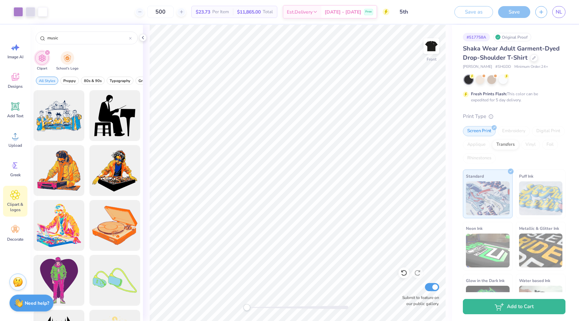
scroll to position [0, 0]
click at [71, 128] on div at bounding box center [59, 115] width 56 height 56
click at [20, 14] on div at bounding box center [18, 10] width 9 height 9
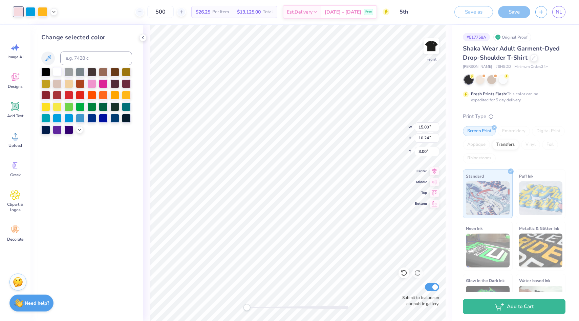
click at [58, 72] on div at bounding box center [57, 71] width 9 height 9
click at [30, 13] on div at bounding box center [30, 10] width 9 height 9
click at [55, 72] on div at bounding box center [57, 71] width 9 height 9
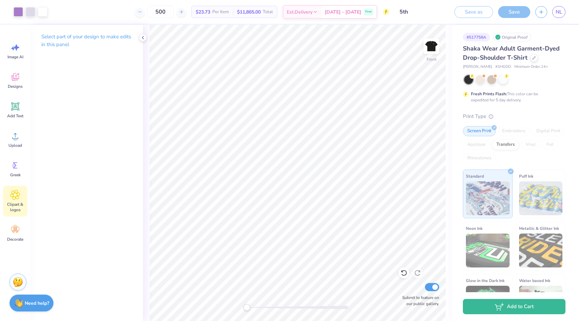
click at [15, 197] on icon at bounding box center [14, 194] width 9 height 9
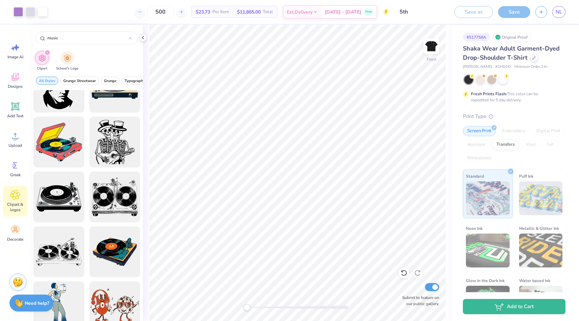
scroll to position [1895, 0]
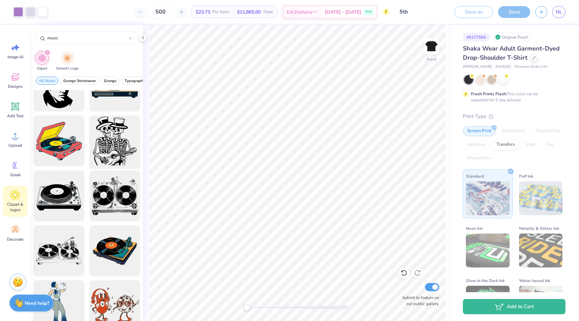
click at [119, 146] on div at bounding box center [115, 141] width 56 height 56
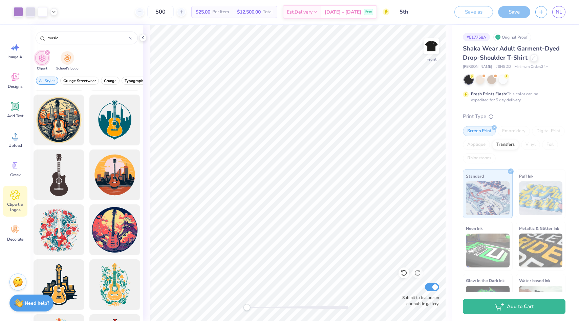
scroll to position [2229, 0]
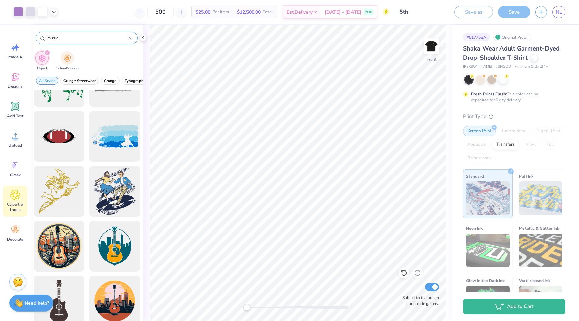
click at [70, 36] on input "music" at bounding box center [88, 38] width 82 height 7
type input "m"
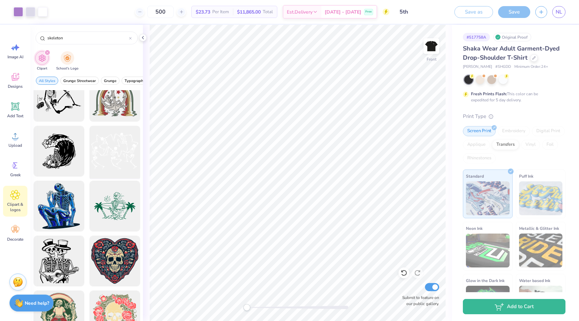
scroll to position [73, 0]
click at [102, 153] on div at bounding box center [115, 152] width 56 height 56
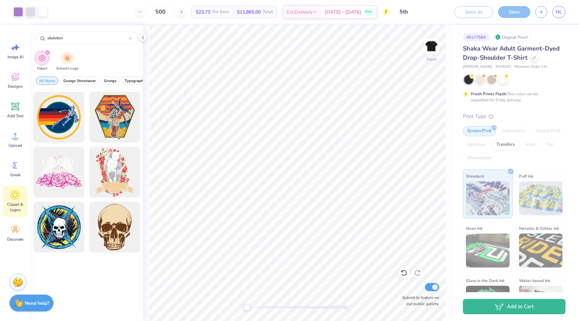
scroll to position [1251, 0]
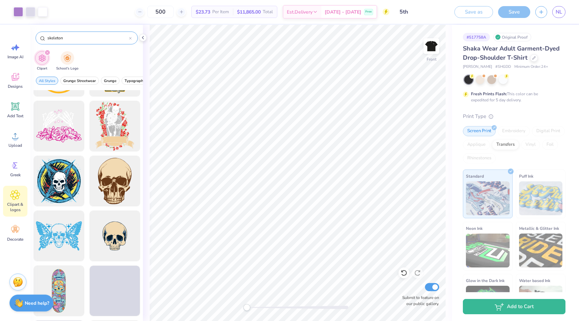
click at [85, 44] on div "skeleton" at bounding box center [87, 37] width 102 height 13
click at [86, 37] on input "skeleton" at bounding box center [88, 38] width 82 height 7
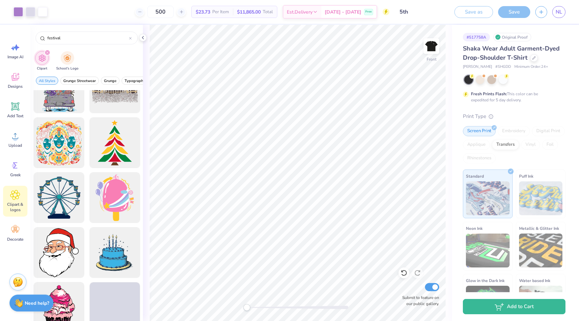
scroll to position [140, 0]
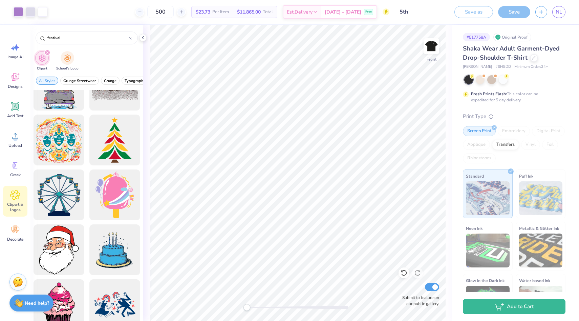
click at [71, 47] on div "festival" at bounding box center [86, 36] width 112 height 23
click at [69, 41] on div "festival" at bounding box center [87, 37] width 102 height 13
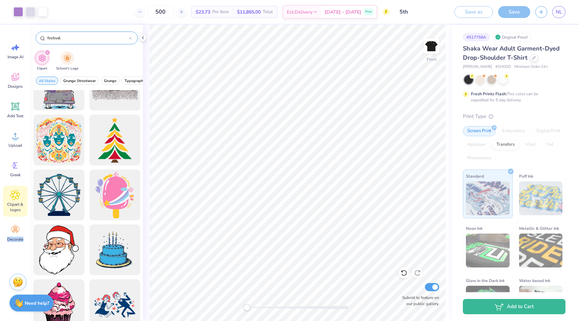
click at [66, 40] on input "festival" at bounding box center [88, 38] width 82 height 7
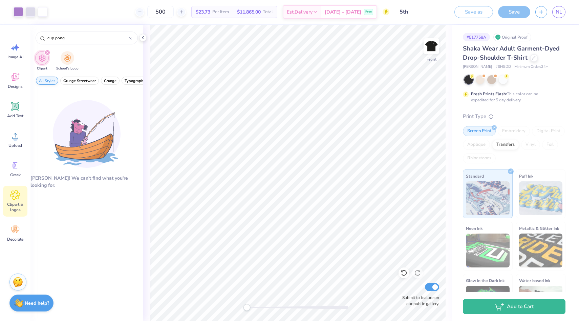
click at [50, 79] on span "All Styles" at bounding box center [47, 80] width 16 height 5
click at [62, 38] on input "cup pong" at bounding box center [88, 38] width 82 height 7
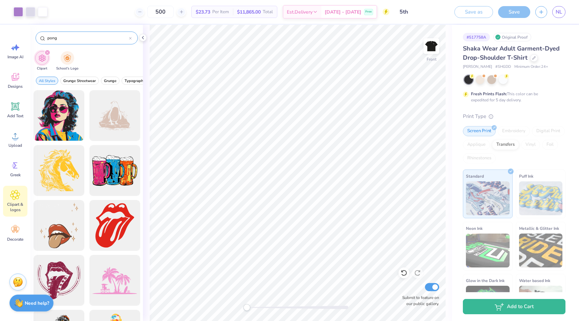
click at [100, 34] on div "pong" at bounding box center [87, 37] width 102 height 13
click at [99, 41] on div "pong" at bounding box center [87, 37] width 102 height 13
click at [99, 38] on input "pong" at bounding box center [88, 38] width 82 height 7
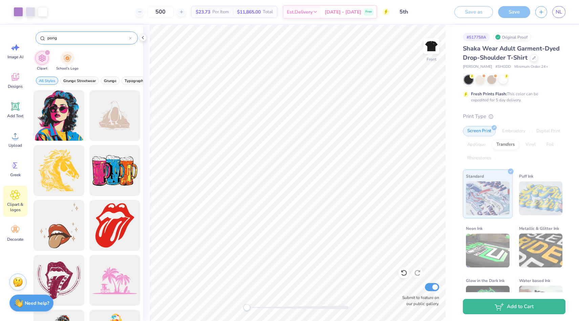
click at [99, 38] on input "pong" at bounding box center [88, 38] width 82 height 7
type input "cup"
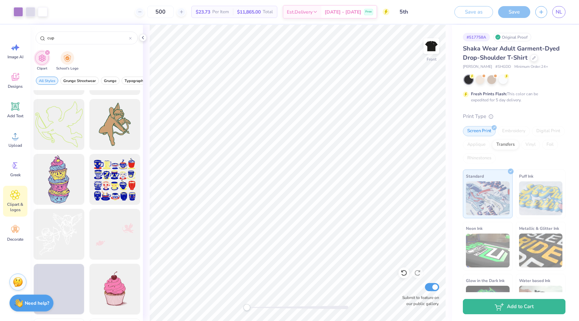
scroll to position [768, 0]
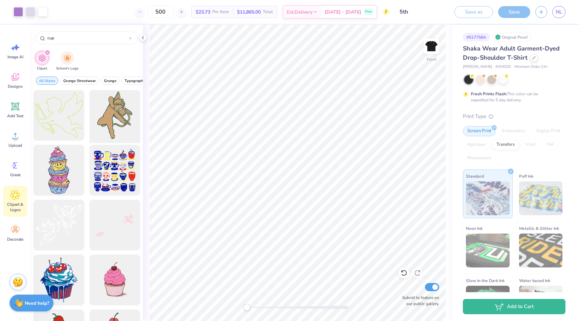
click at [118, 132] on div at bounding box center [115, 115] width 56 height 56
click at [141, 39] on icon at bounding box center [142, 37] width 5 height 5
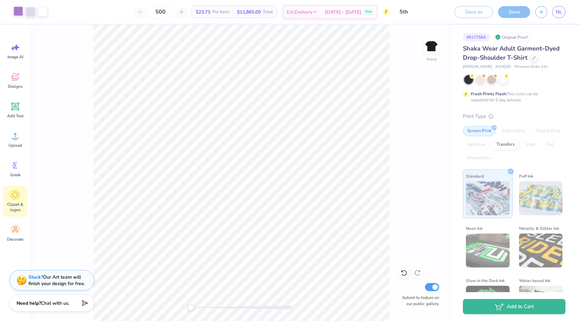
click at [22, 9] on div at bounding box center [18, 10] width 9 height 9
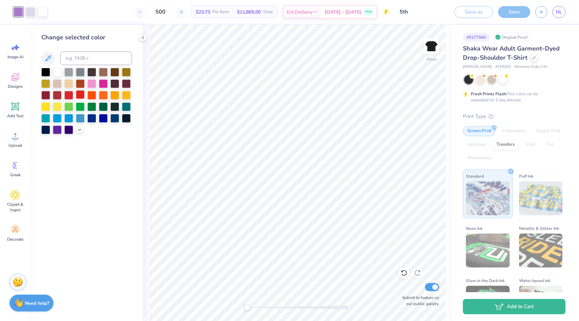
click at [81, 96] on div at bounding box center [80, 94] width 9 height 9
click at [27, 15] on div at bounding box center [30, 10] width 9 height 9
click at [68, 93] on div at bounding box center [68, 94] width 9 height 9
click at [142, 52] on div "Change selected color" at bounding box center [86, 173] width 112 height 296
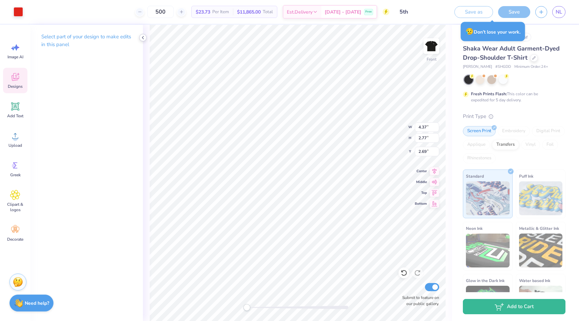
click at [144, 37] on icon at bounding box center [142, 37] width 5 height 5
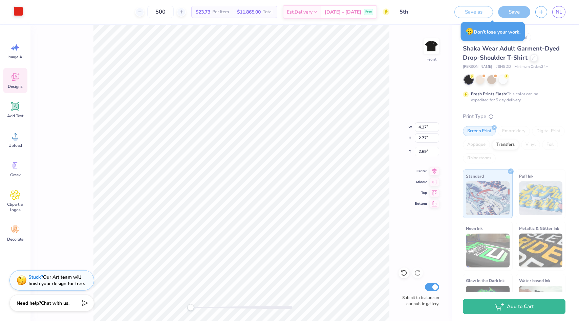
click at [17, 12] on div at bounding box center [18, 10] width 9 height 9
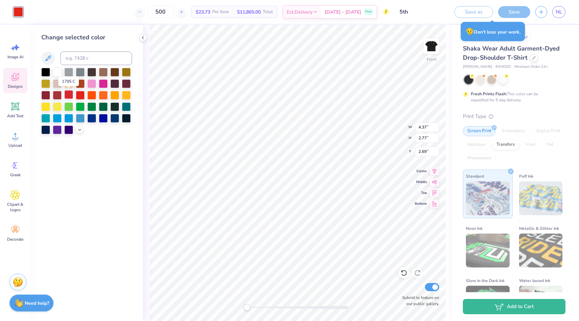
click at [70, 96] on div at bounding box center [68, 94] width 9 height 9
click at [79, 96] on div at bounding box center [80, 94] width 9 height 9
click at [143, 35] on icon at bounding box center [142, 37] width 5 height 5
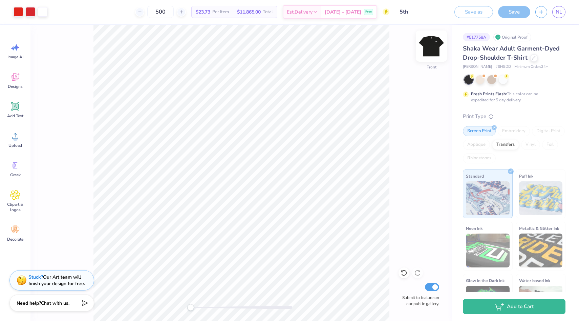
click at [430, 41] on img at bounding box center [431, 46] width 27 height 27
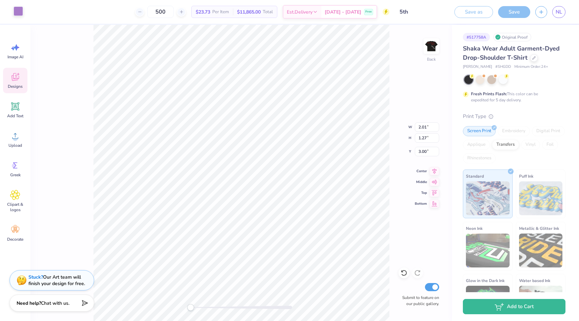
click at [21, 12] on div at bounding box center [18, 10] width 9 height 9
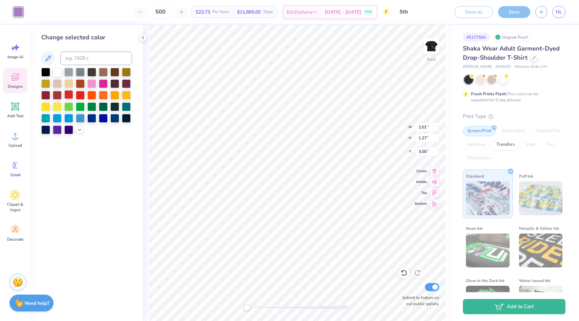
click at [68, 94] on div at bounding box center [68, 94] width 9 height 9
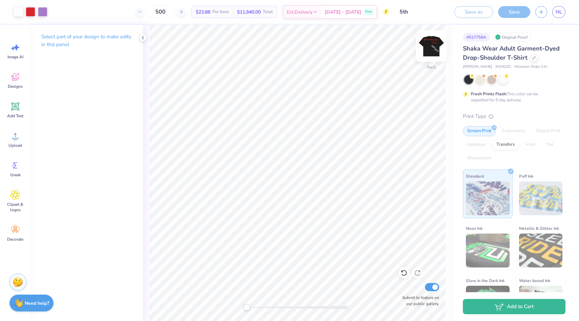
click at [426, 49] on img at bounding box center [431, 46] width 27 height 27
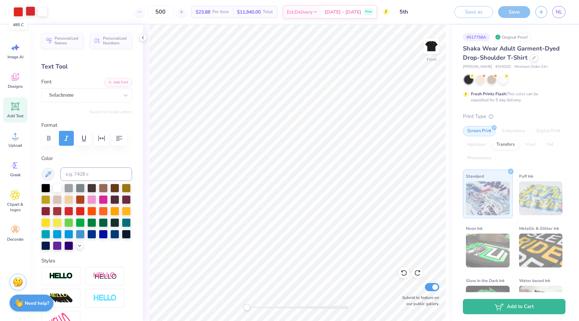
click at [32, 13] on div at bounding box center [30, 10] width 9 height 9
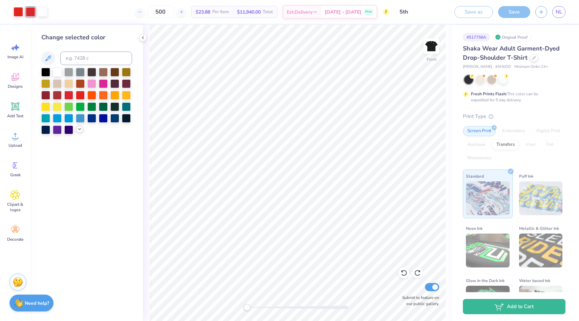
click at [79, 132] on icon at bounding box center [79, 128] width 5 height 5
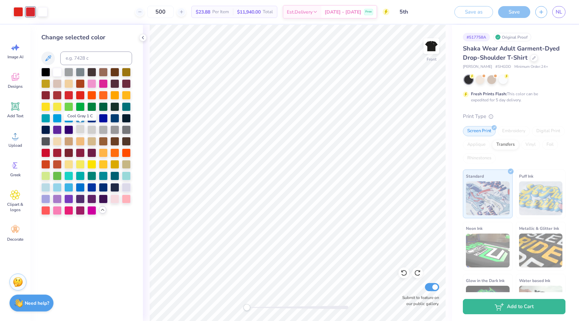
click at [83, 130] on div at bounding box center [80, 129] width 9 height 9
click at [143, 40] on icon at bounding box center [142, 37] width 5 height 5
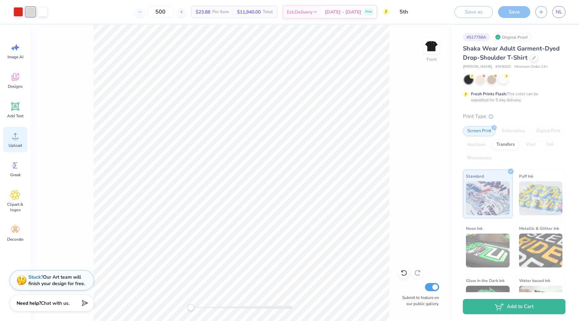
click at [18, 141] on div "Upload" at bounding box center [15, 139] width 24 height 25
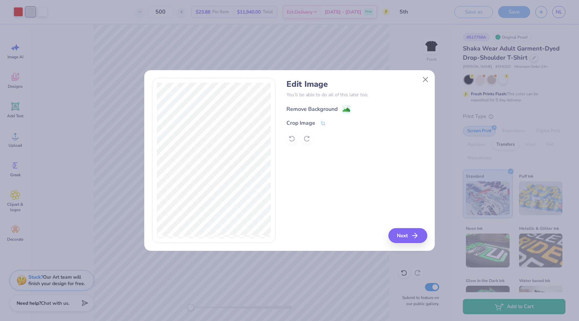
click at [304, 110] on div "Remove Background" at bounding box center [312, 109] width 51 height 8
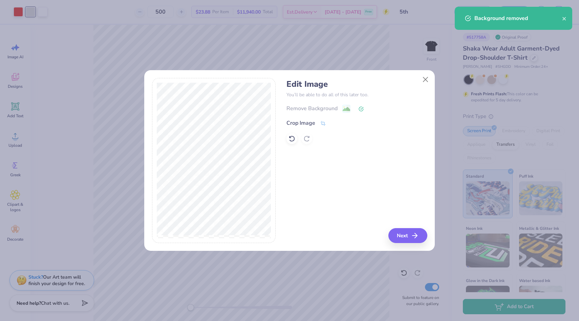
click at [415, 244] on div "Edit Image You’ll be able to do all of this later too. Remove Background Crop I…" at bounding box center [289, 164] width 291 height 173
click at [415, 238] on icon "button" at bounding box center [417, 235] width 8 height 8
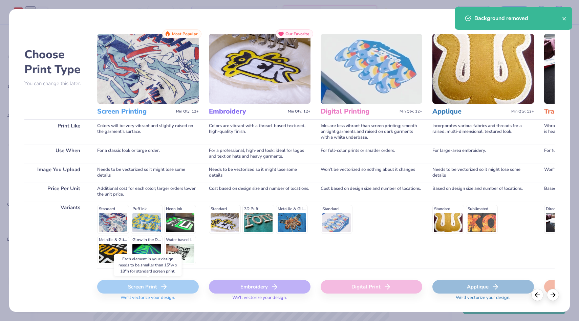
click at [182, 287] on div "Screen Print" at bounding box center [148, 287] width 102 height 14
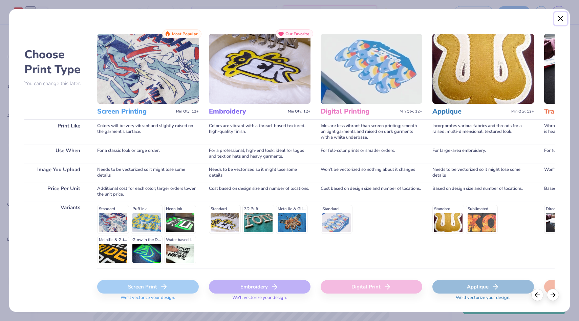
click at [558, 20] on button "Close" at bounding box center [560, 18] width 13 height 13
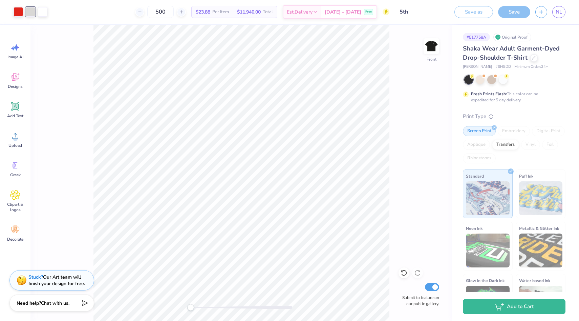
click at [516, 14] on div "Save" at bounding box center [514, 12] width 32 height 12
click at [14, 197] on icon at bounding box center [15, 195] width 10 height 10
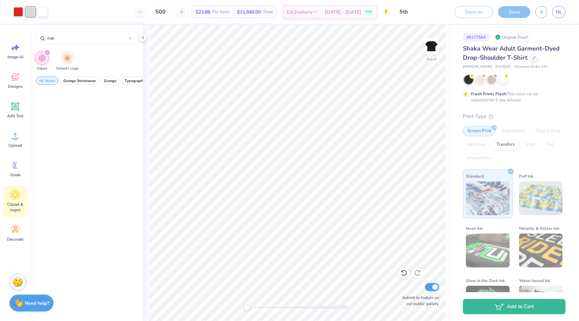
scroll to position [1515, 0]
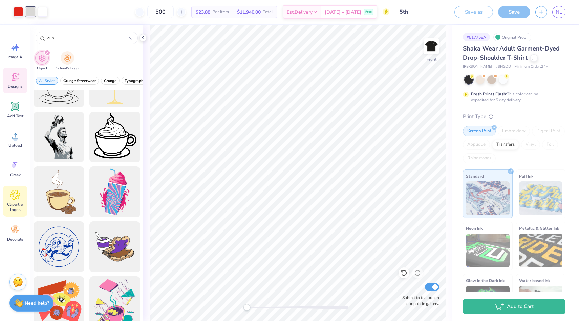
click at [20, 80] on icon at bounding box center [15, 77] width 10 height 10
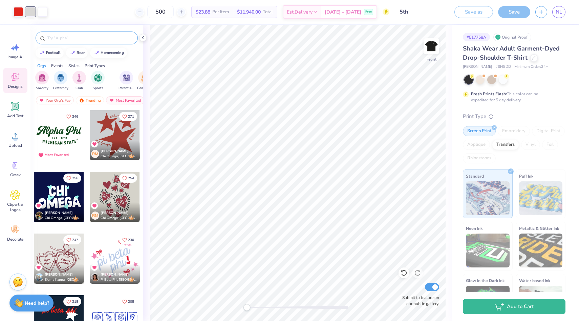
click at [93, 36] on input "text" at bounding box center [90, 38] width 87 height 7
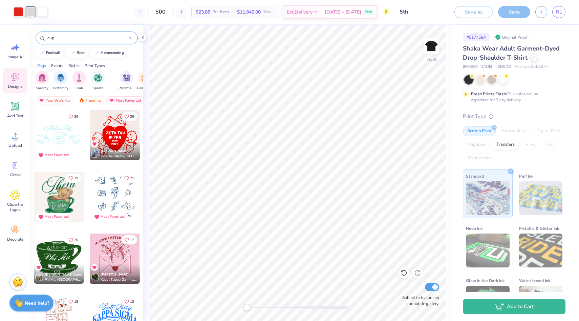
click at [65, 38] on input "cup" at bounding box center [88, 38] width 82 height 7
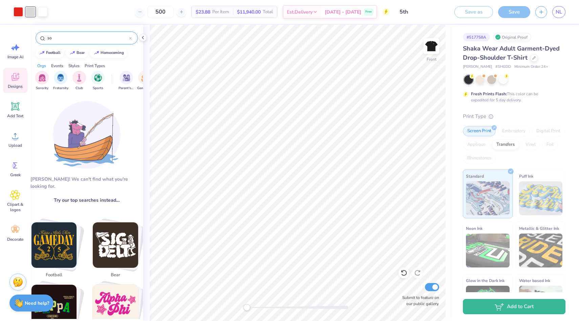
type input "s"
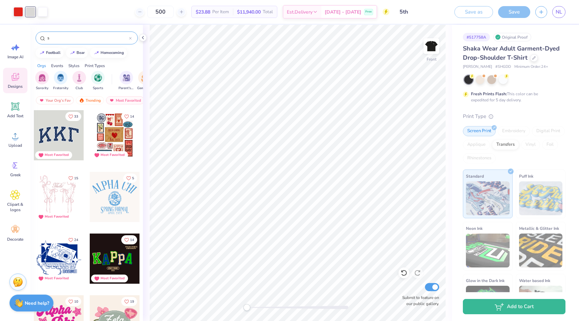
click at [64, 36] on input "s" at bounding box center [88, 38] width 82 height 7
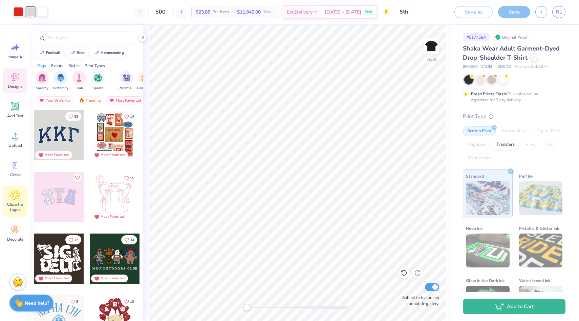
click at [12, 196] on icon at bounding box center [14, 194] width 9 height 9
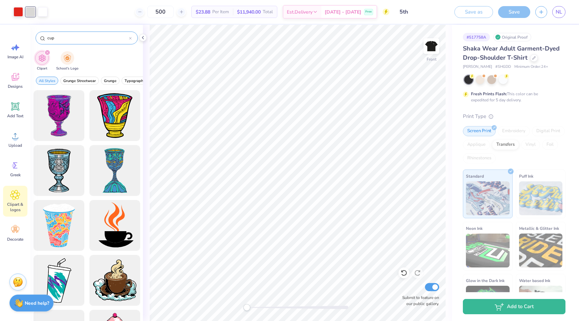
click at [131, 35] on div "cup" at bounding box center [87, 37] width 102 height 13
click at [130, 42] on div "cup" at bounding box center [87, 37] width 102 height 13
click at [130, 40] on div at bounding box center [130, 38] width 3 height 6
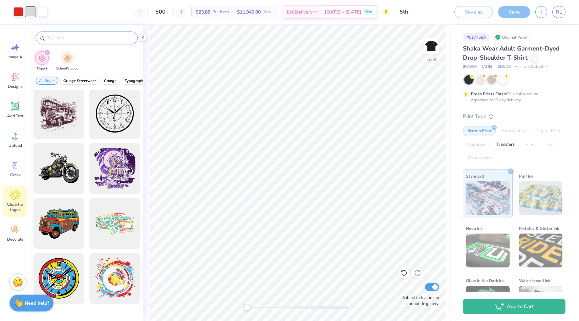
scroll to position [456, 0]
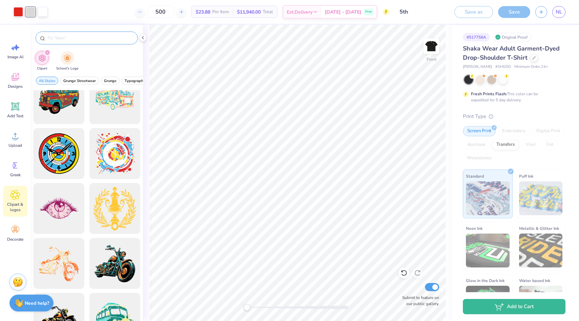
click at [142, 31] on div at bounding box center [86, 36] width 112 height 23
click at [142, 34] on div at bounding box center [142, 37] width 7 height 7
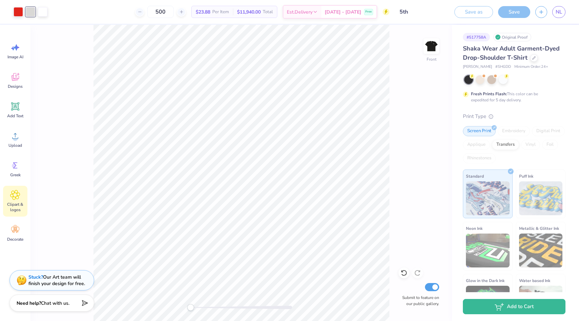
click at [15, 200] on div "Clipart & logos" at bounding box center [15, 201] width 24 height 31
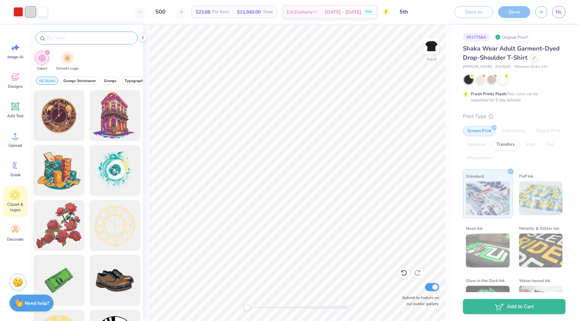
click at [61, 41] on input "text" at bounding box center [90, 38] width 87 height 7
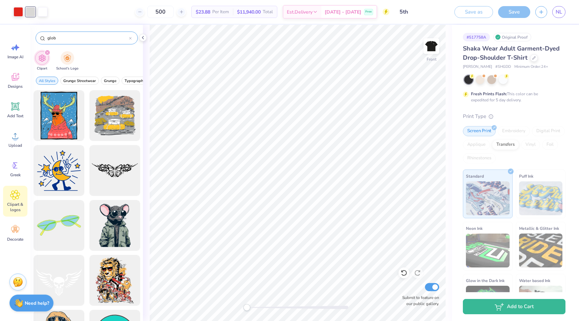
type input "globe"
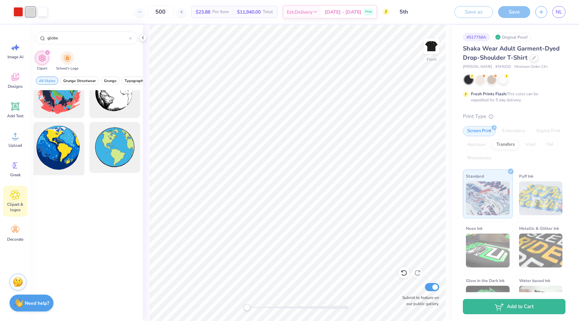
scroll to position [0, 0]
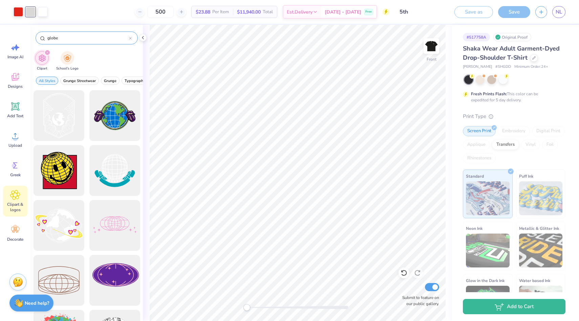
click at [130, 38] on icon at bounding box center [130, 38] width 2 height 2
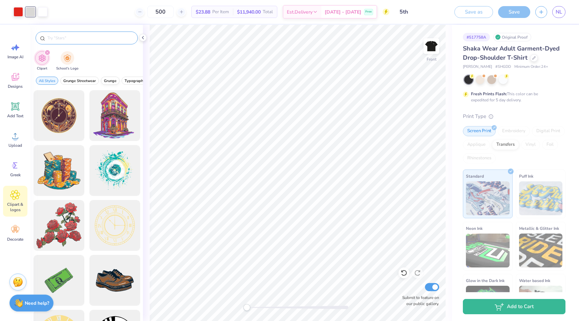
scroll to position [0, 280]
click at [121, 81] on span "Pastels" at bounding box center [123, 80] width 12 height 5
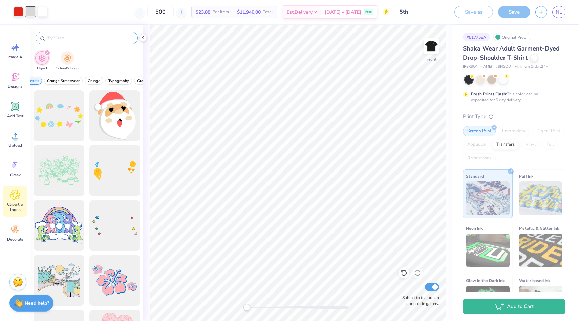
scroll to position [0, 0]
click at [66, 79] on span "Pastels" at bounding box center [69, 80] width 12 height 5
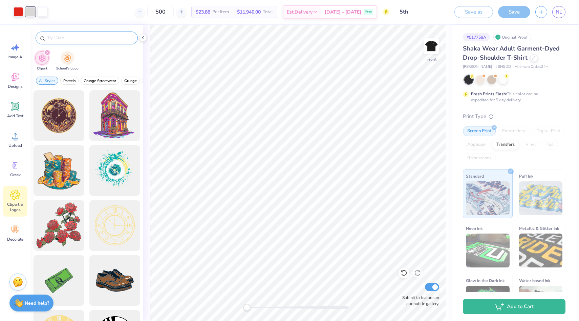
click at [89, 34] on div at bounding box center [87, 37] width 102 height 13
click at [89, 38] on input "text" at bounding box center [90, 38] width 87 height 7
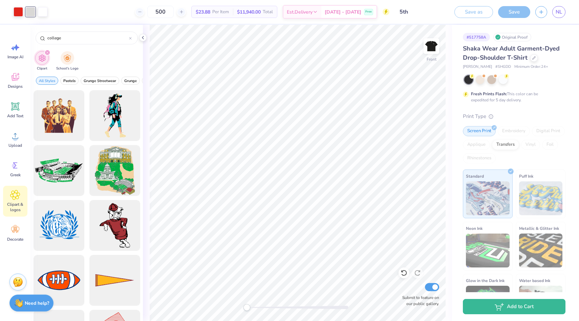
type input "college"
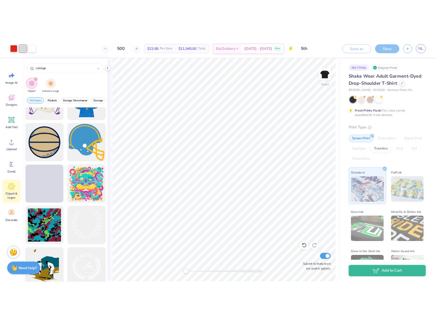
scroll to position [373, 0]
